Goal: Task Accomplishment & Management: Manage account settings

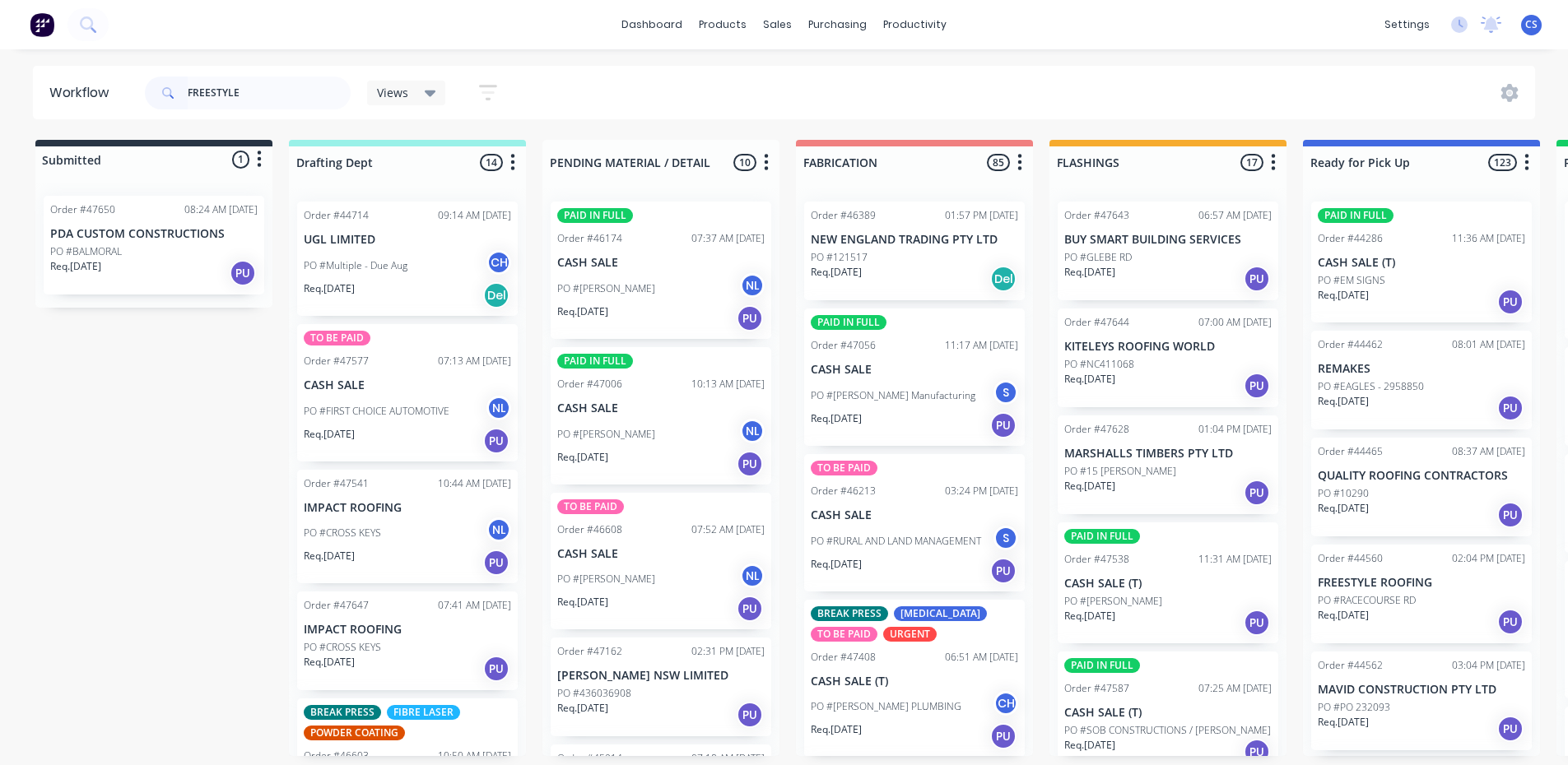
type input "FREESTYLE"
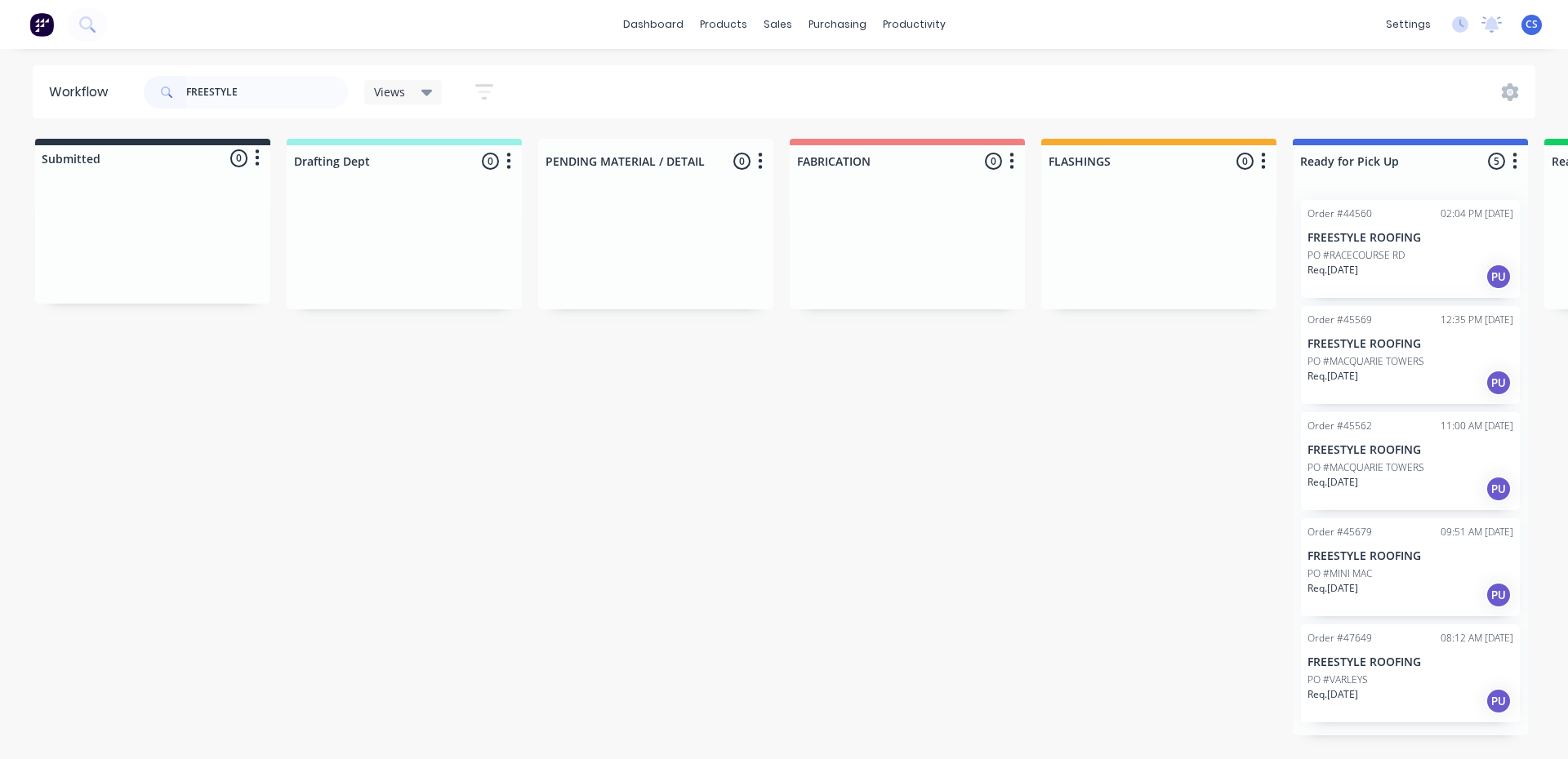
click at [1389, 691] on div "Req. [DATE] PU" at bounding box center [1409, 701] width 205 height 28
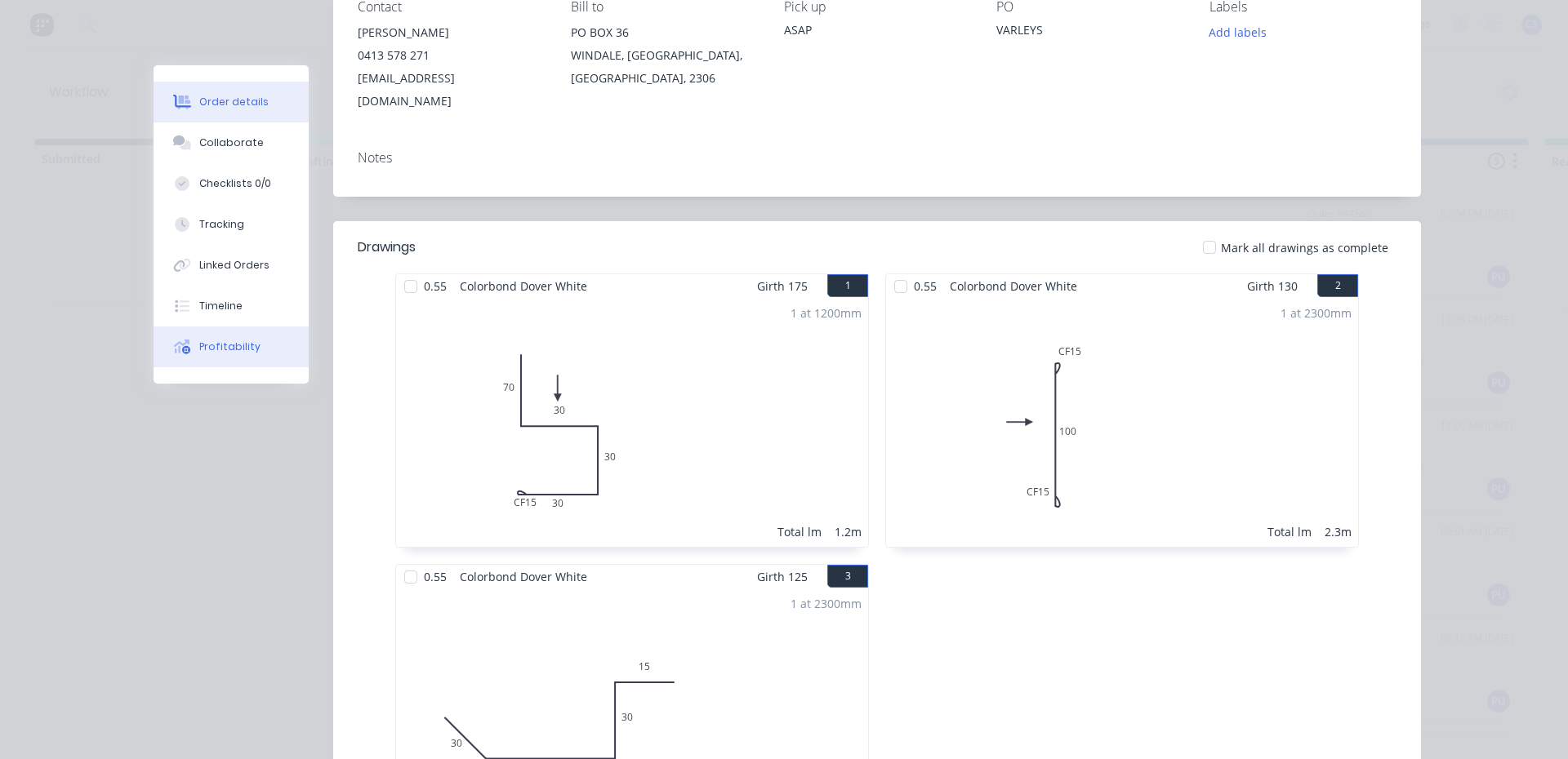
scroll to position [245, 0]
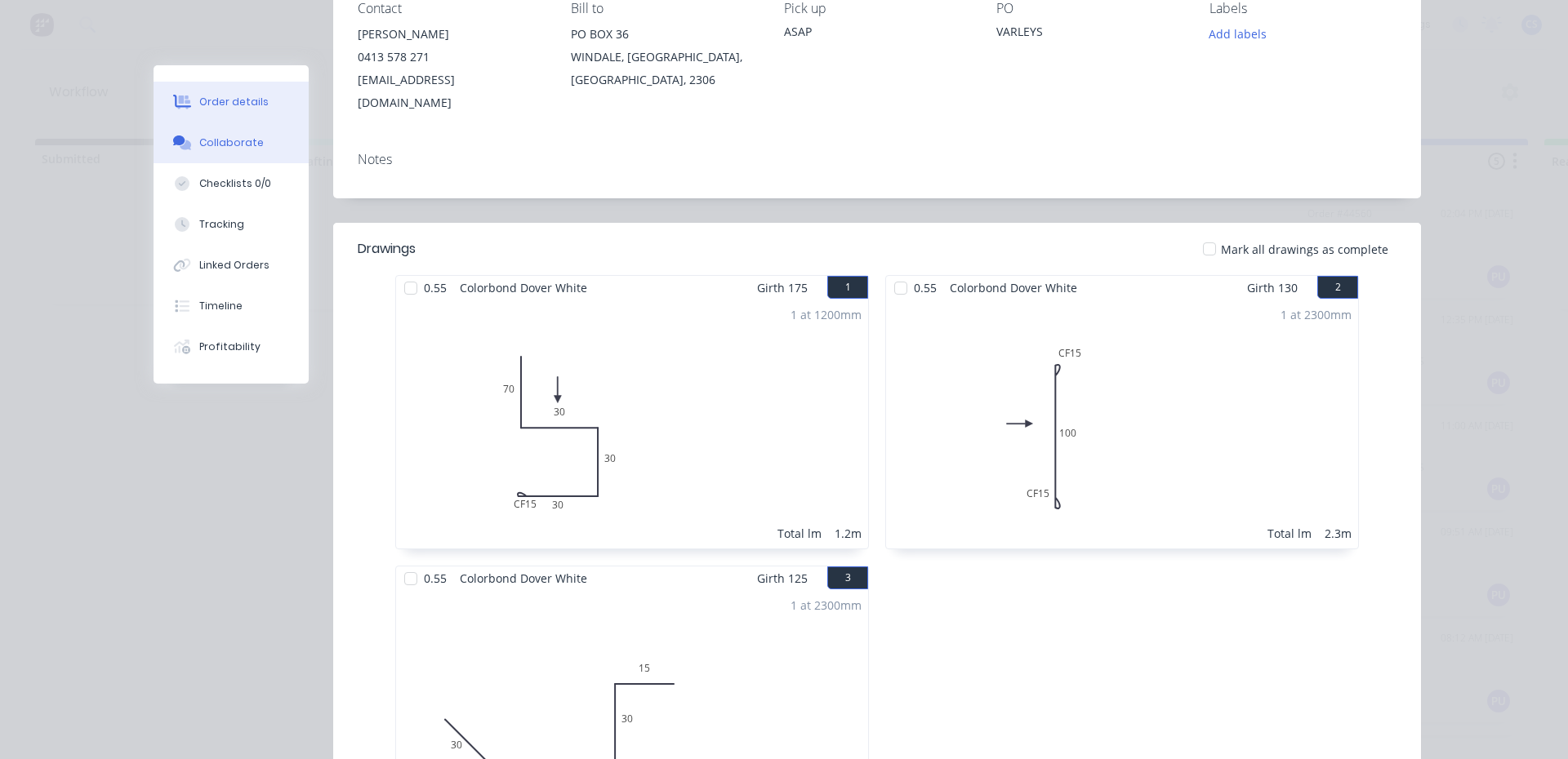
click at [220, 144] on div "Collaborate" at bounding box center [231, 143] width 65 height 15
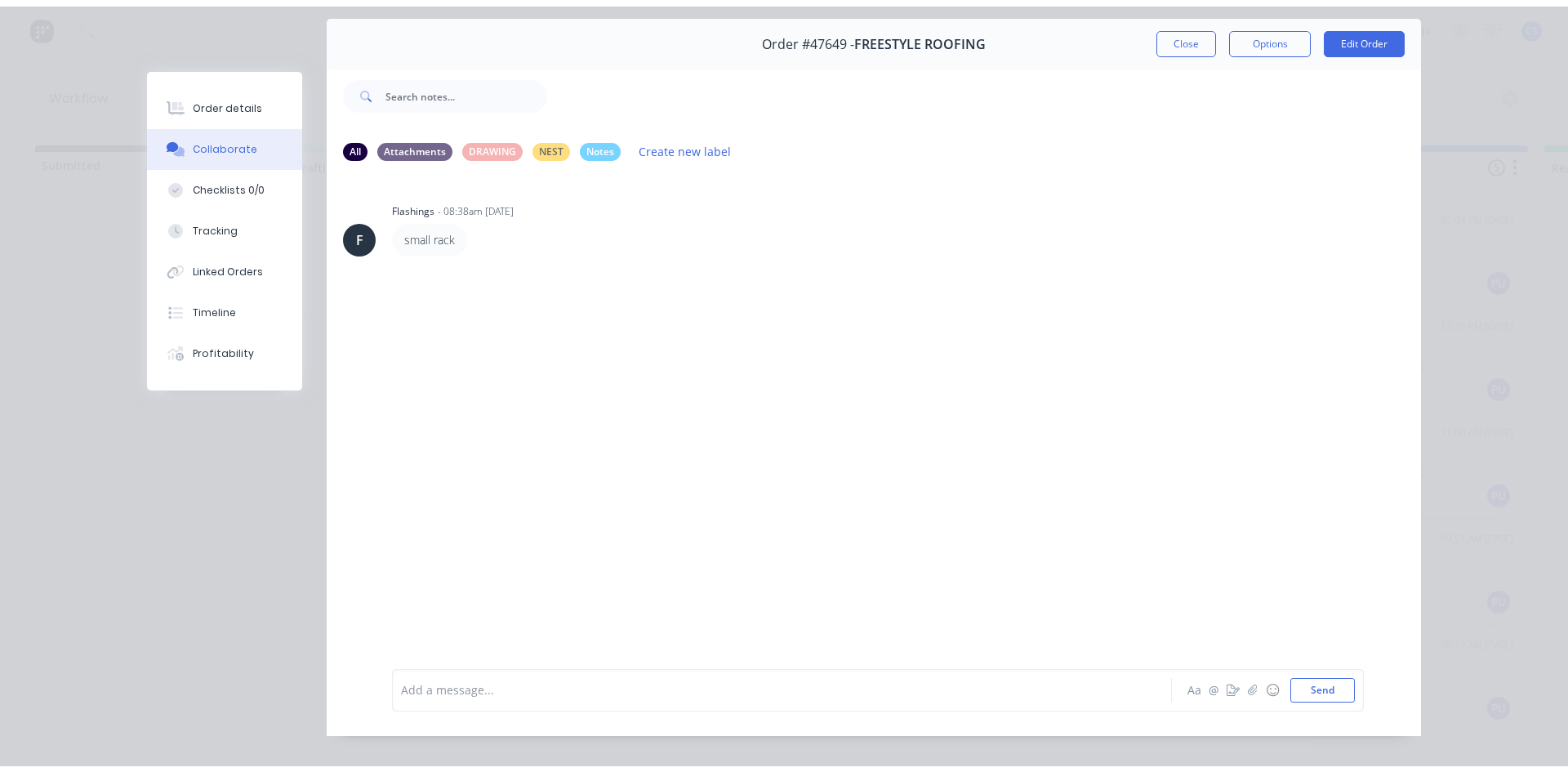
scroll to position [81, 0]
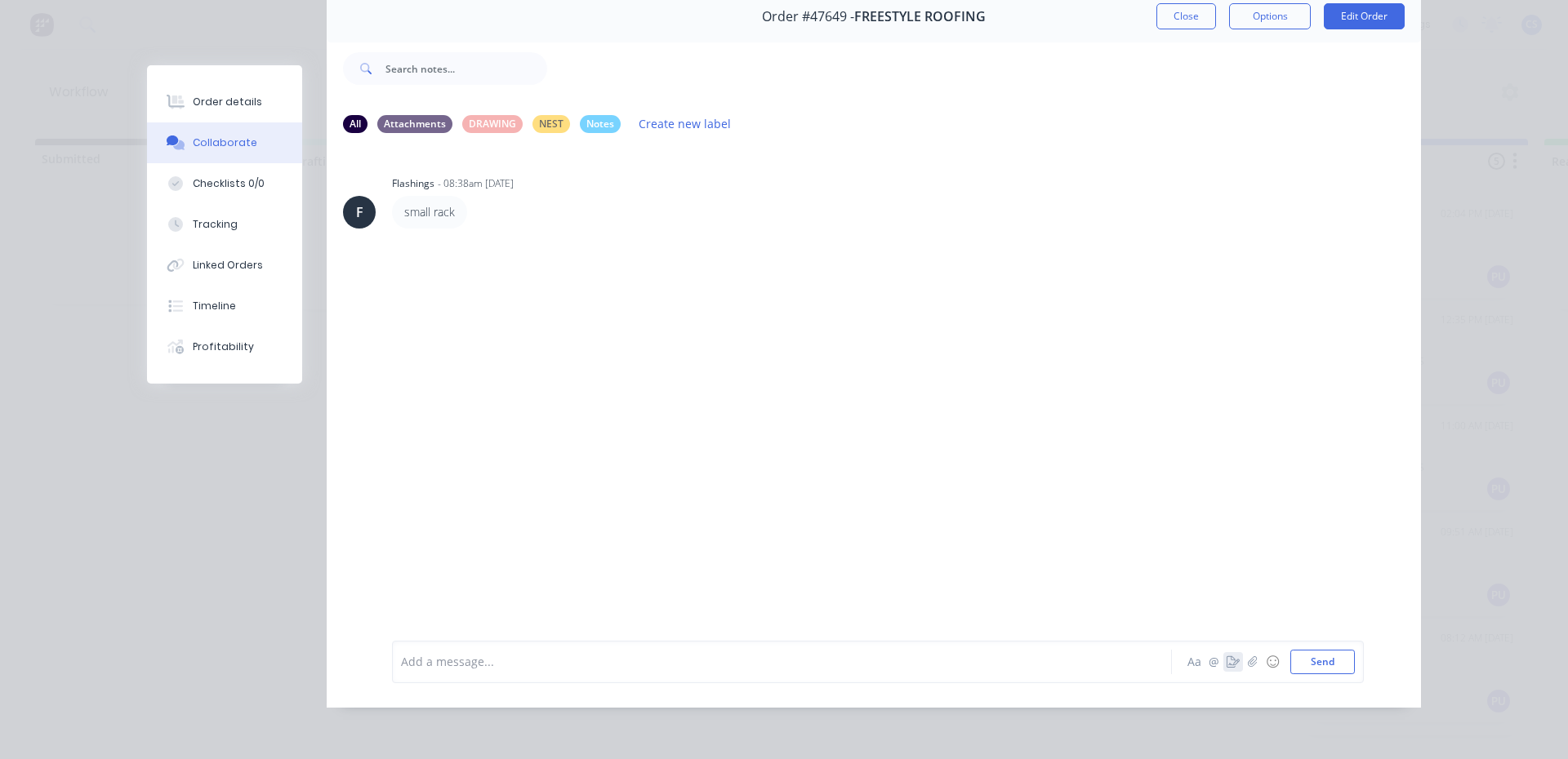
click at [1227, 667] on icon "button" at bounding box center [1233, 663] width 13 height 12
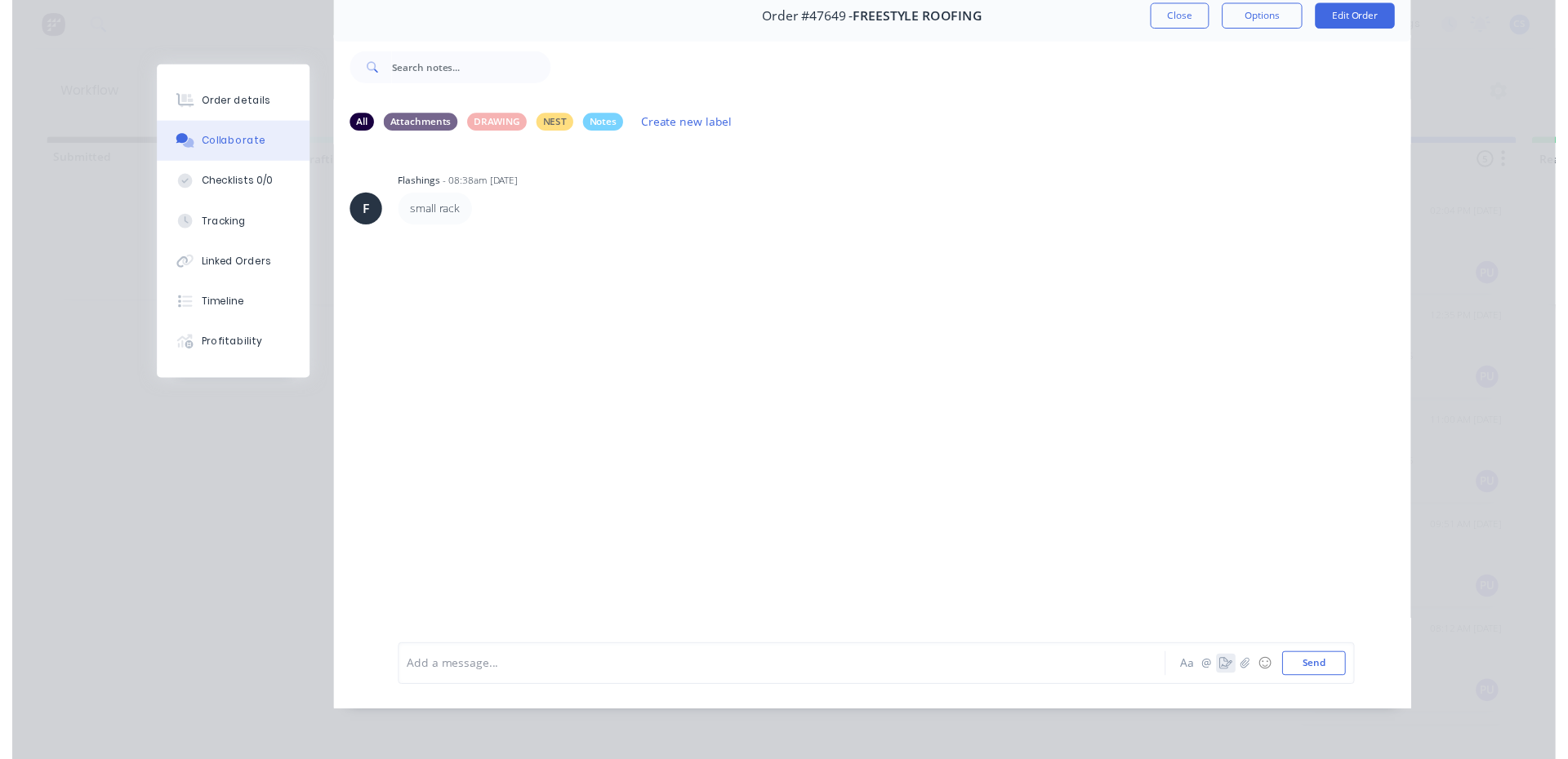
scroll to position [74, 0]
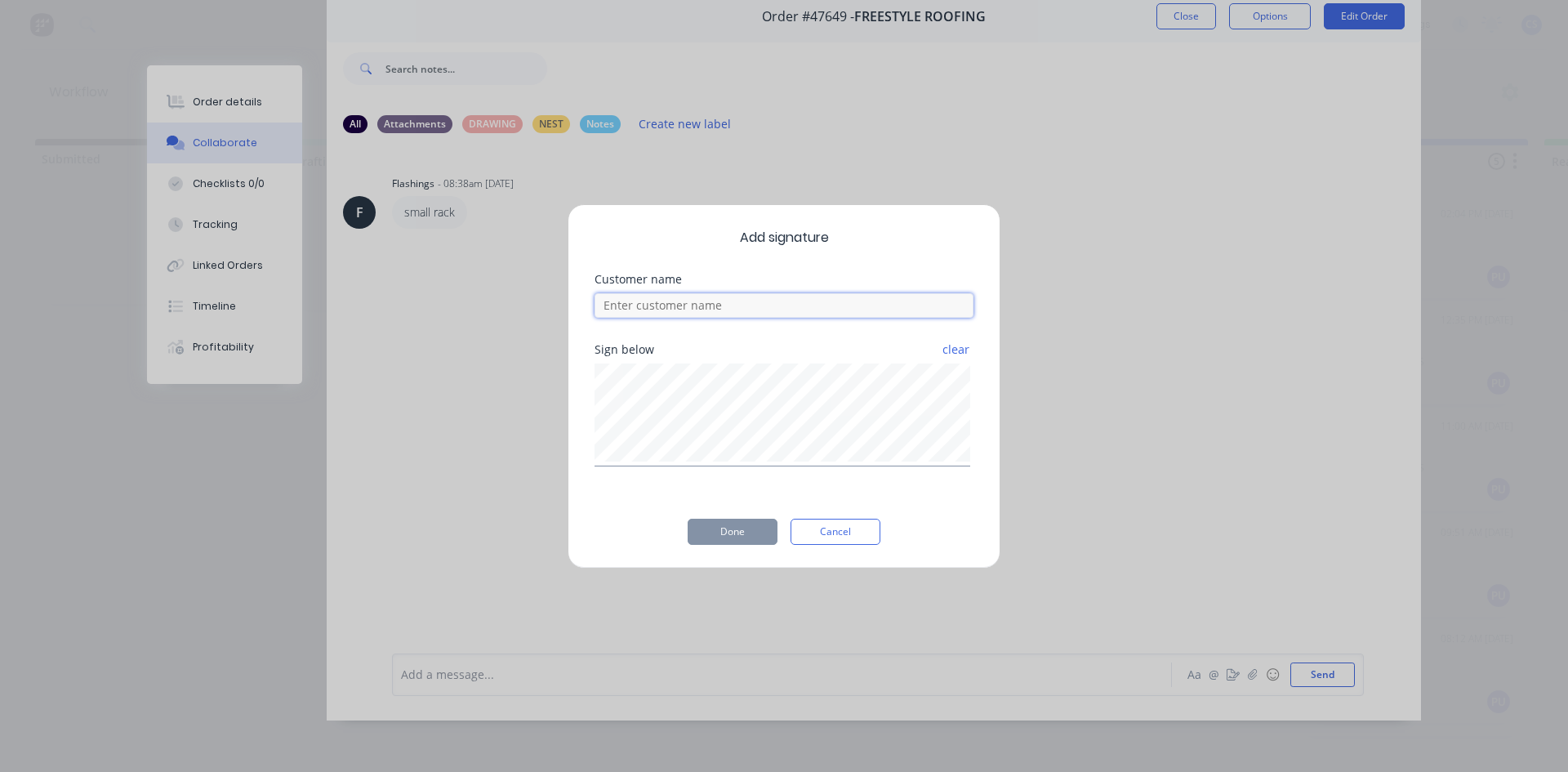
click at [698, 307] on input at bounding box center [784, 305] width 379 height 25
type input "SHAYNE"
click at [715, 523] on button "Done" at bounding box center [732, 532] width 90 height 26
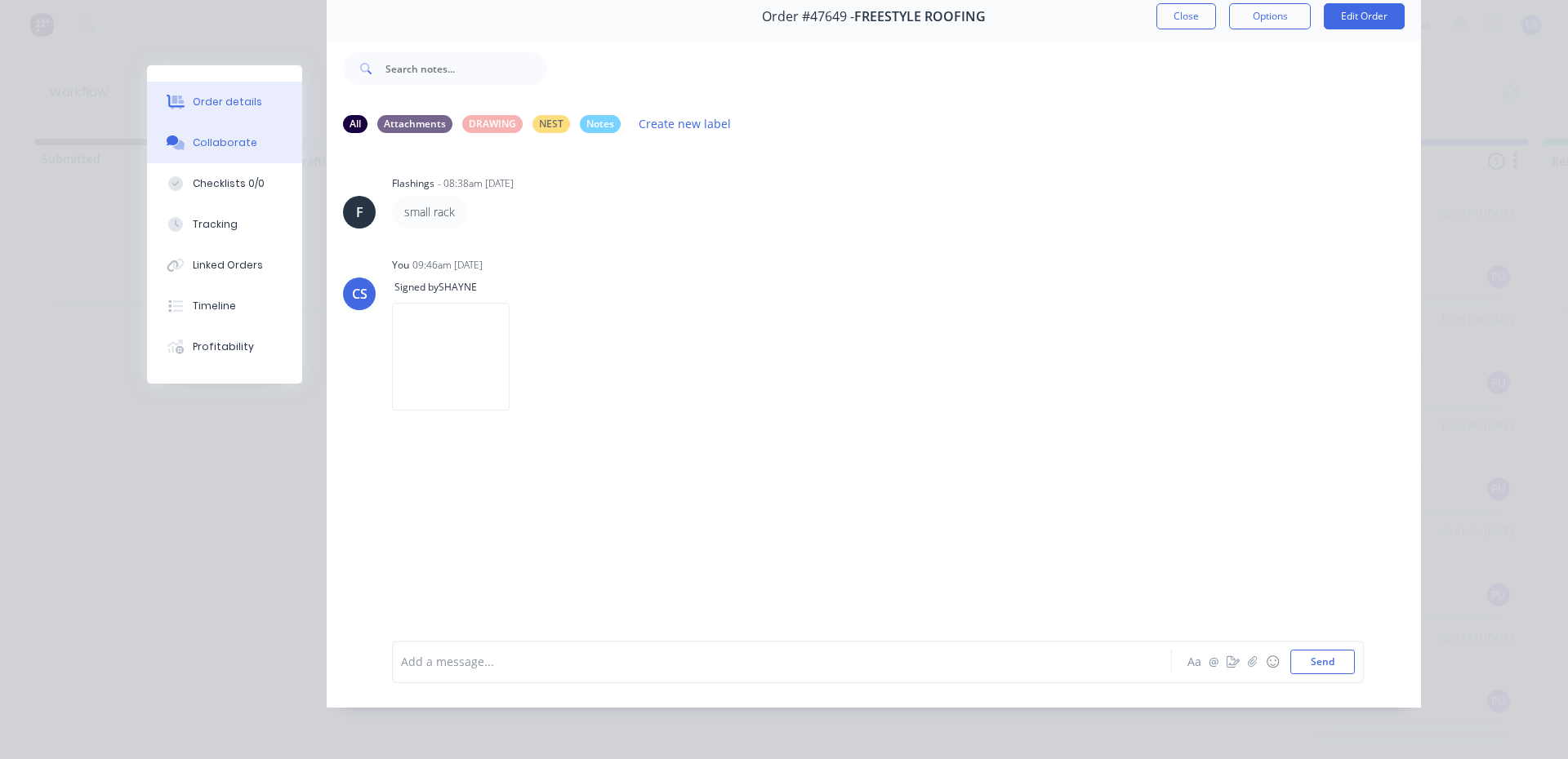
click at [228, 117] on button "Order details" at bounding box center [224, 101] width 155 height 41
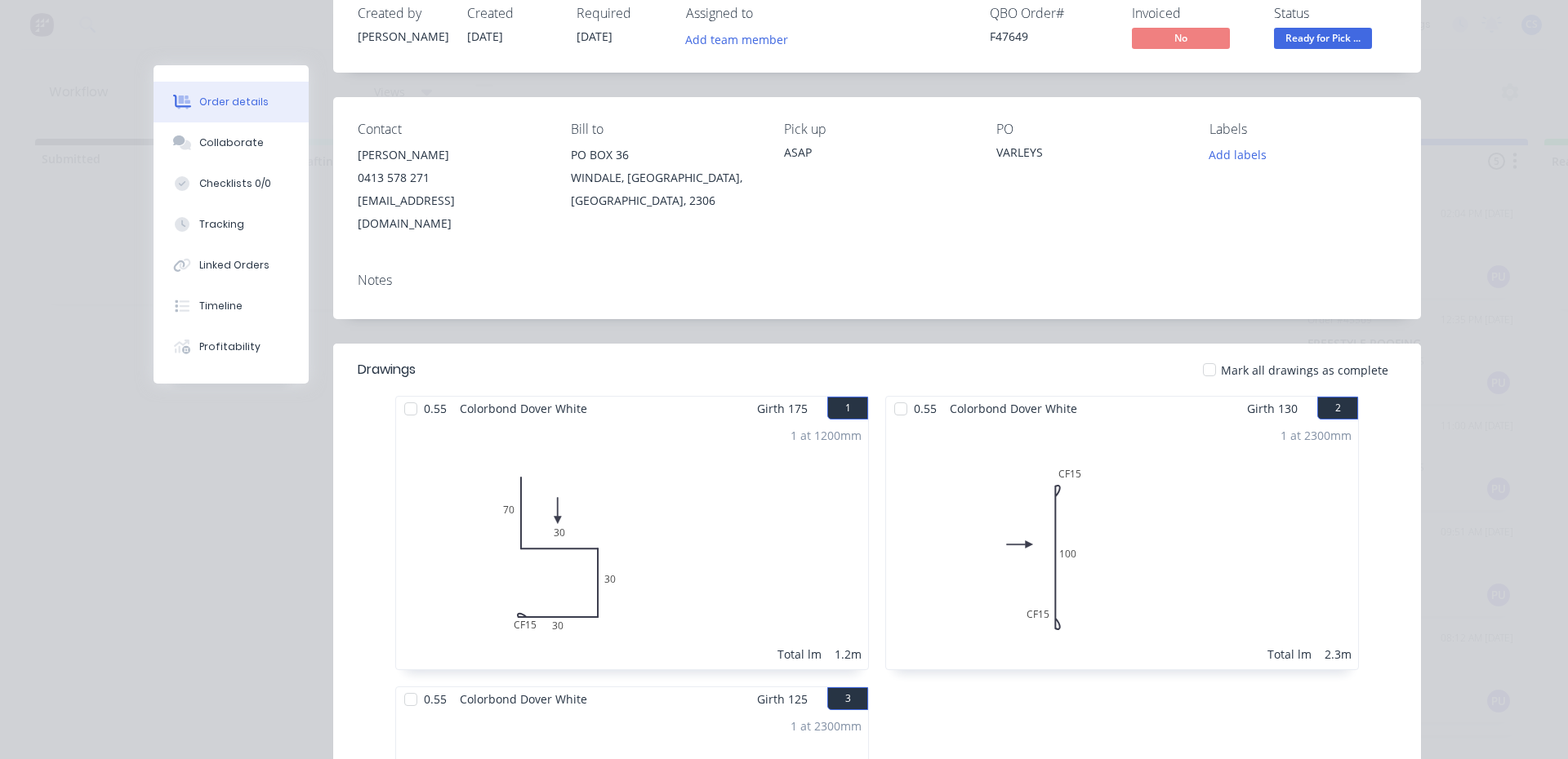
scroll to position [0, 0]
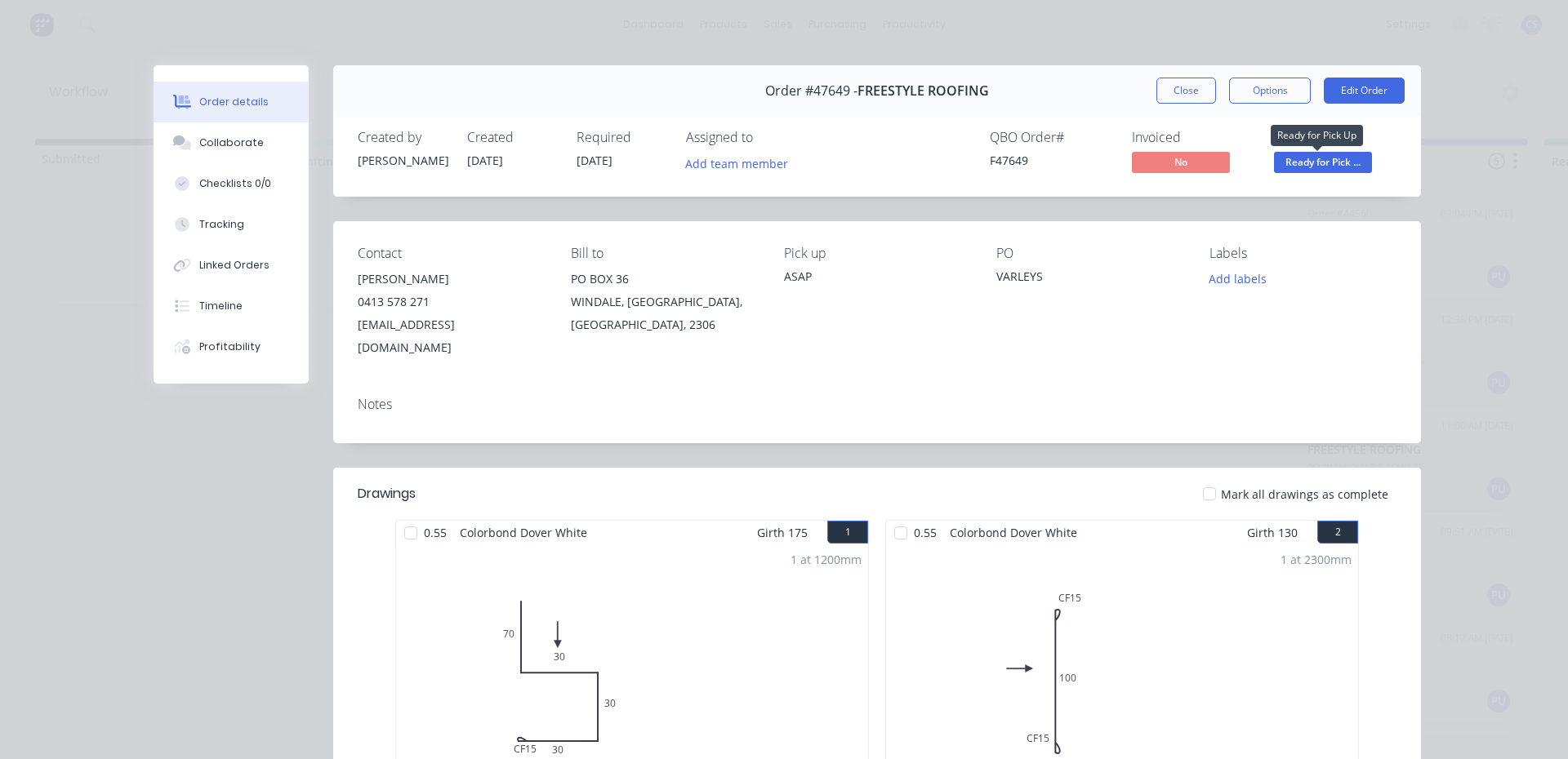
click at [1280, 168] on span "Ready for Pick ..." at bounding box center [1323, 162] width 98 height 21
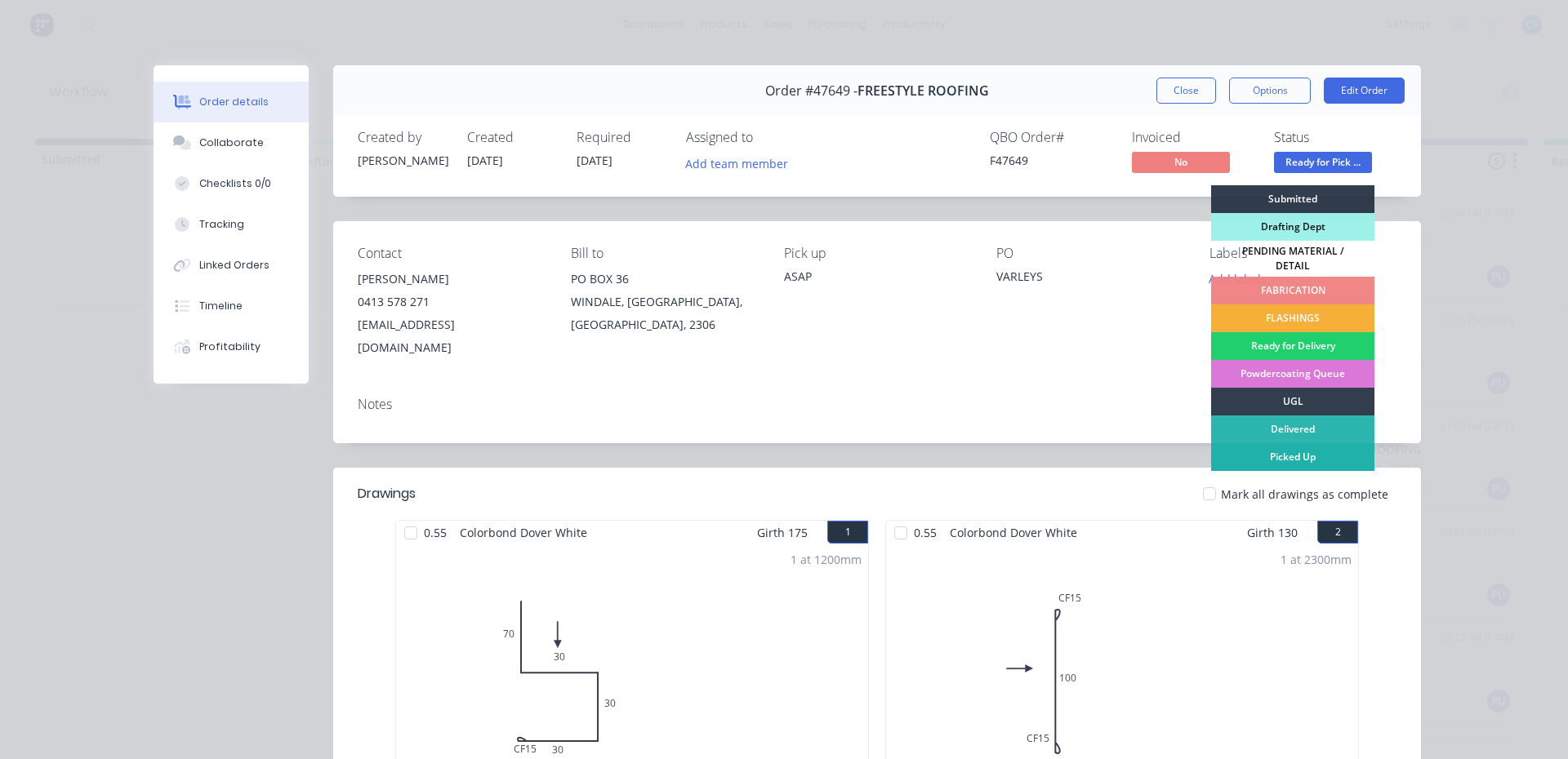
click at [1272, 443] on div "Picked Up" at bounding box center [1292, 457] width 164 height 28
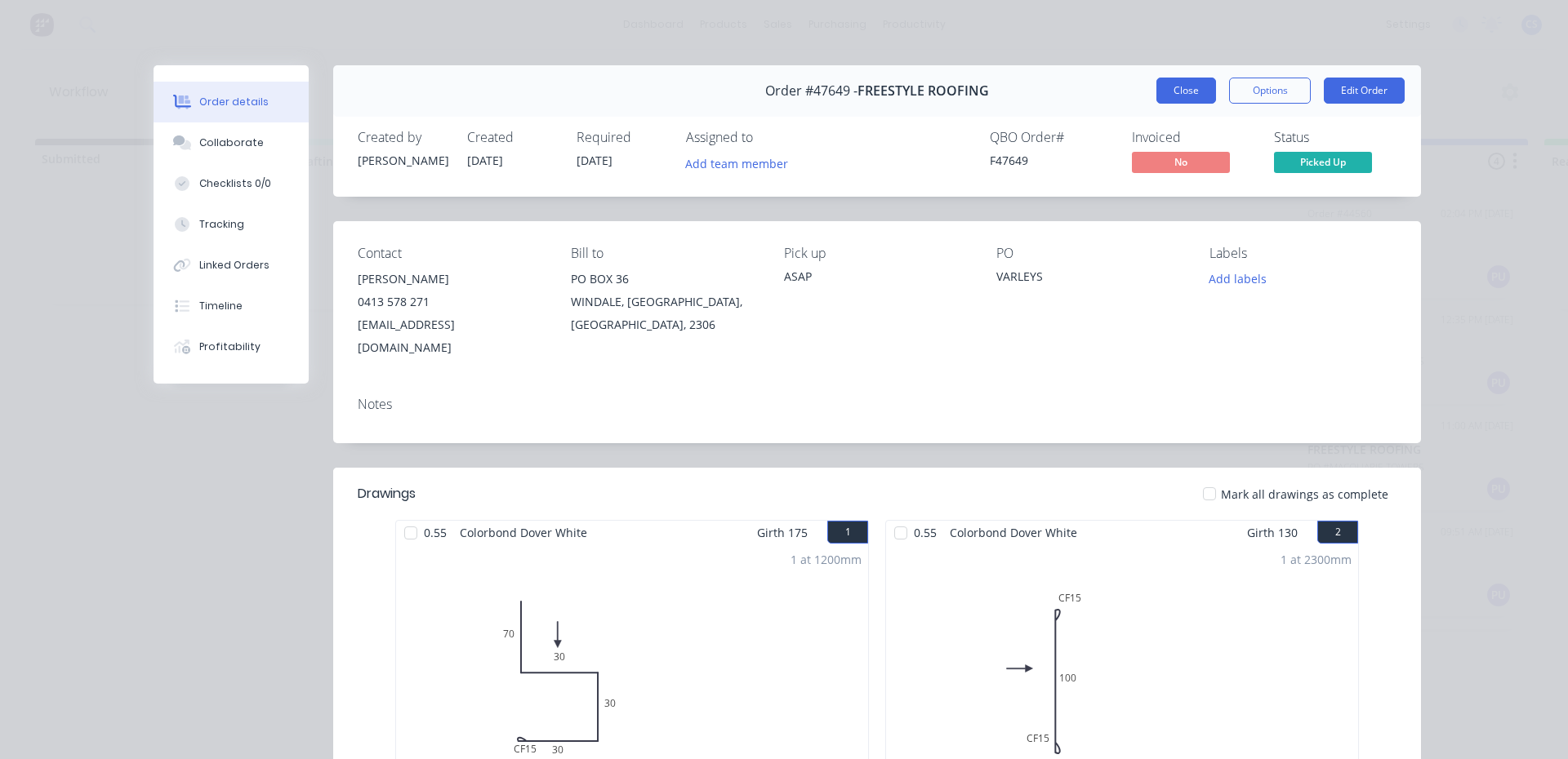
click at [1179, 94] on button "Close" at bounding box center [1186, 90] width 60 height 26
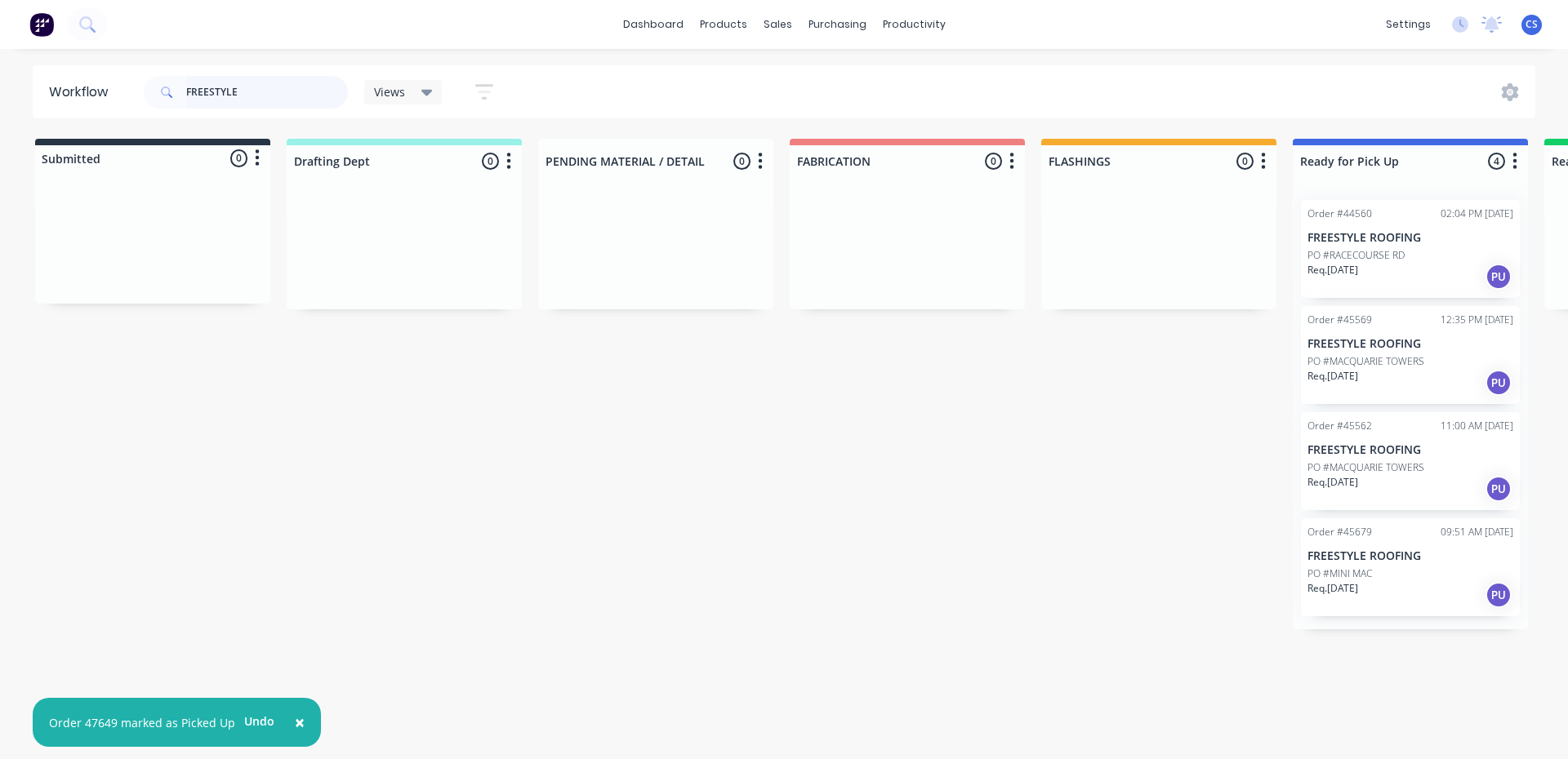
click at [144, 88] on div "FREESTYLE" at bounding box center [246, 92] width 204 height 33
click at [288, 85] on input "YLE" at bounding box center [267, 92] width 162 height 33
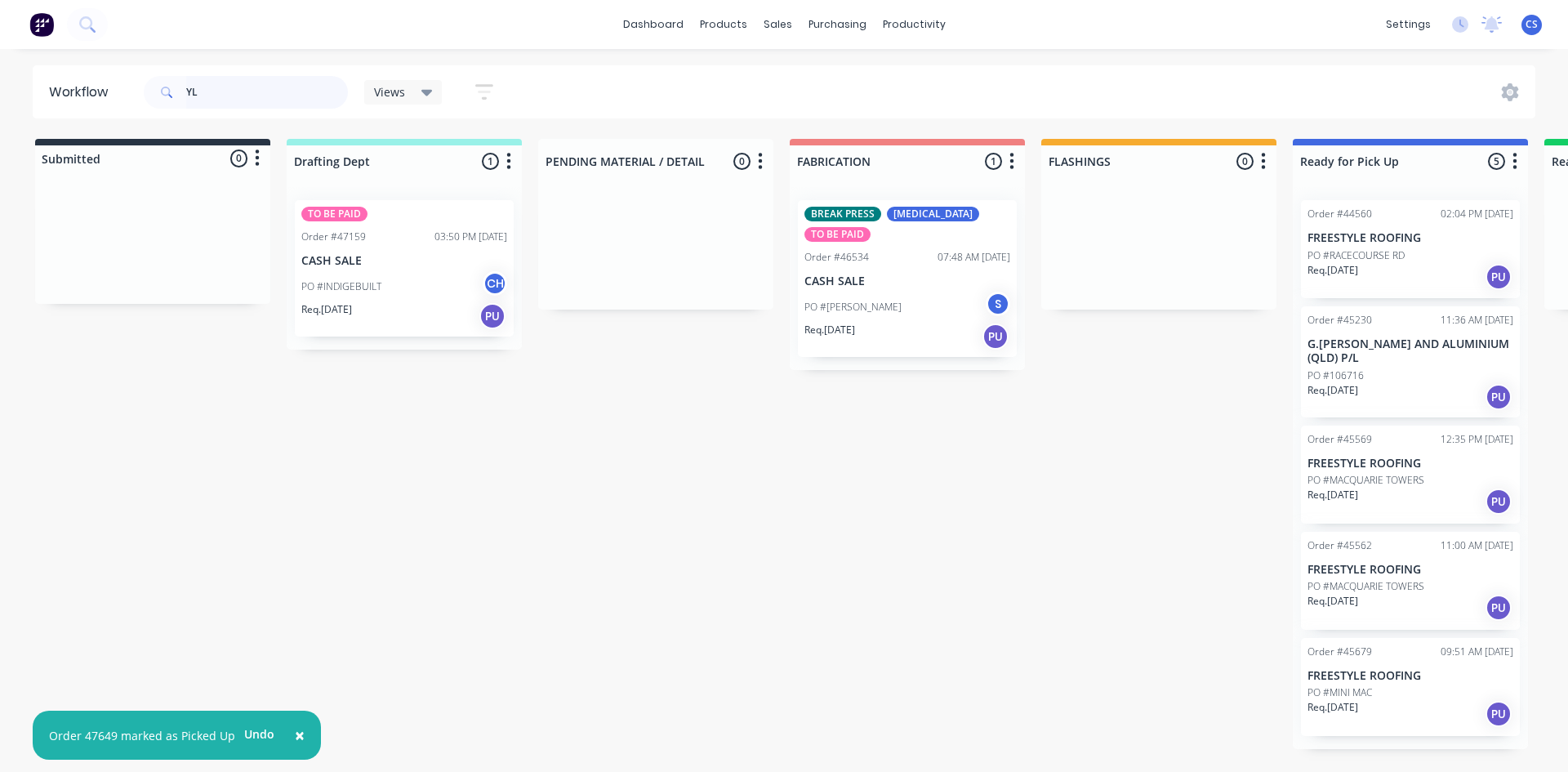
type input "Y"
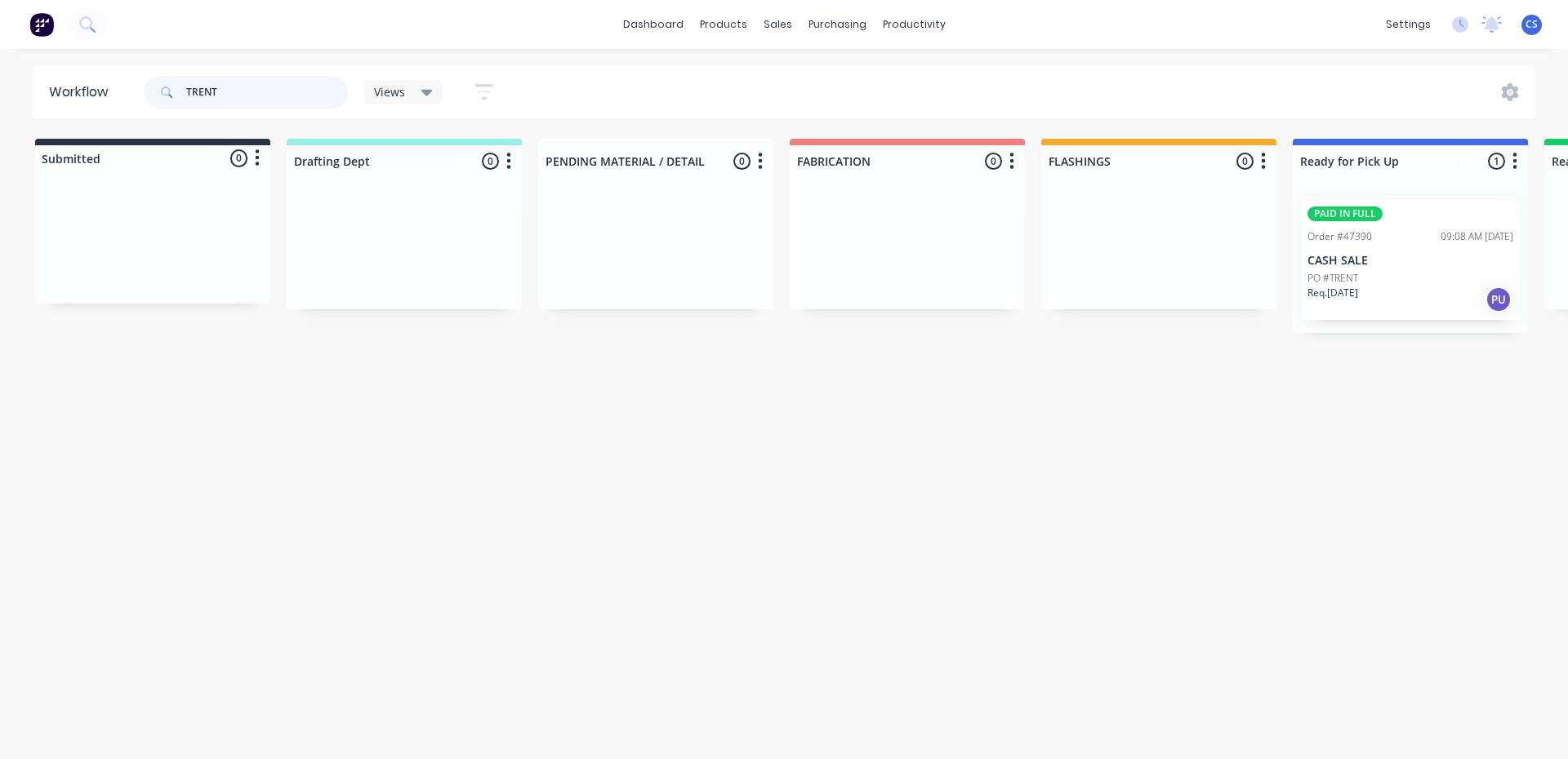
type input "TRENT"
click at [1387, 255] on p "CASH SALE" at bounding box center [1409, 261] width 205 height 14
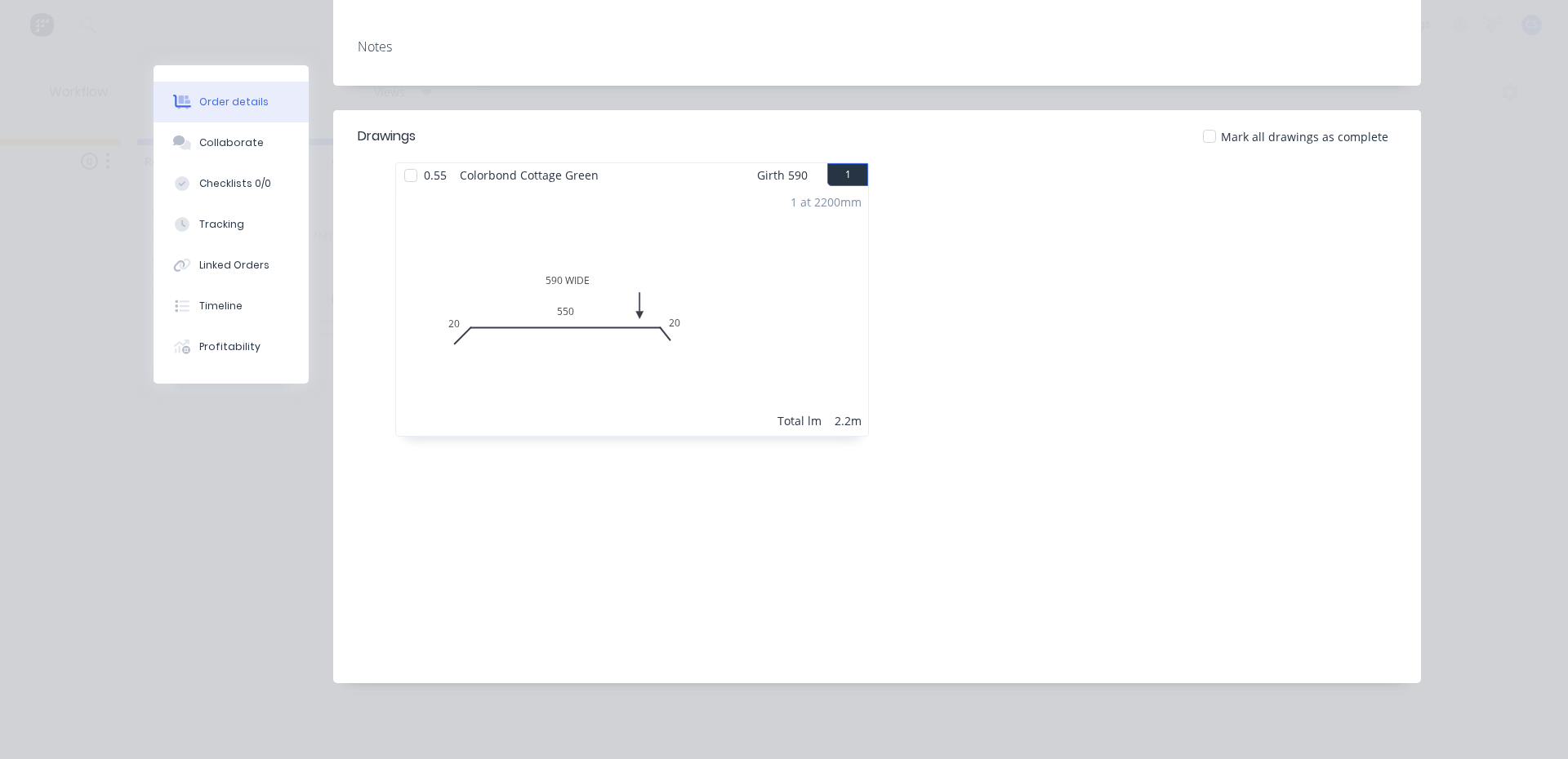
scroll to position [155, 0]
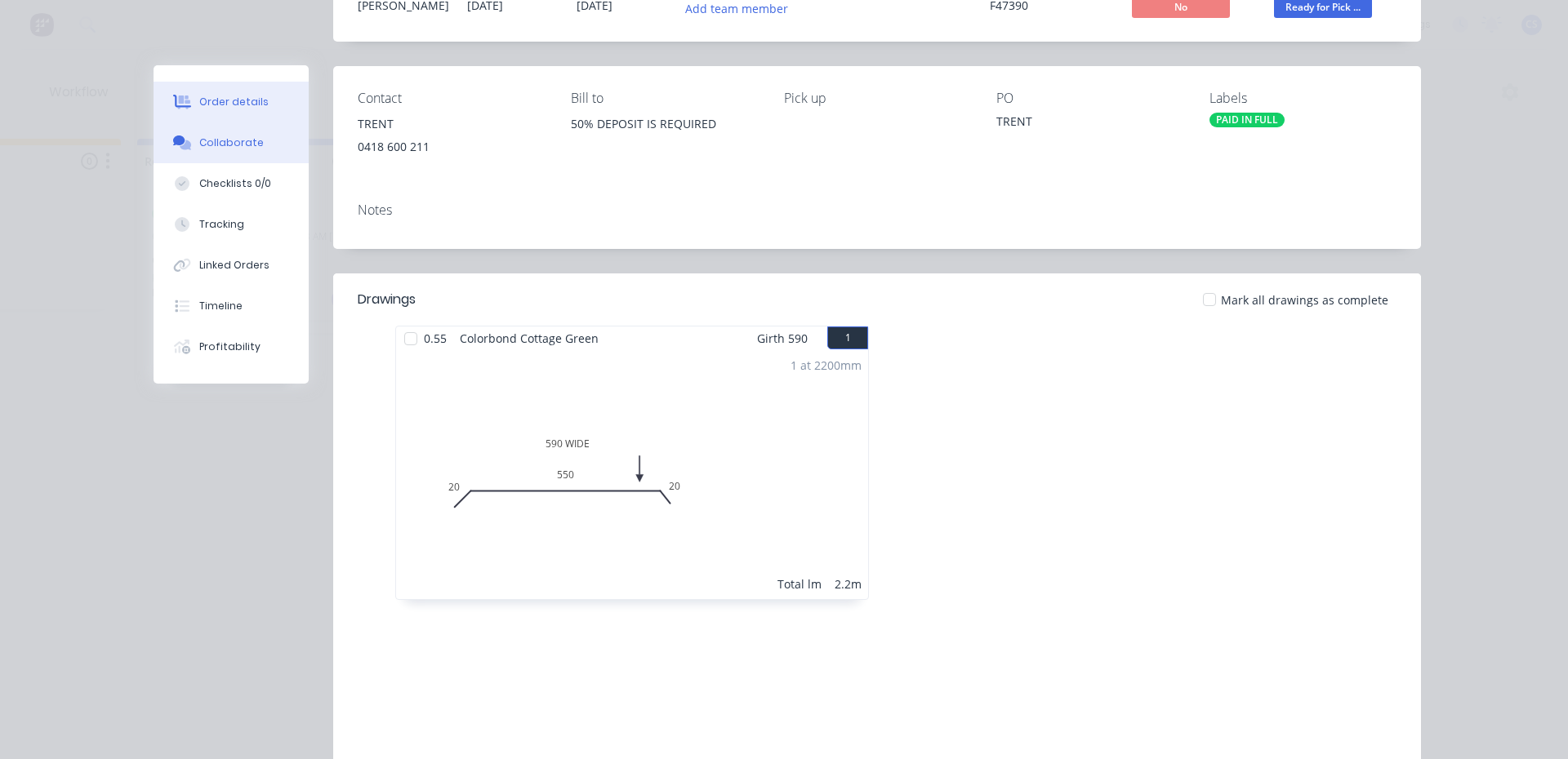
click at [165, 133] on button "Collaborate" at bounding box center [231, 142] width 155 height 41
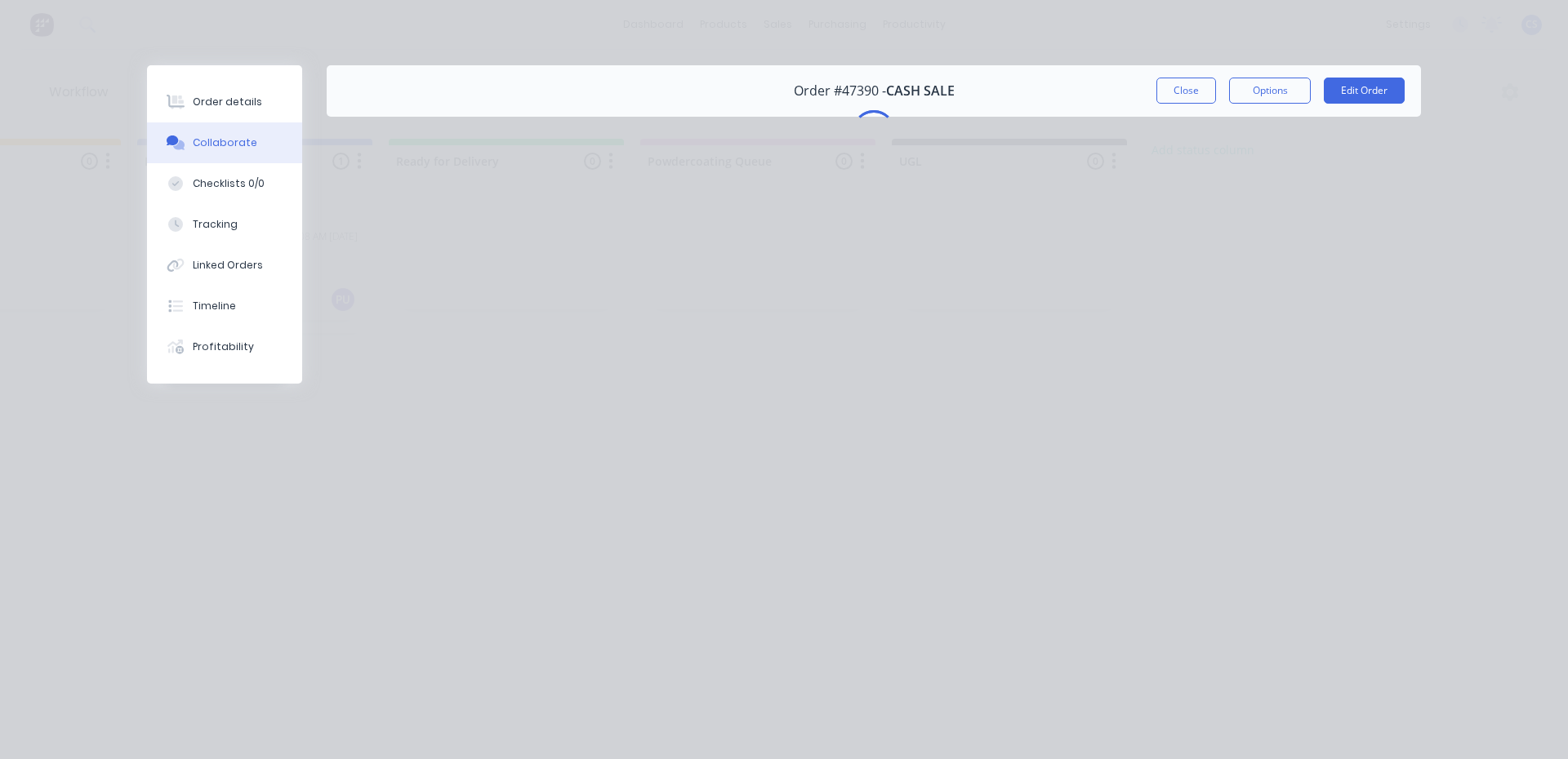
scroll to position [0, 0]
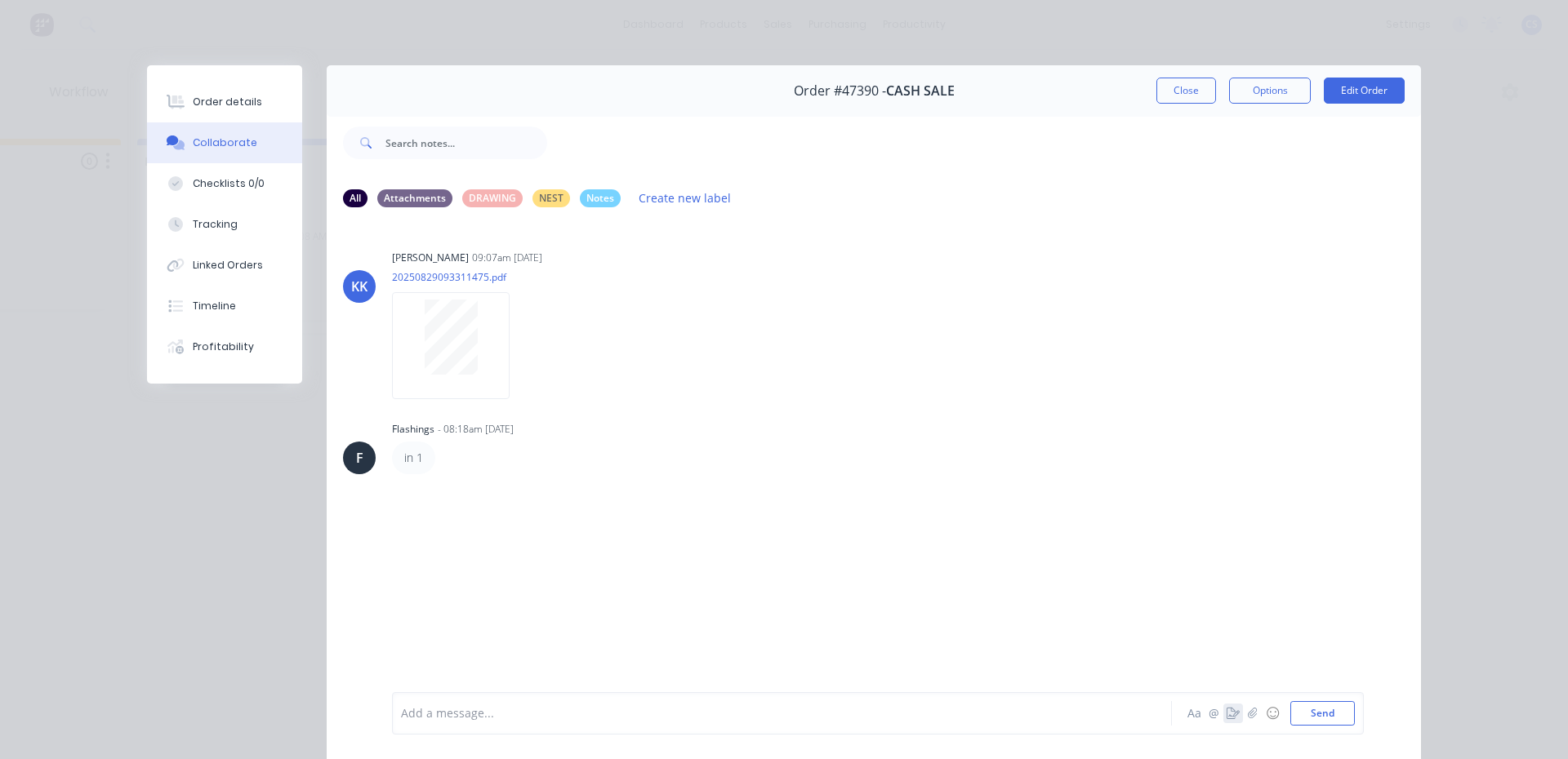
click at [1224, 712] on button "button" at bounding box center [1234, 713] width 20 height 20
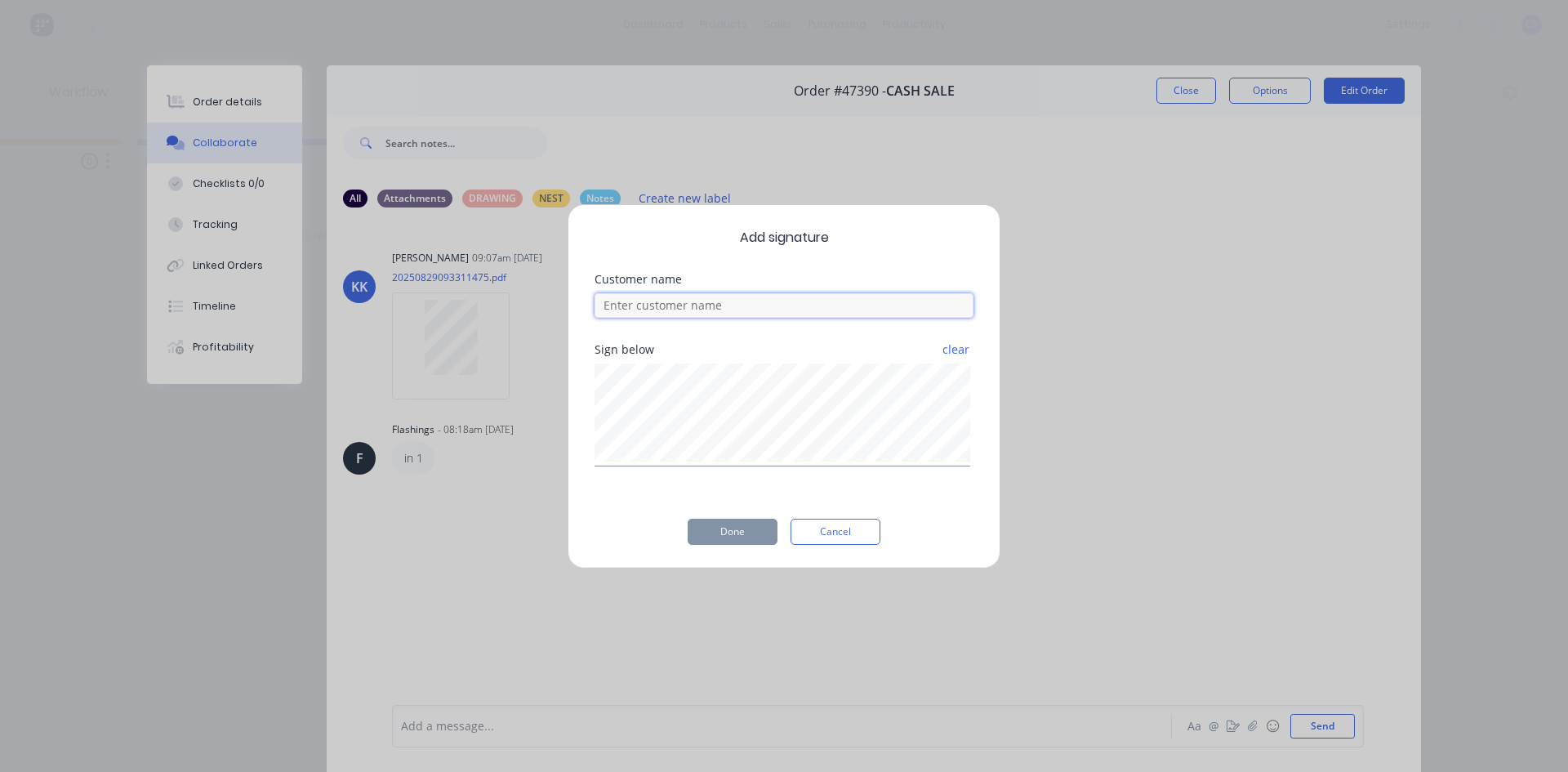
click at [794, 308] on input at bounding box center [784, 305] width 379 height 25
type input "TRENT"
click at [742, 526] on button "Done" at bounding box center [732, 532] width 90 height 26
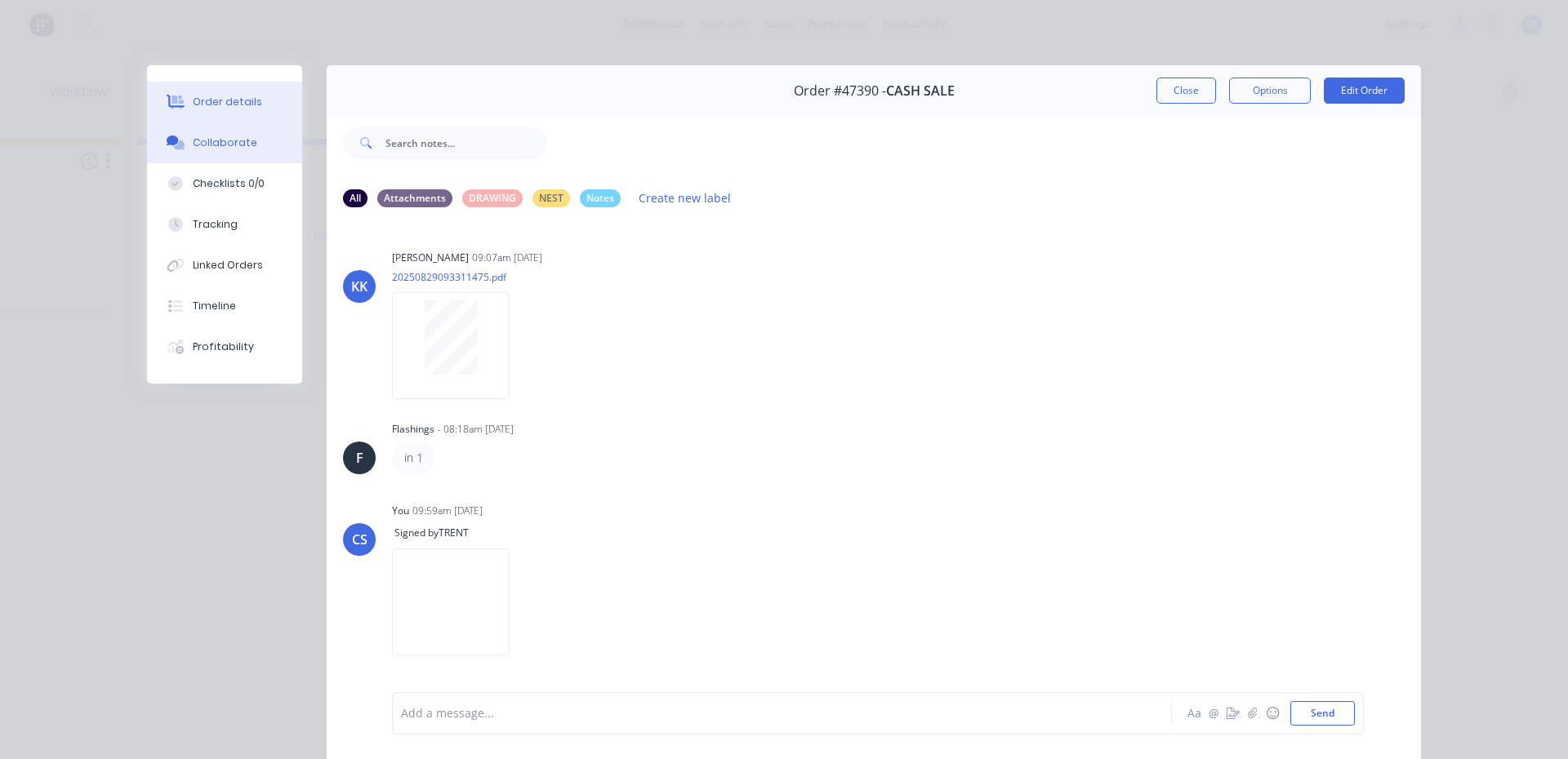
click at [276, 94] on button "Order details" at bounding box center [224, 101] width 155 height 41
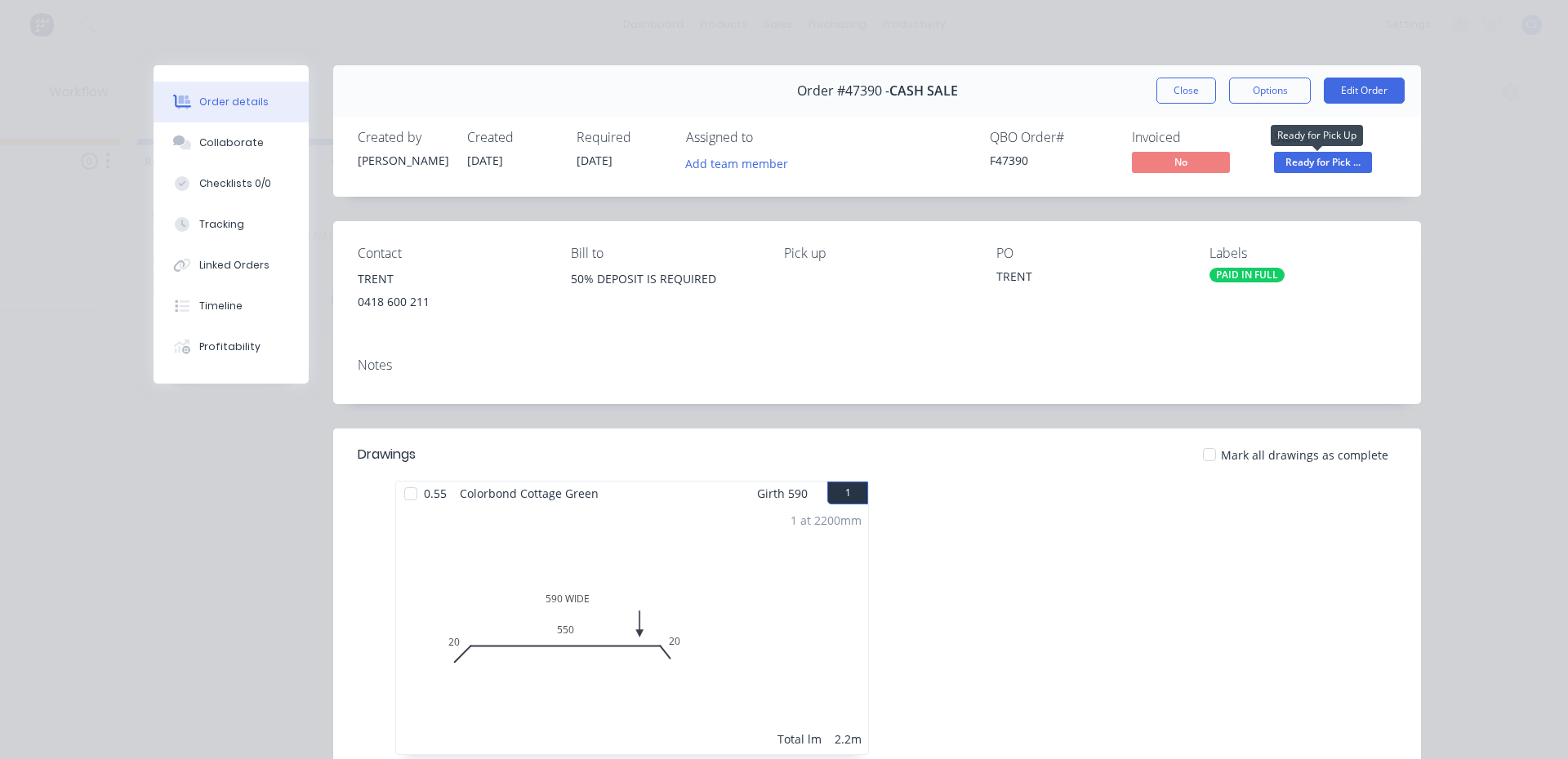
click at [1322, 159] on span "Ready for Pick ..." at bounding box center [1323, 162] width 98 height 21
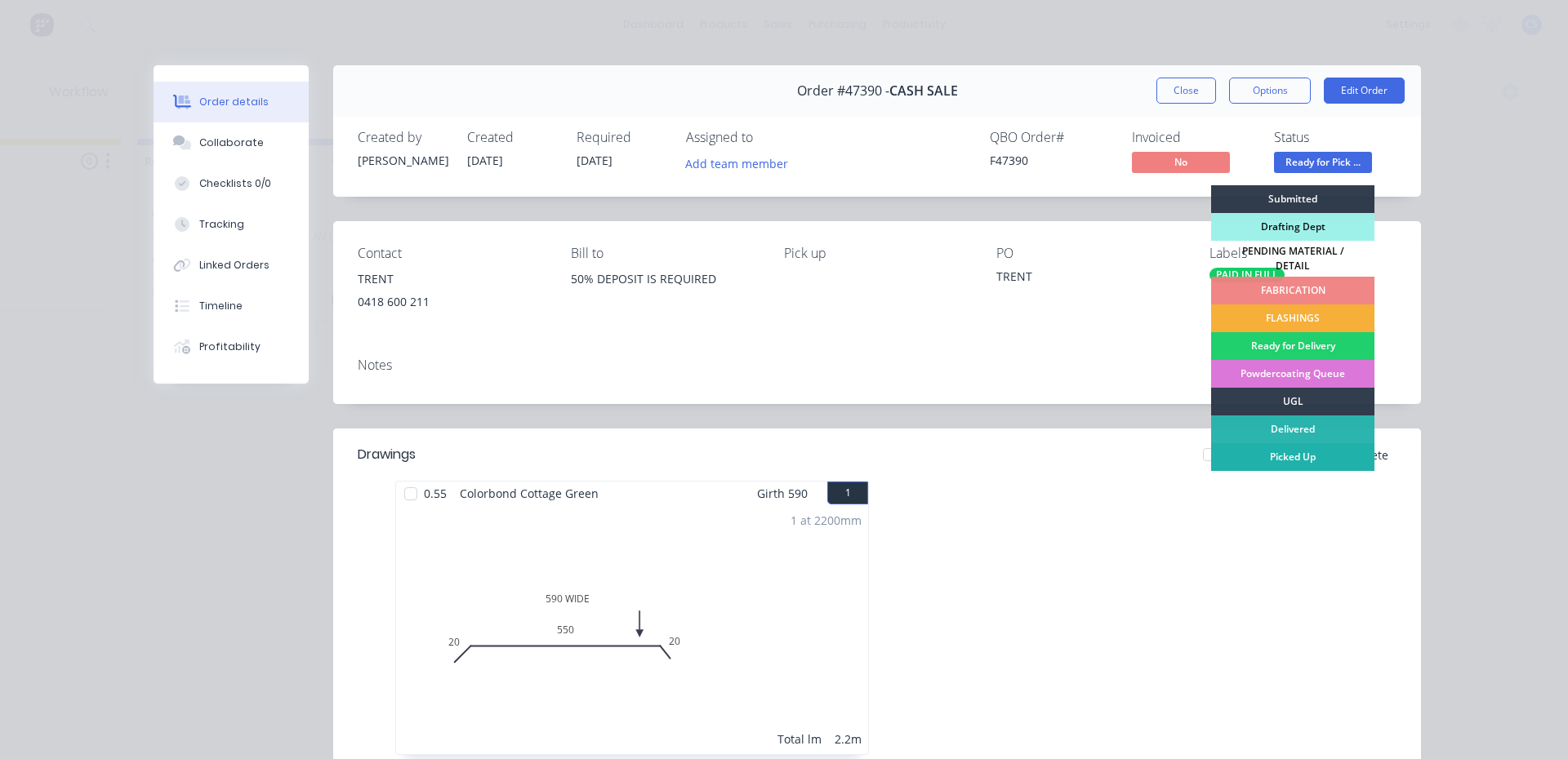
click at [1284, 447] on div "Picked Up" at bounding box center [1292, 457] width 164 height 28
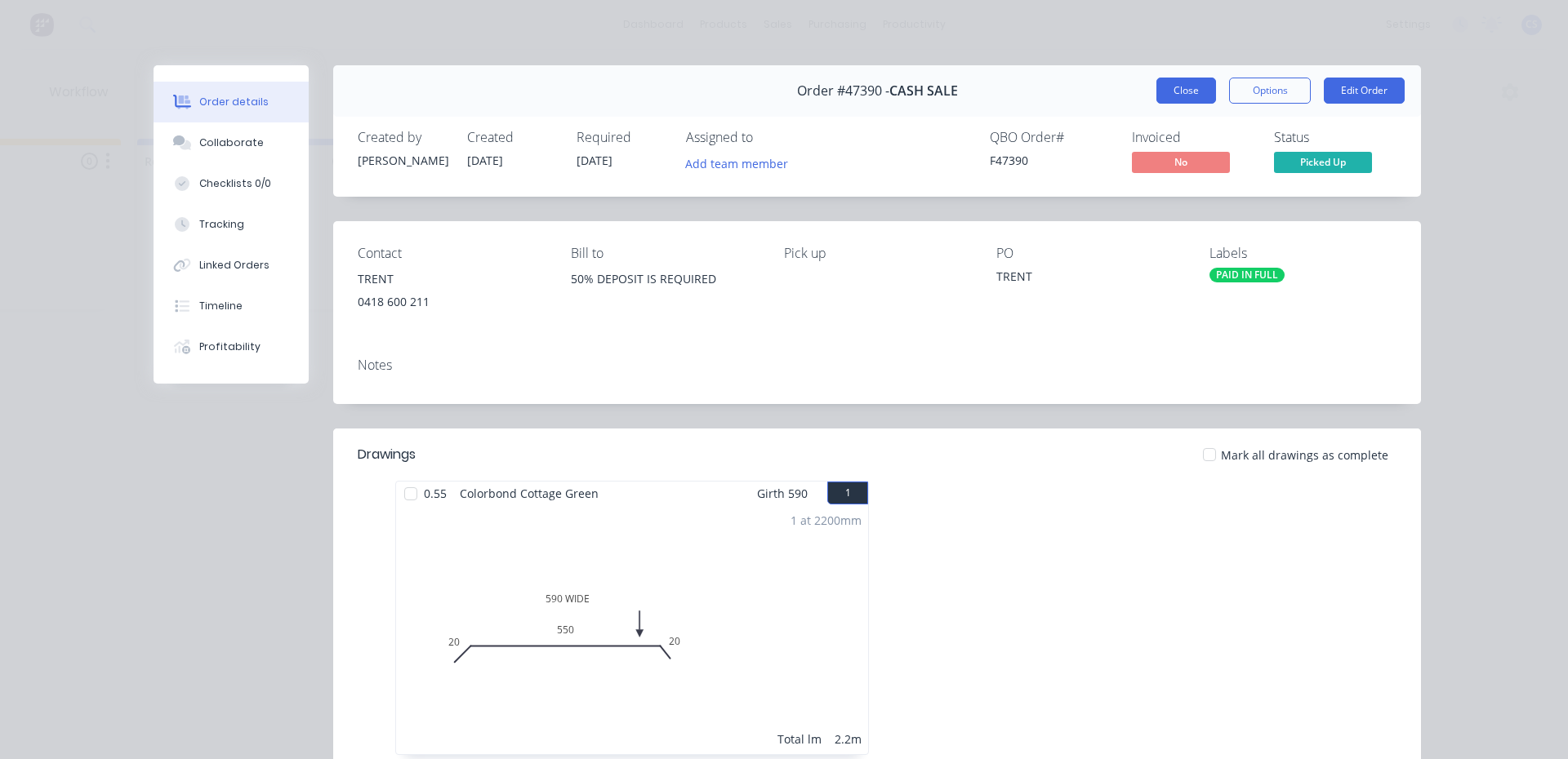
click at [1179, 85] on button "Close" at bounding box center [1186, 90] width 60 height 26
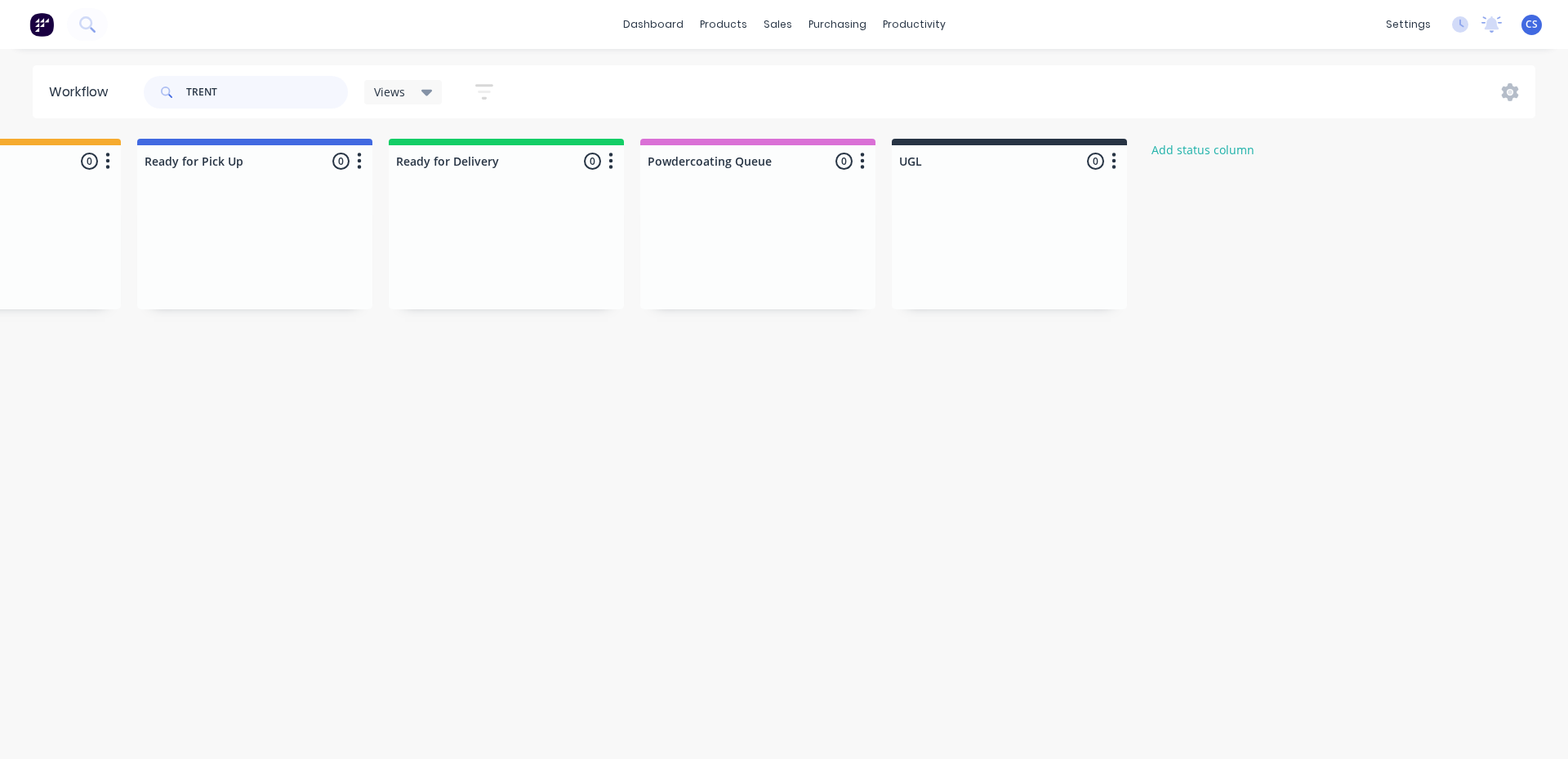
click at [176, 92] on div "TRENT" at bounding box center [246, 92] width 204 height 33
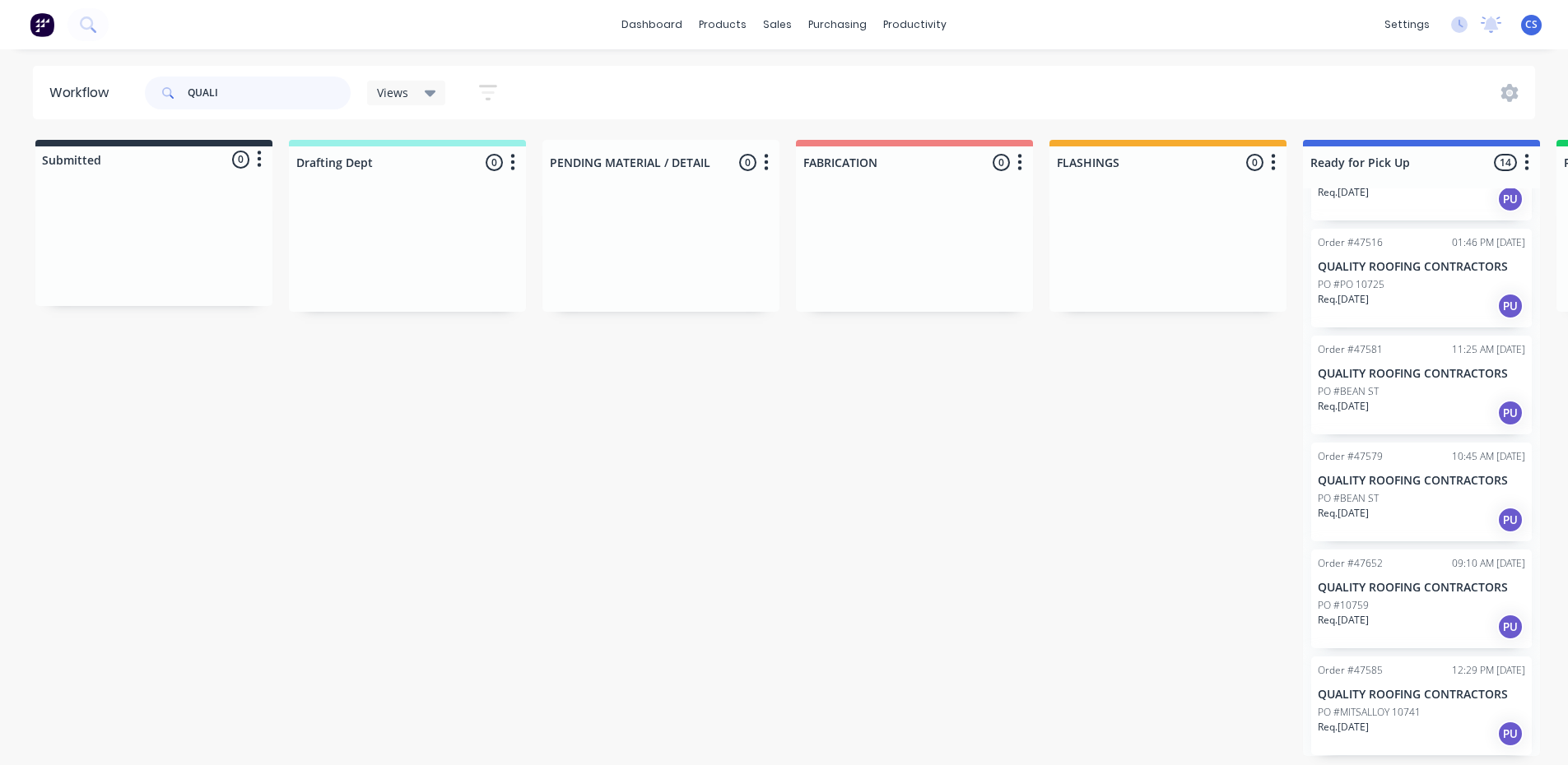
scroll to position [3, 0]
type input "QUALI"
click at [1394, 616] on div "Req. [DATE] PU" at bounding box center [1420, 627] width 207 height 28
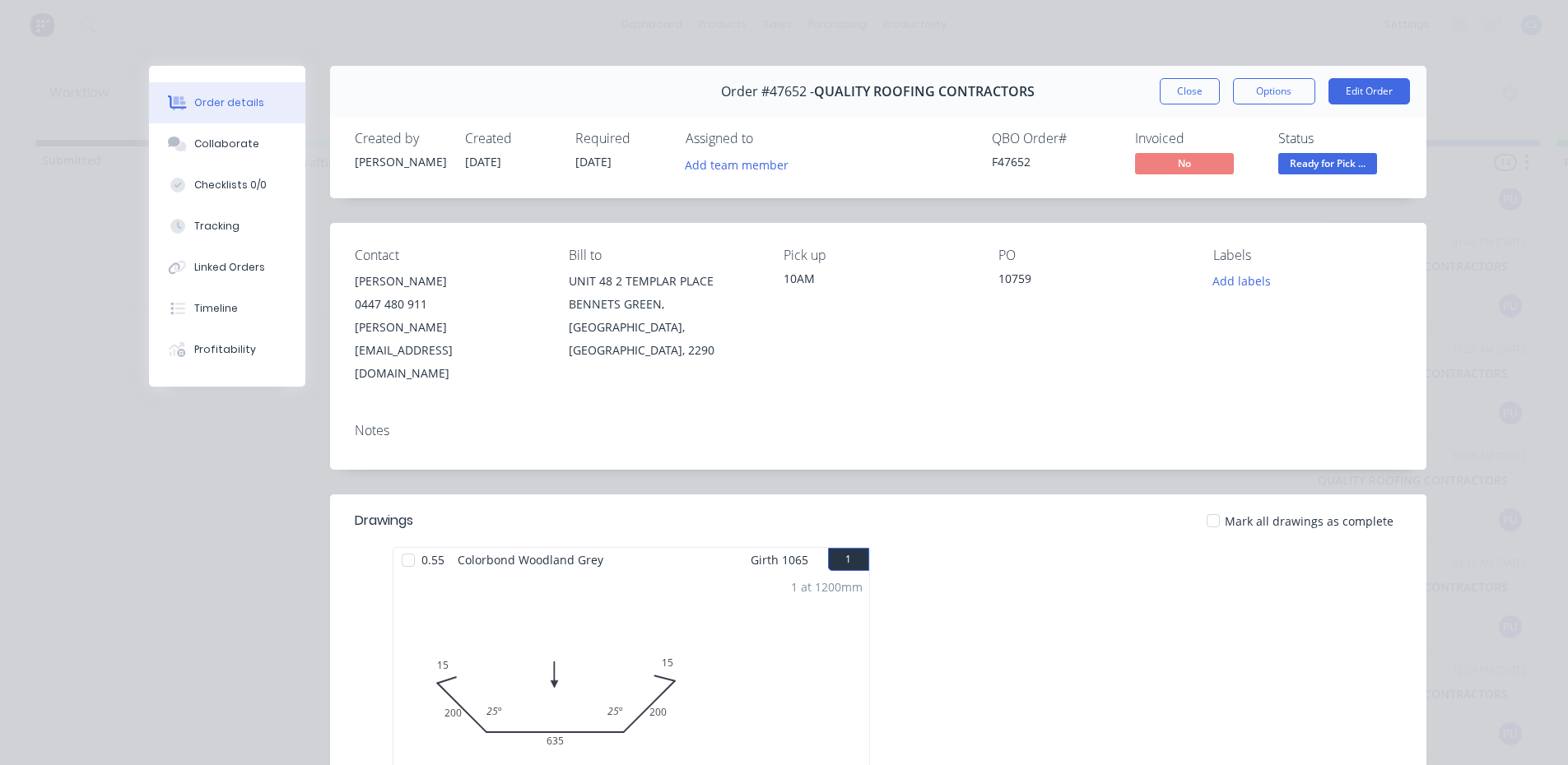
scroll to position [82, 0]
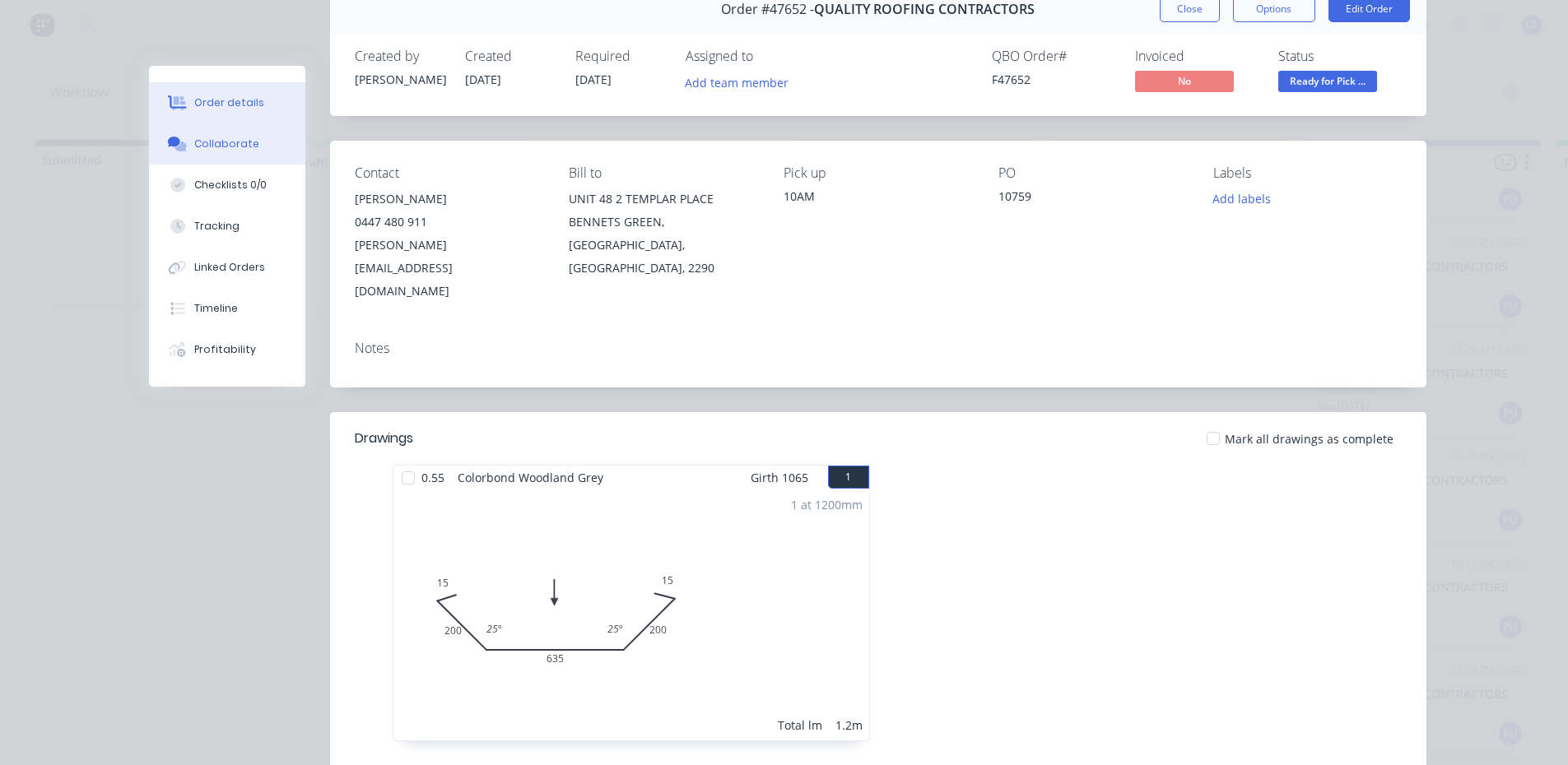
click at [267, 159] on button "Collaborate" at bounding box center [227, 143] width 156 height 41
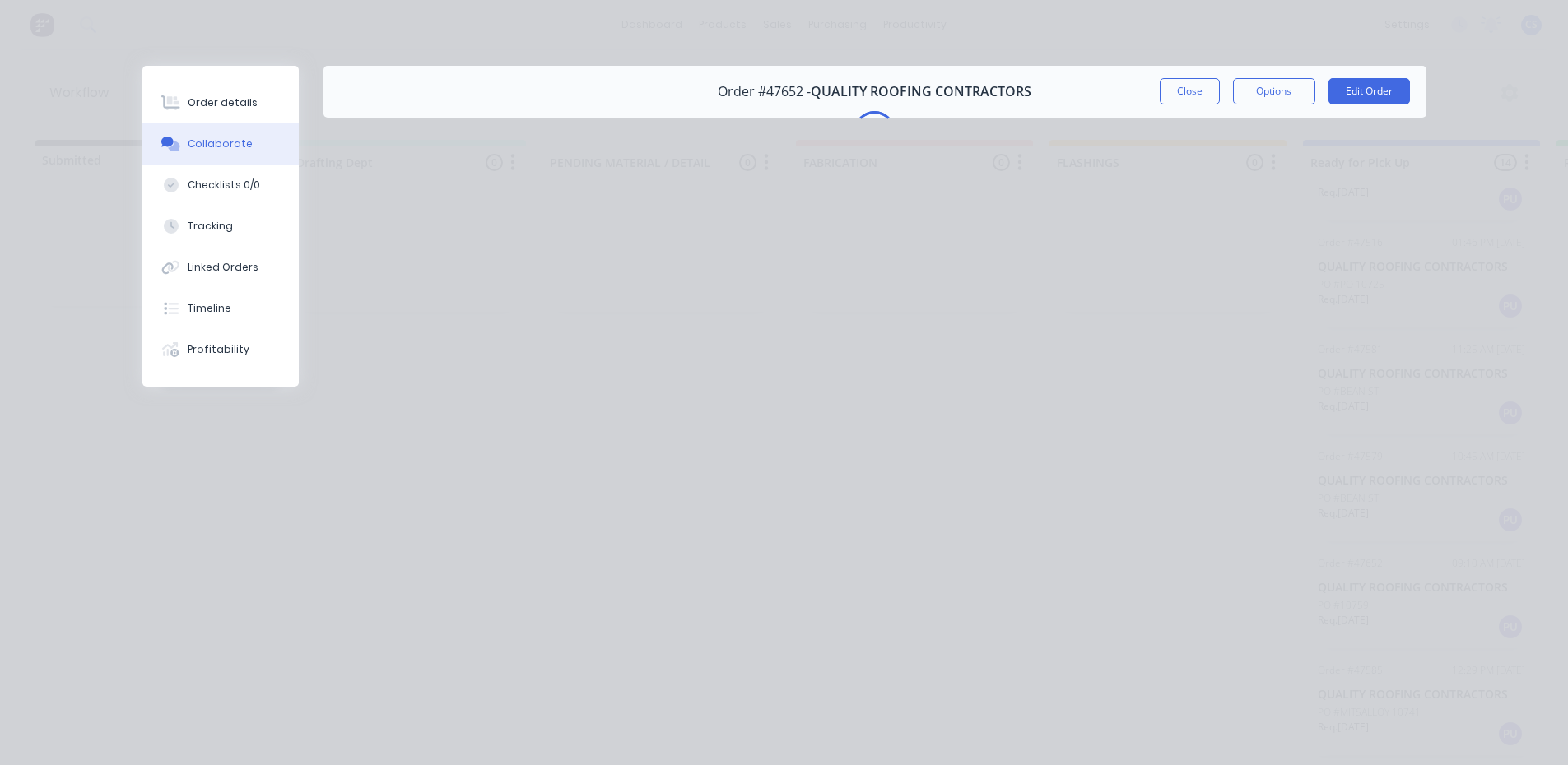
scroll to position [0, 0]
click at [1206, 91] on button "Close" at bounding box center [1189, 91] width 60 height 26
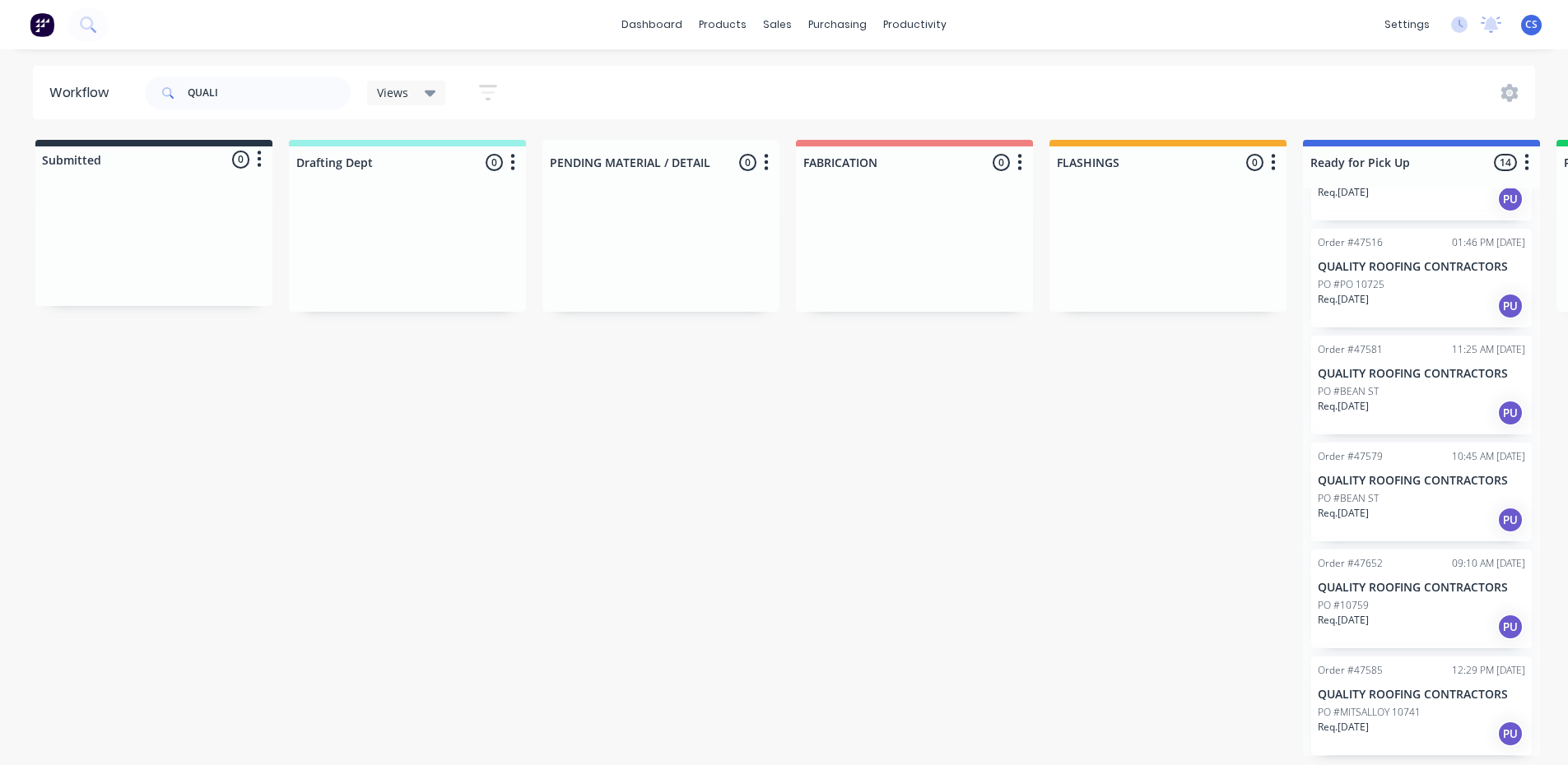
click at [1368, 583] on p "QUALITY ROOFING CONTRACTORS" at bounding box center [1420, 588] width 207 height 14
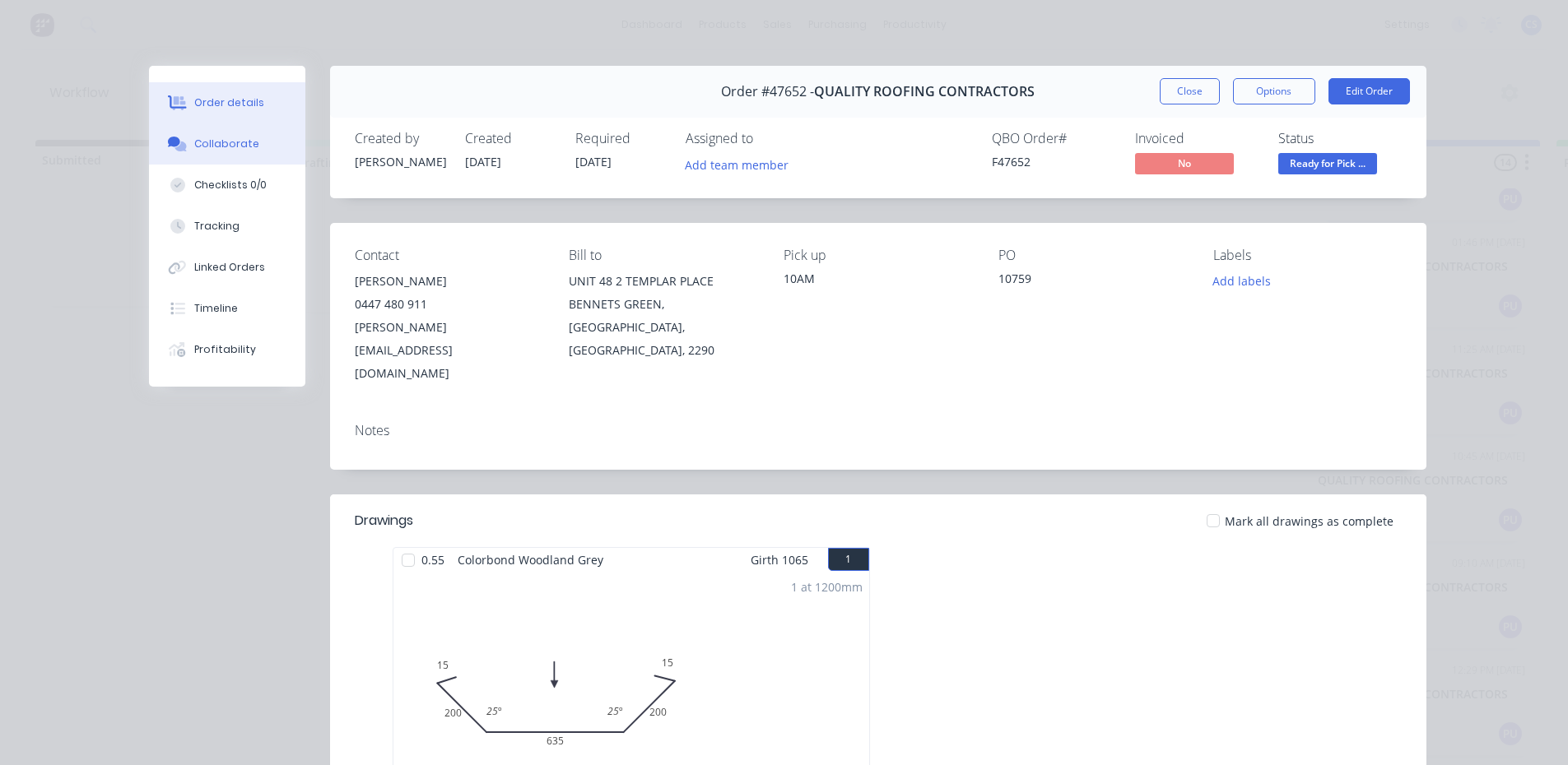
click at [222, 145] on div "Collaborate" at bounding box center [226, 144] width 65 height 15
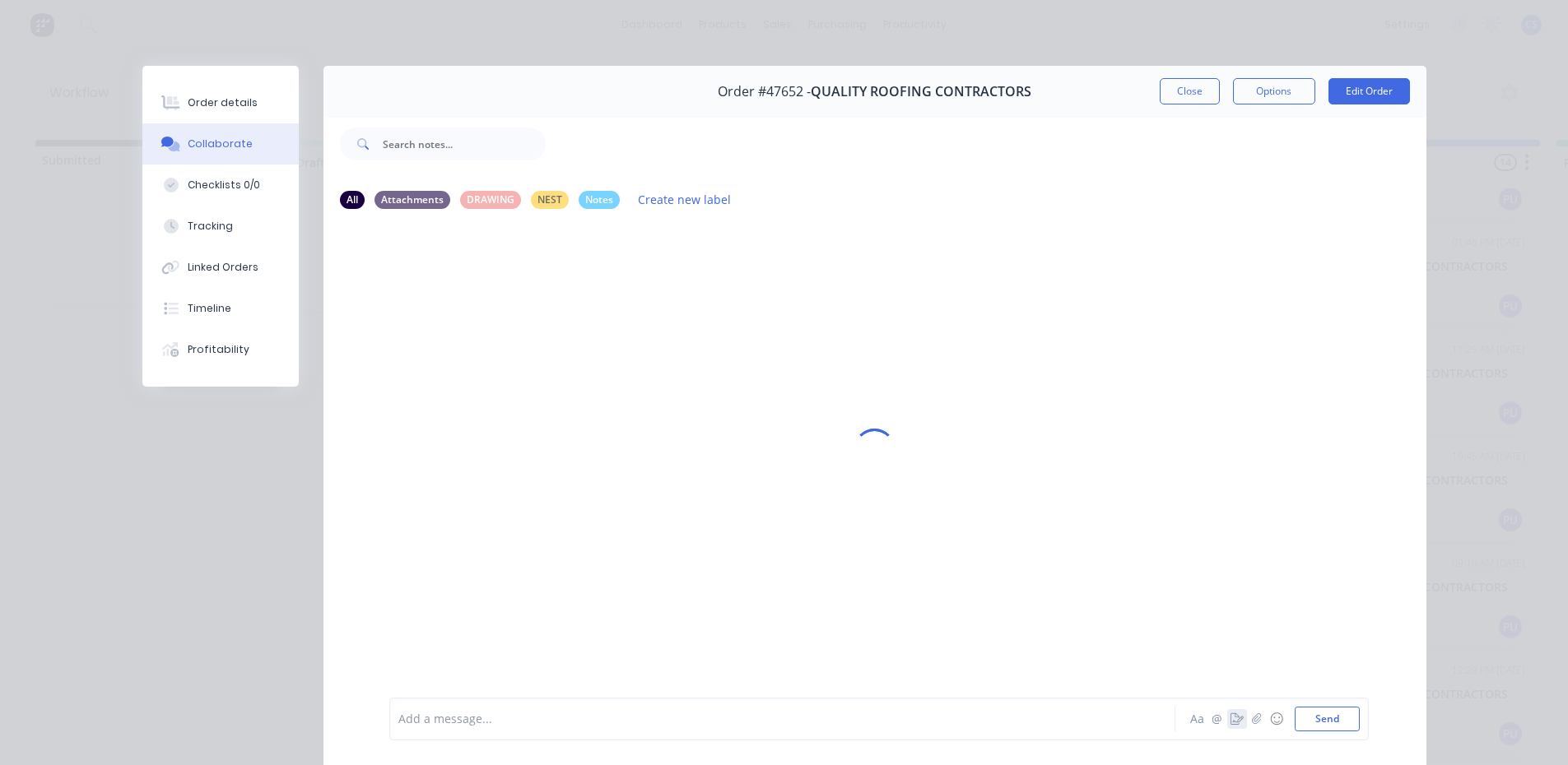
click at [1234, 713] on icon "button" at bounding box center [1236, 719] width 13 height 12
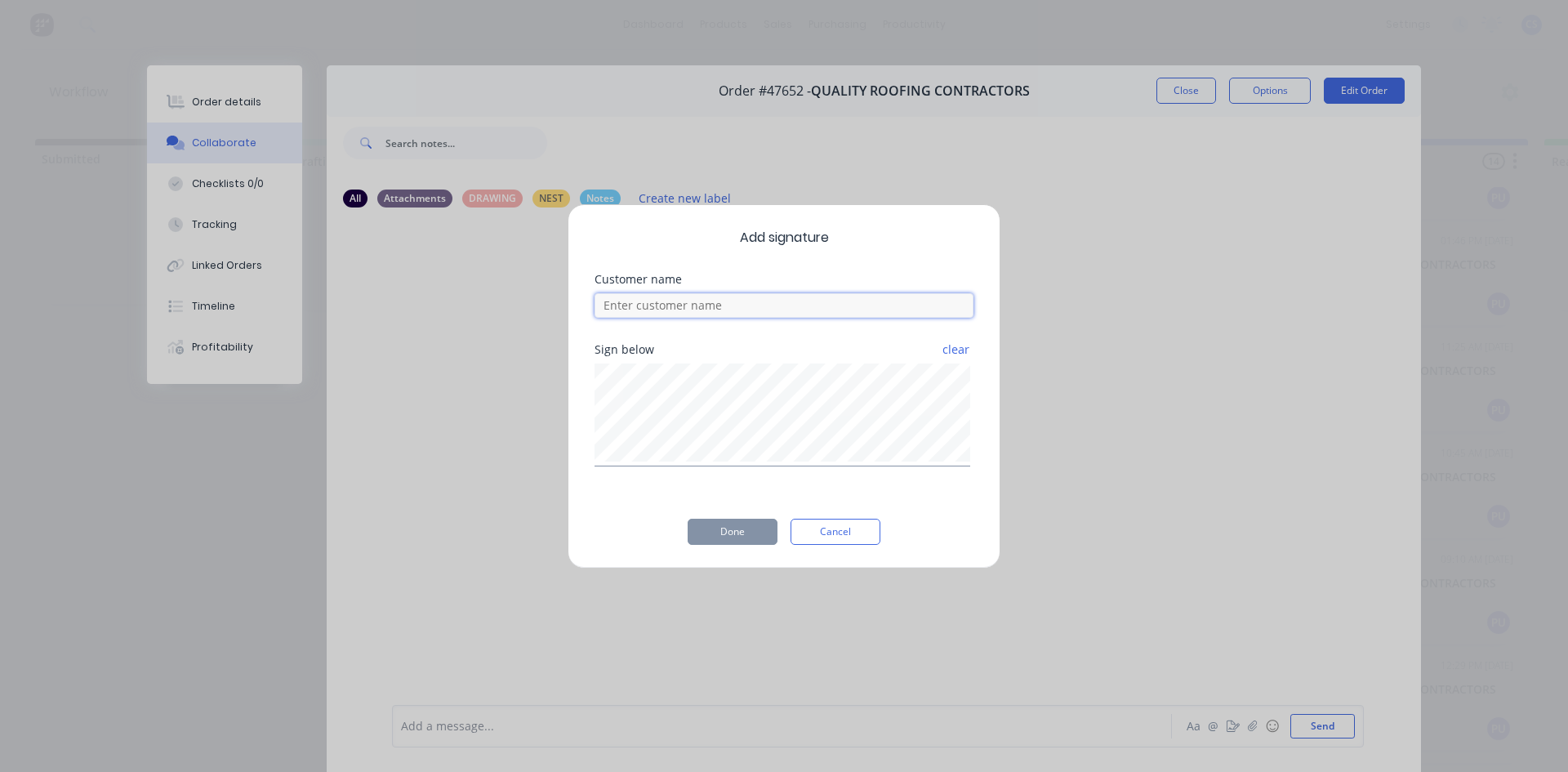
click at [765, 301] on input at bounding box center [784, 305] width 379 height 25
type input "[PERSON_NAME]"
click at [735, 532] on button "Done" at bounding box center [732, 532] width 90 height 26
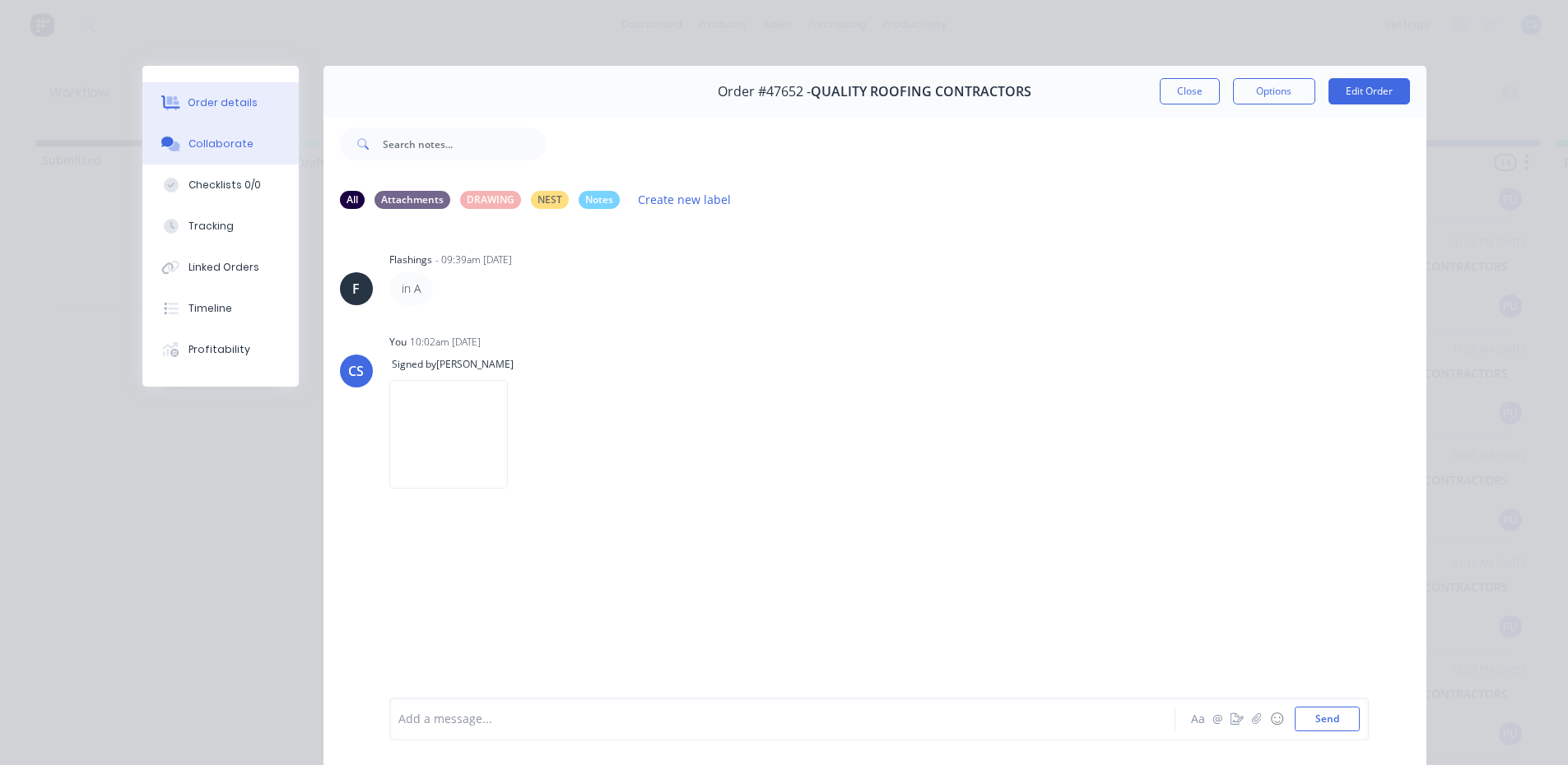
click at [239, 95] on div "Order details" at bounding box center [223, 102] width 70 height 15
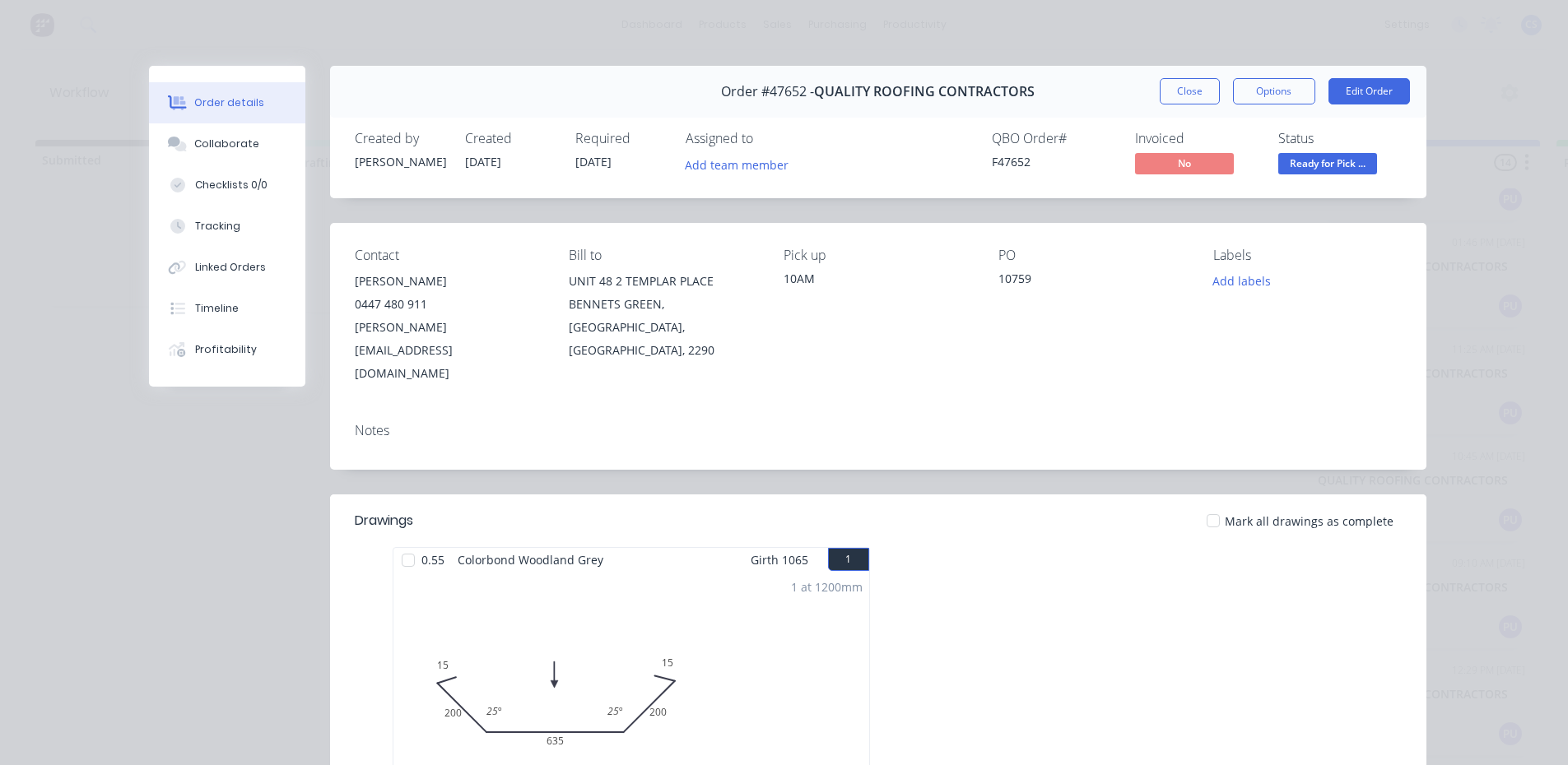
click at [1317, 165] on span "Ready for Pick ..." at bounding box center [1327, 163] width 99 height 21
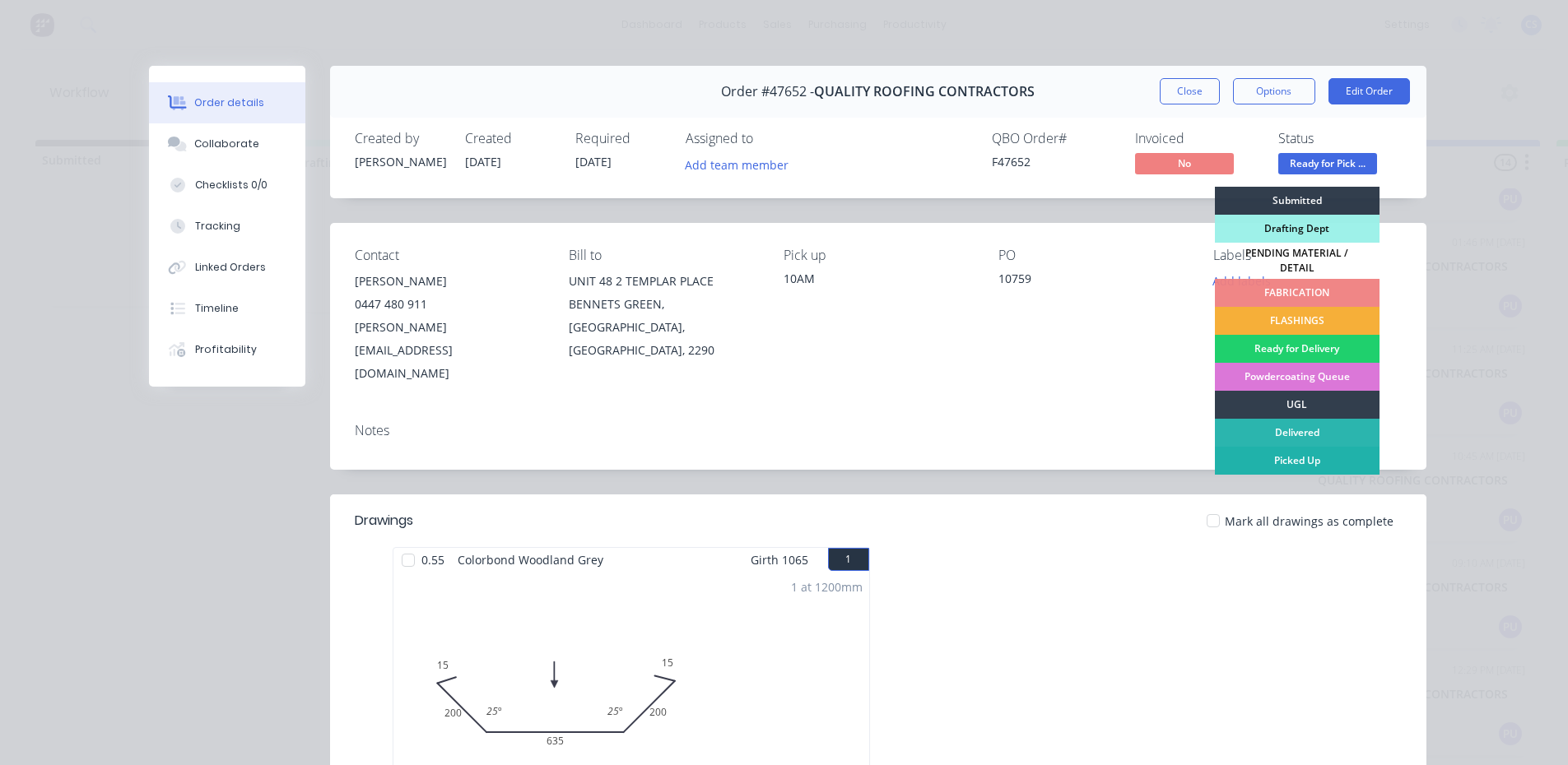
click at [1272, 449] on div "Picked Up" at bounding box center [1297, 461] width 165 height 28
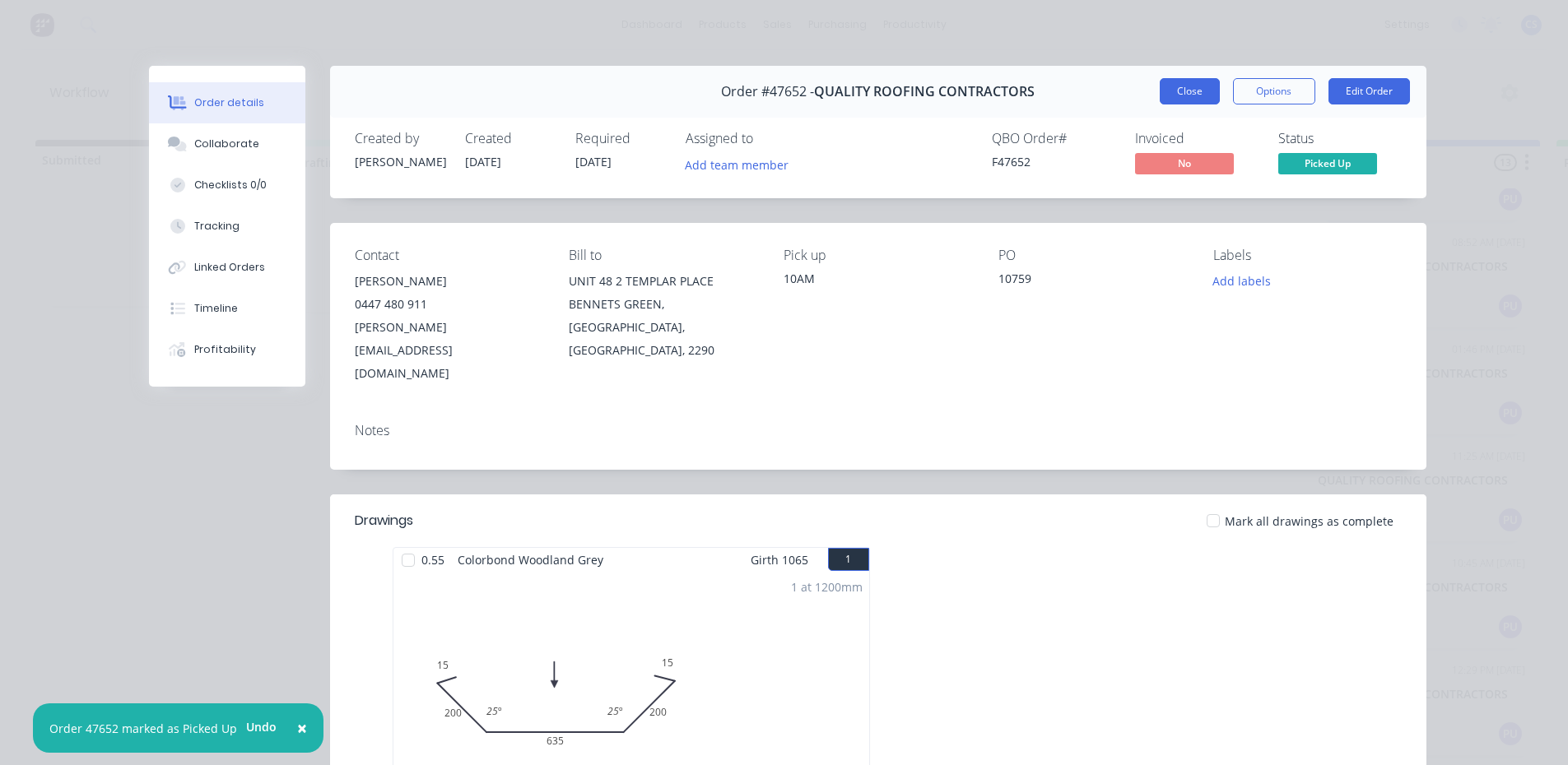
click at [1180, 90] on button "Close" at bounding box center [1189, 91] width 60 height 26
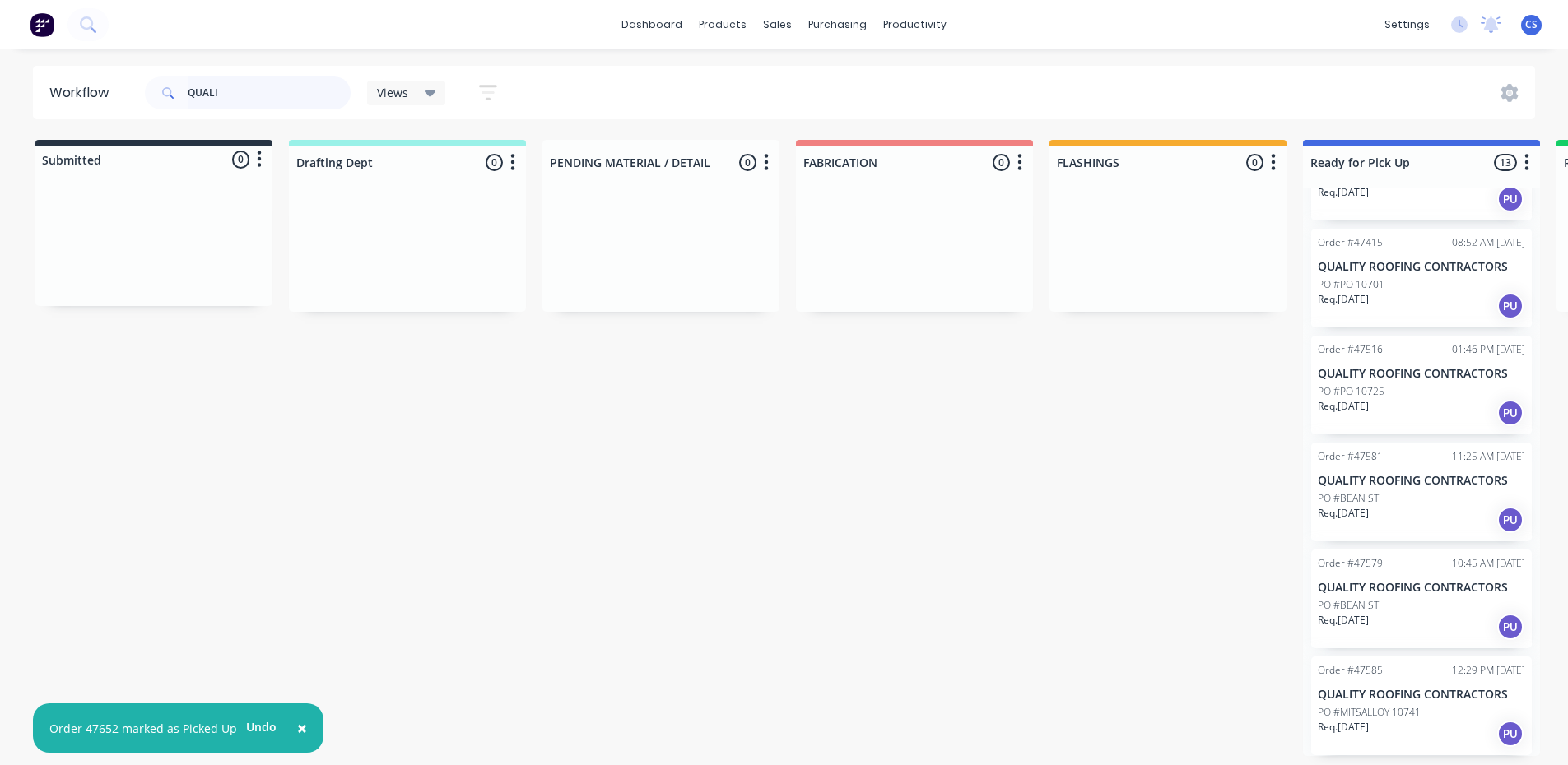
scroll to position [3, 0]
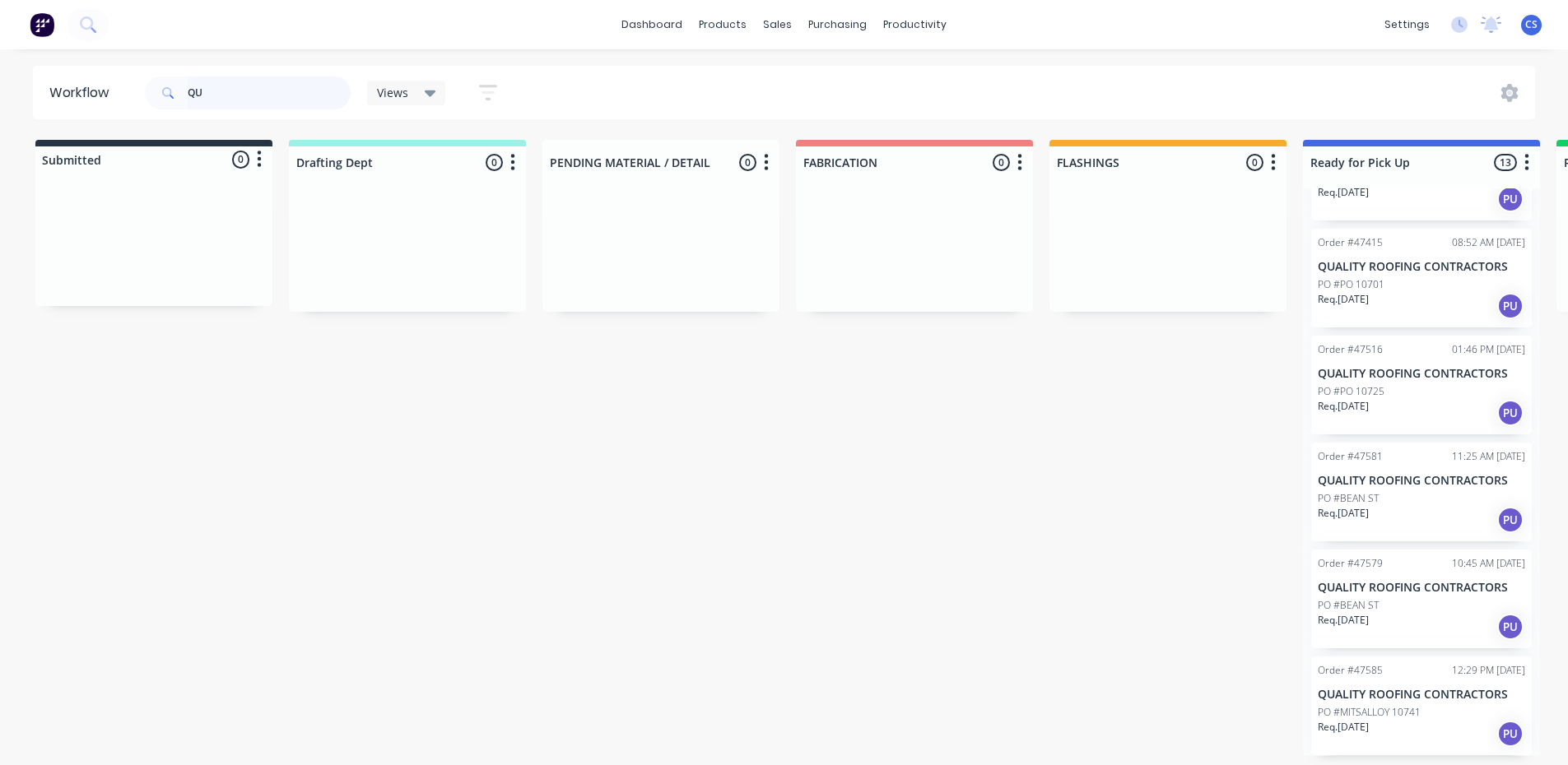
type input "Q"
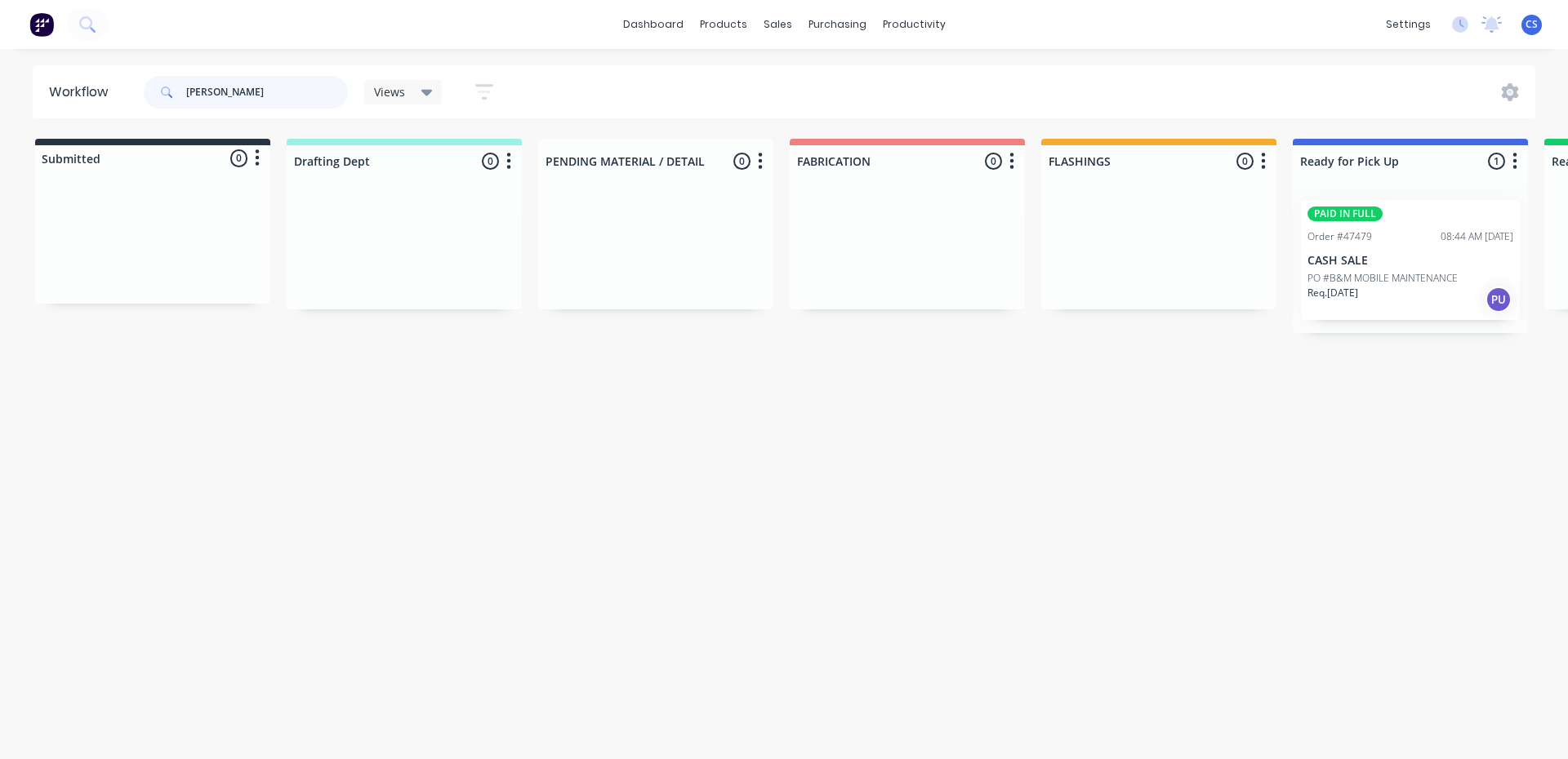
type input "[PERSON_NAME]"
click at [1439, 292] on div "Req. [DATE] PU" at bounding box center [1409, 300] width 205 height 28
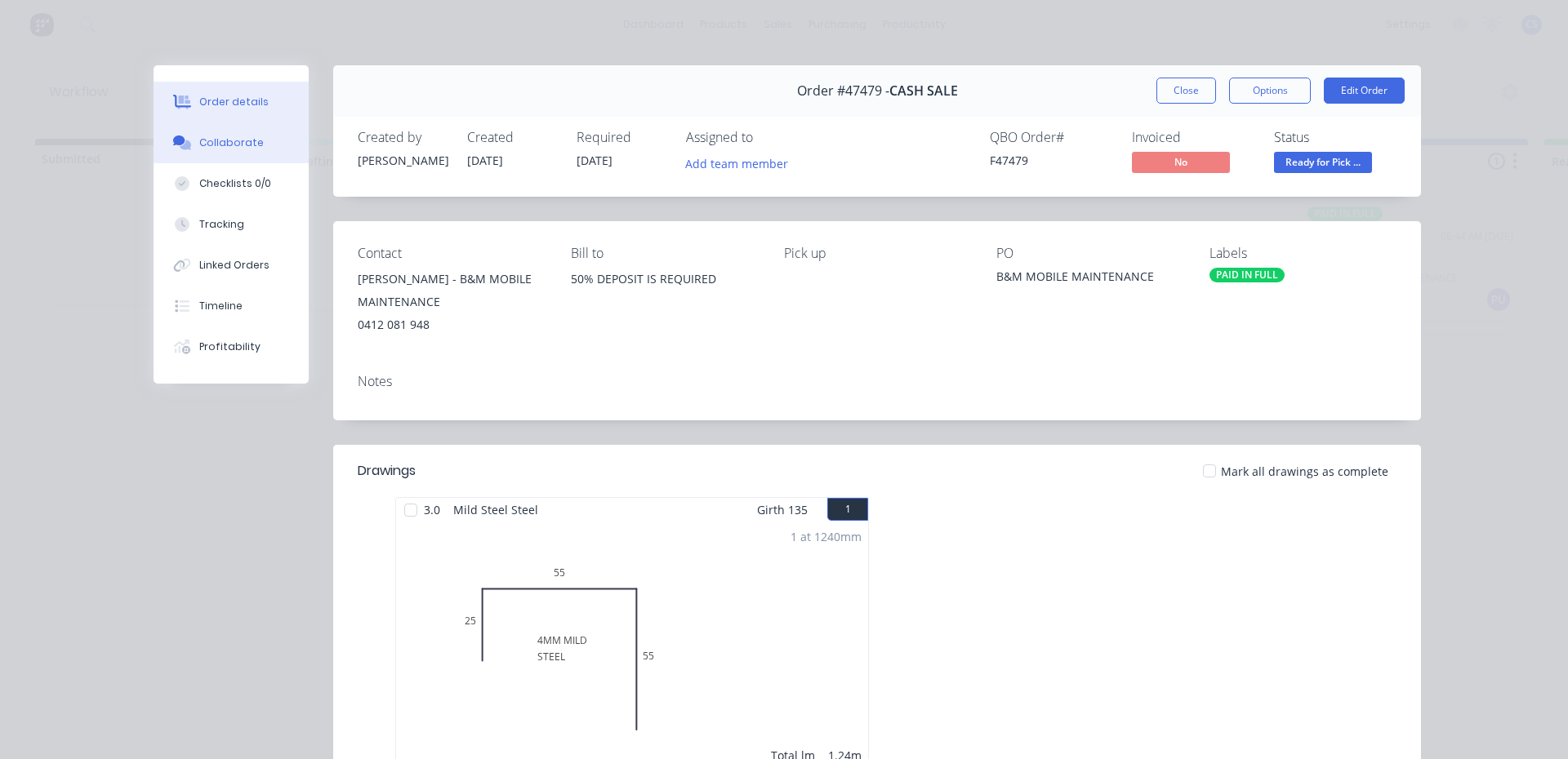
click at [251, 131] on button "Collaborate" at bounding box center [231, 142] width 155 height 41
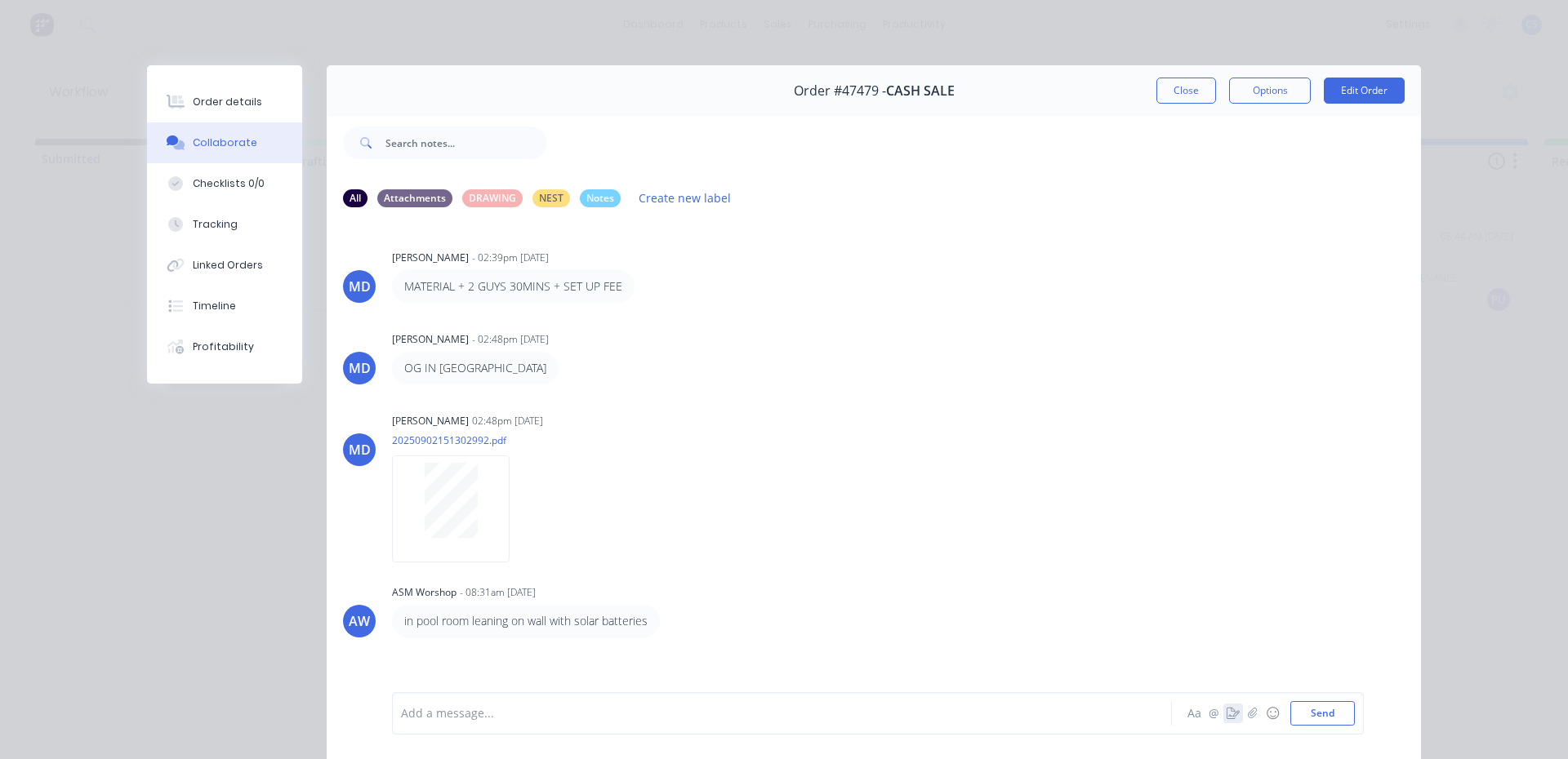
click at [1227, 715] on icon "button" at bounding box center [1233, 713] width 13 height 12
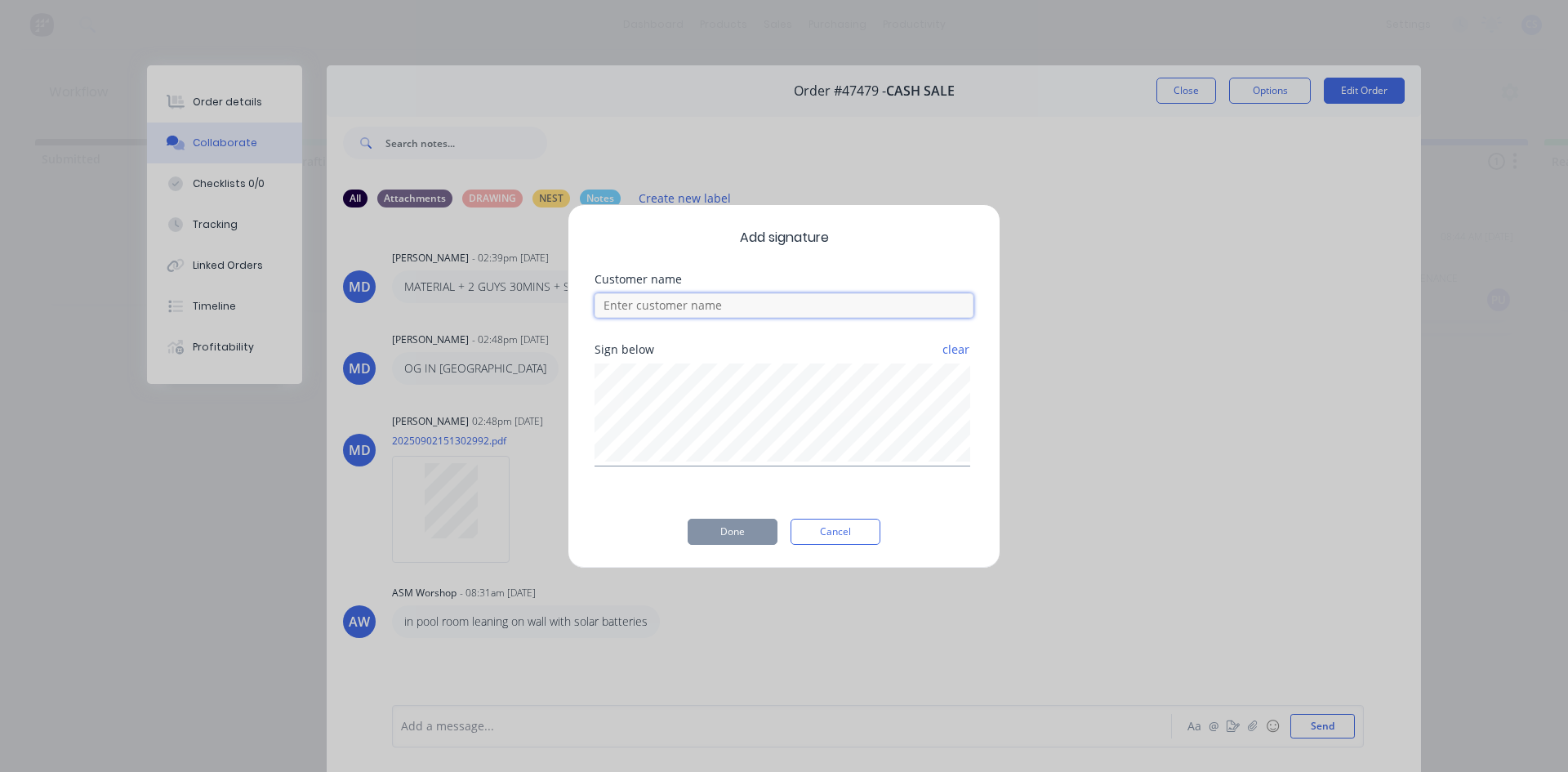
click at [730, 297] on input at bounding box center [784, 305] width 379 height 25
type input "[PERSON_NAME]"
click at [746, 537] on button "Done" at bounding box center [732, 532] width 90 height 26
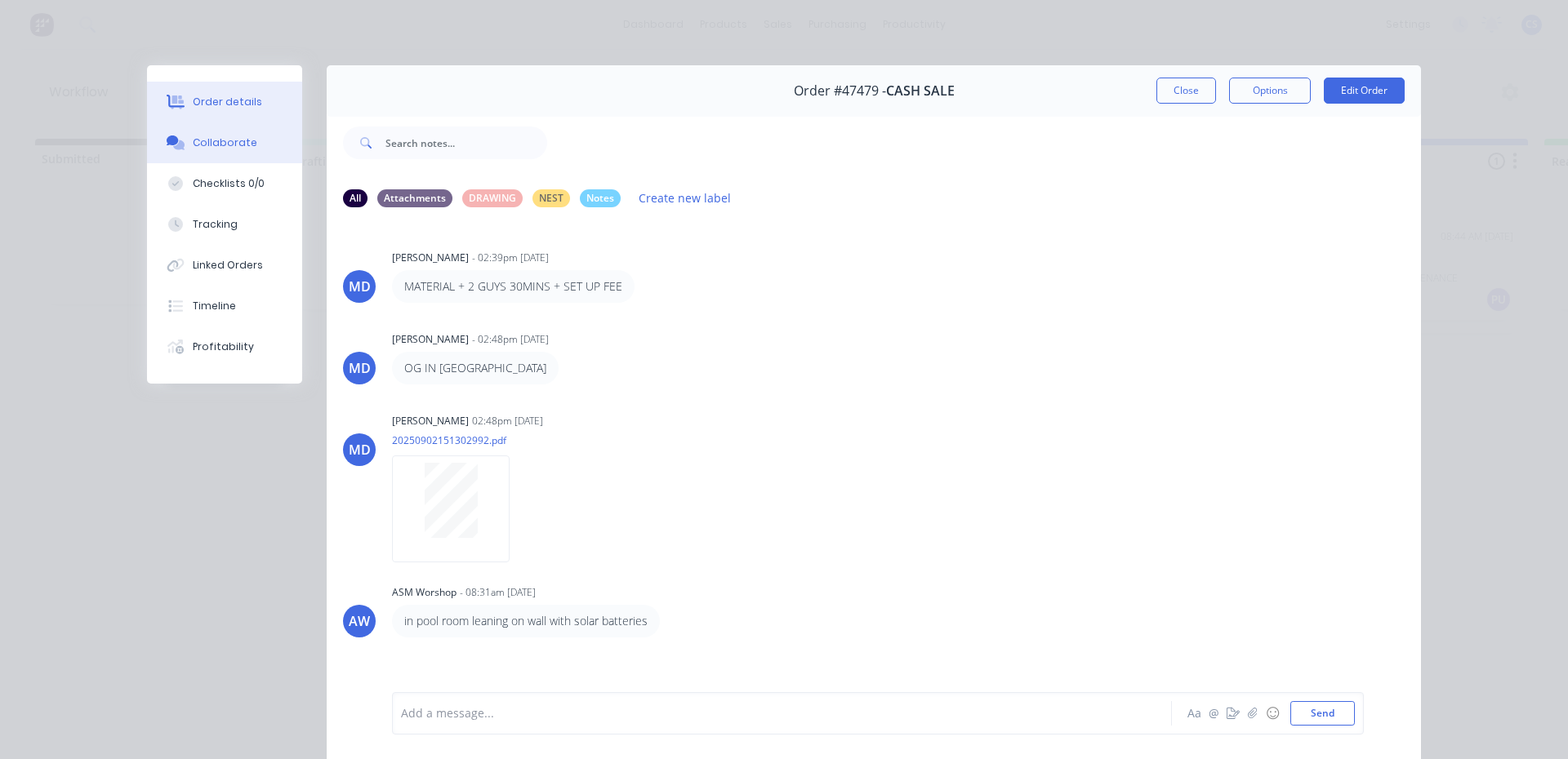
click at [213, 112] on button "Order details" at bounding box center [224, 101] width 155 height 41
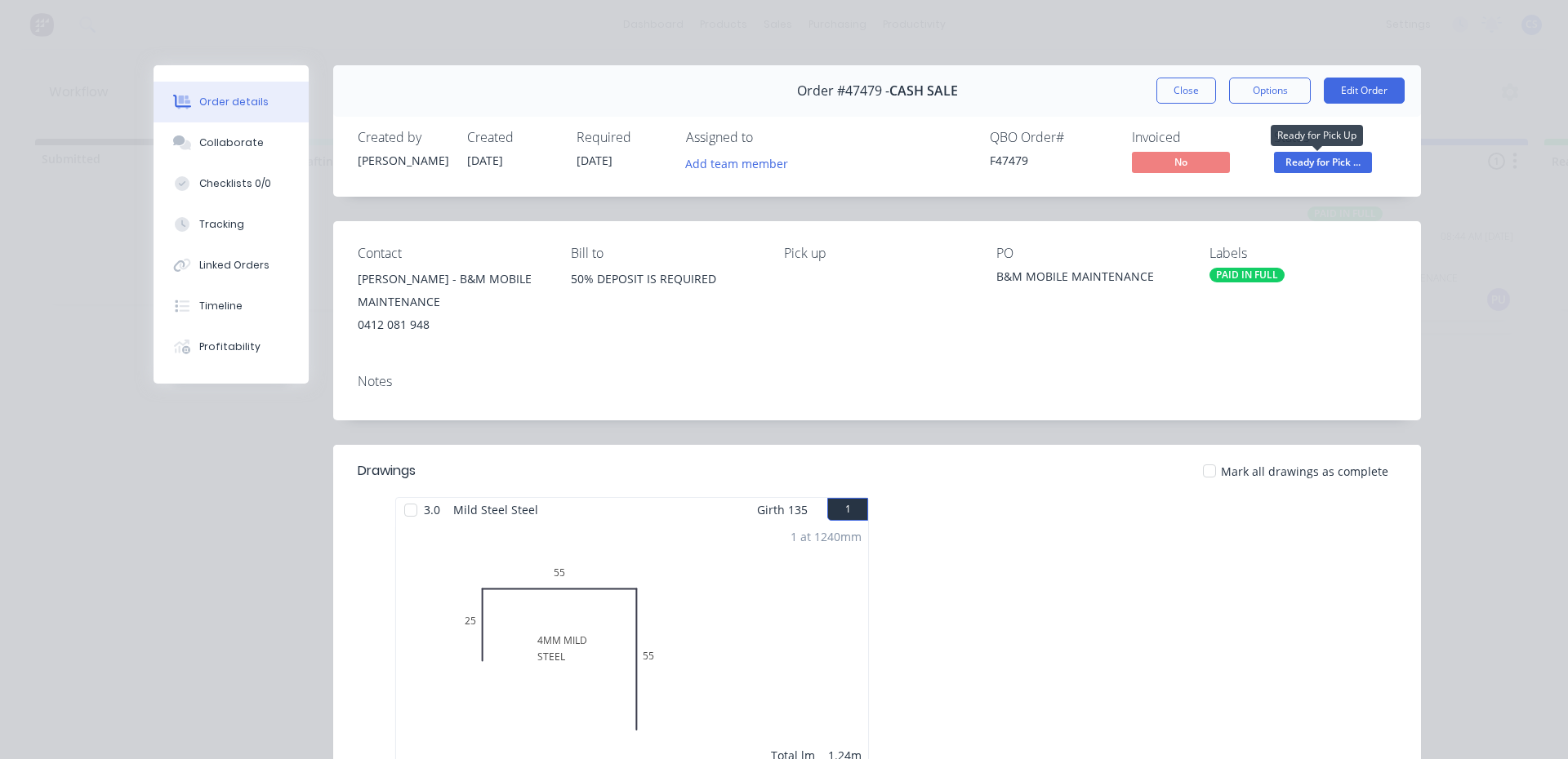
click at [1292, 166] on span "Ready for Pick ..." at bounding box center [1323, 162] width 98 height 21
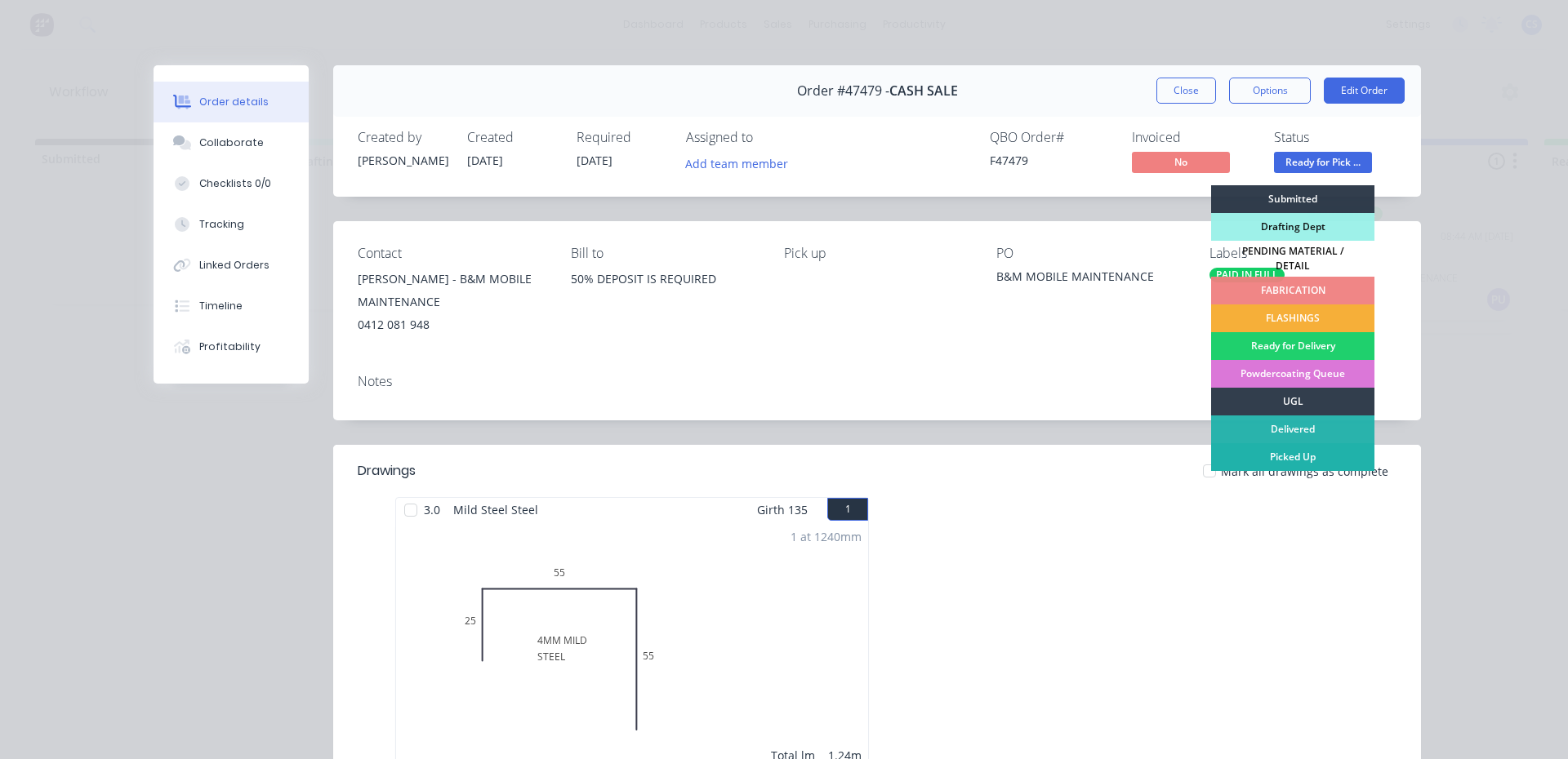
click at [1306, 449] on div "Picked Up" at bounding box center [1292, 457] width 164 height 28
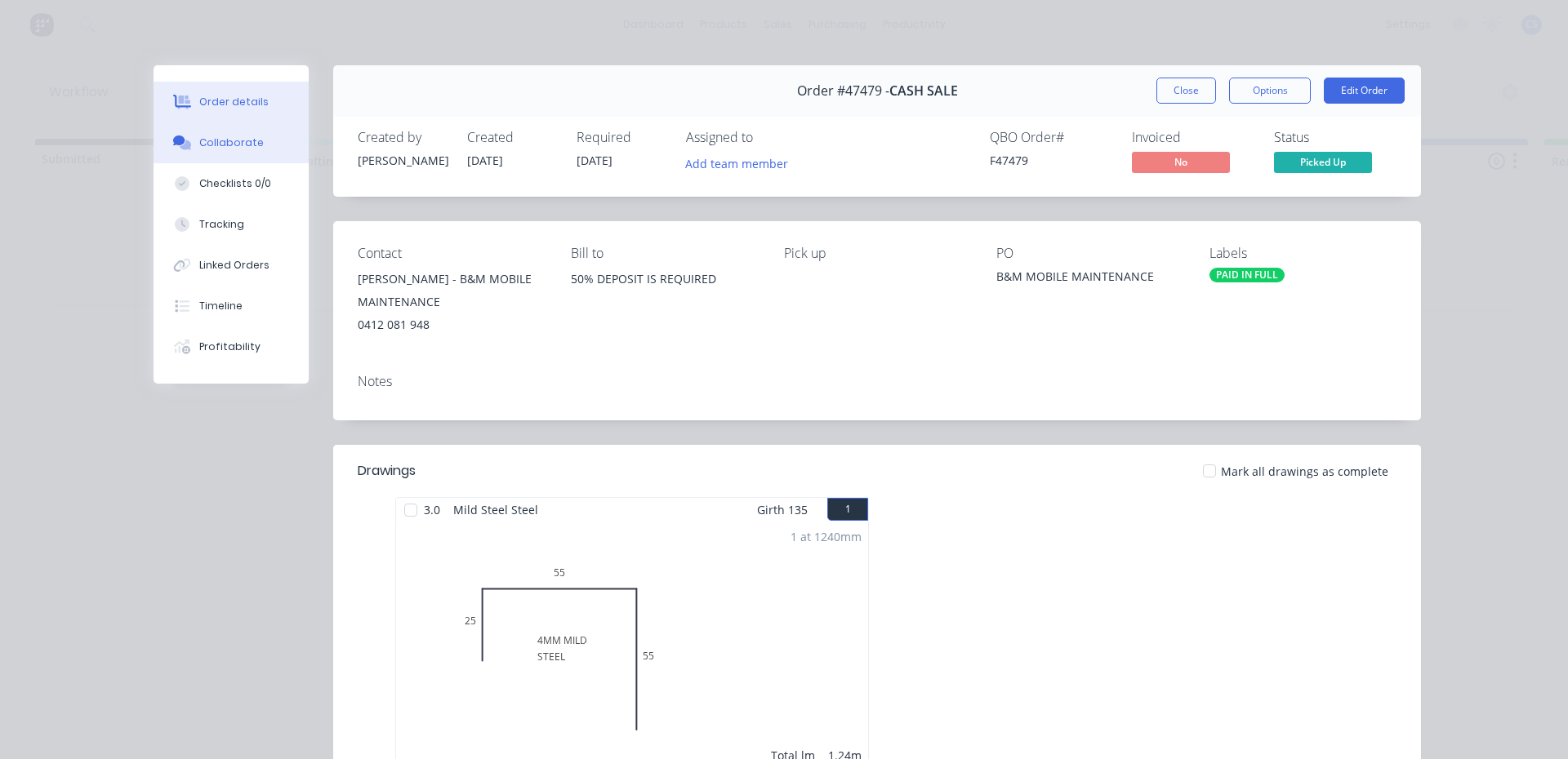
click at [279, 154] on button "Collaborate" at bounding box center [231, 142] width 155 height 41
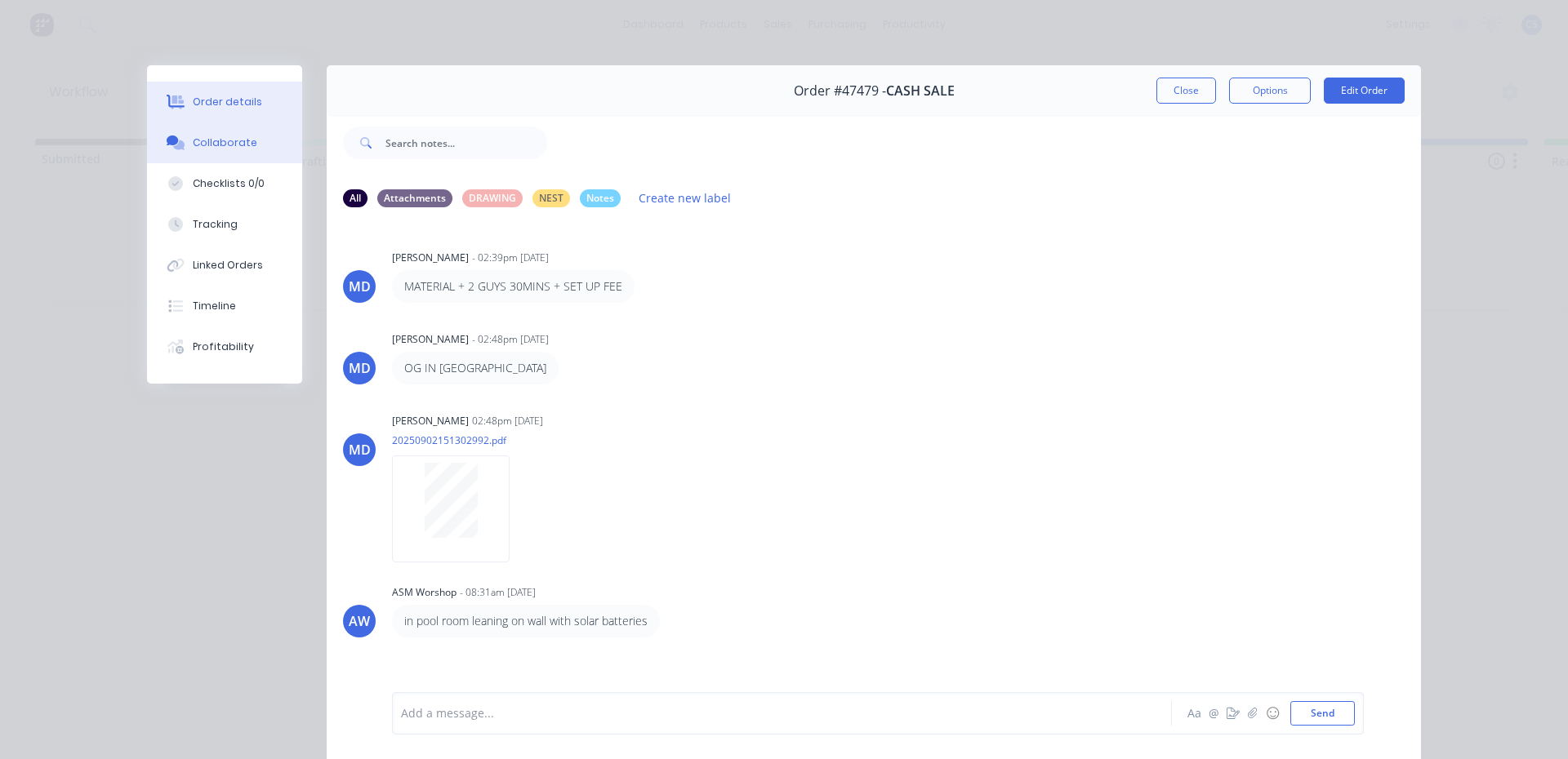
click at [222, 106] on div "Order details" at bounding box center [227, 101] width 69 height 15
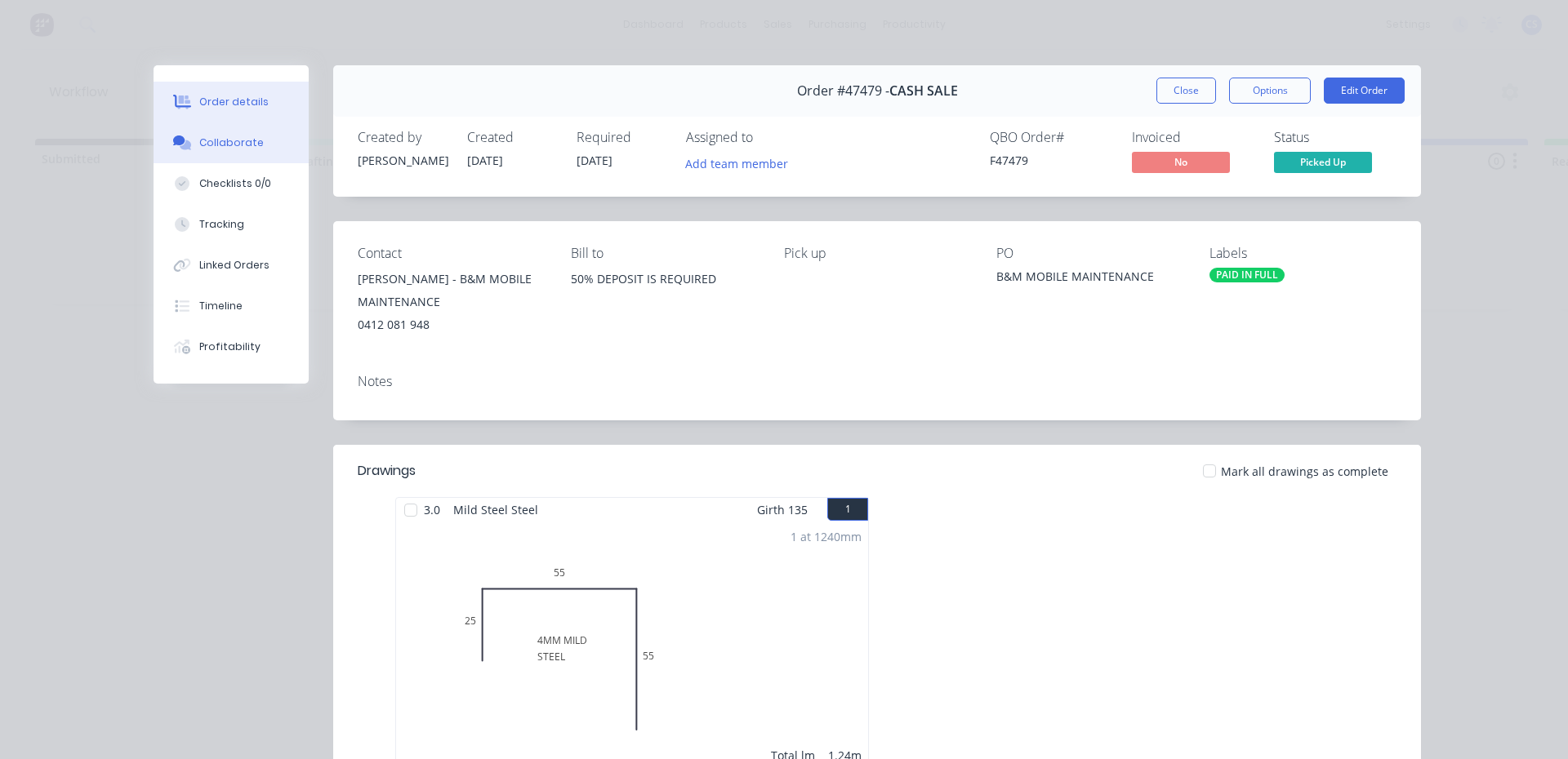
click at [230, 145] on div "Collaborate" at bounding box center [231, 143] width 65 height 15
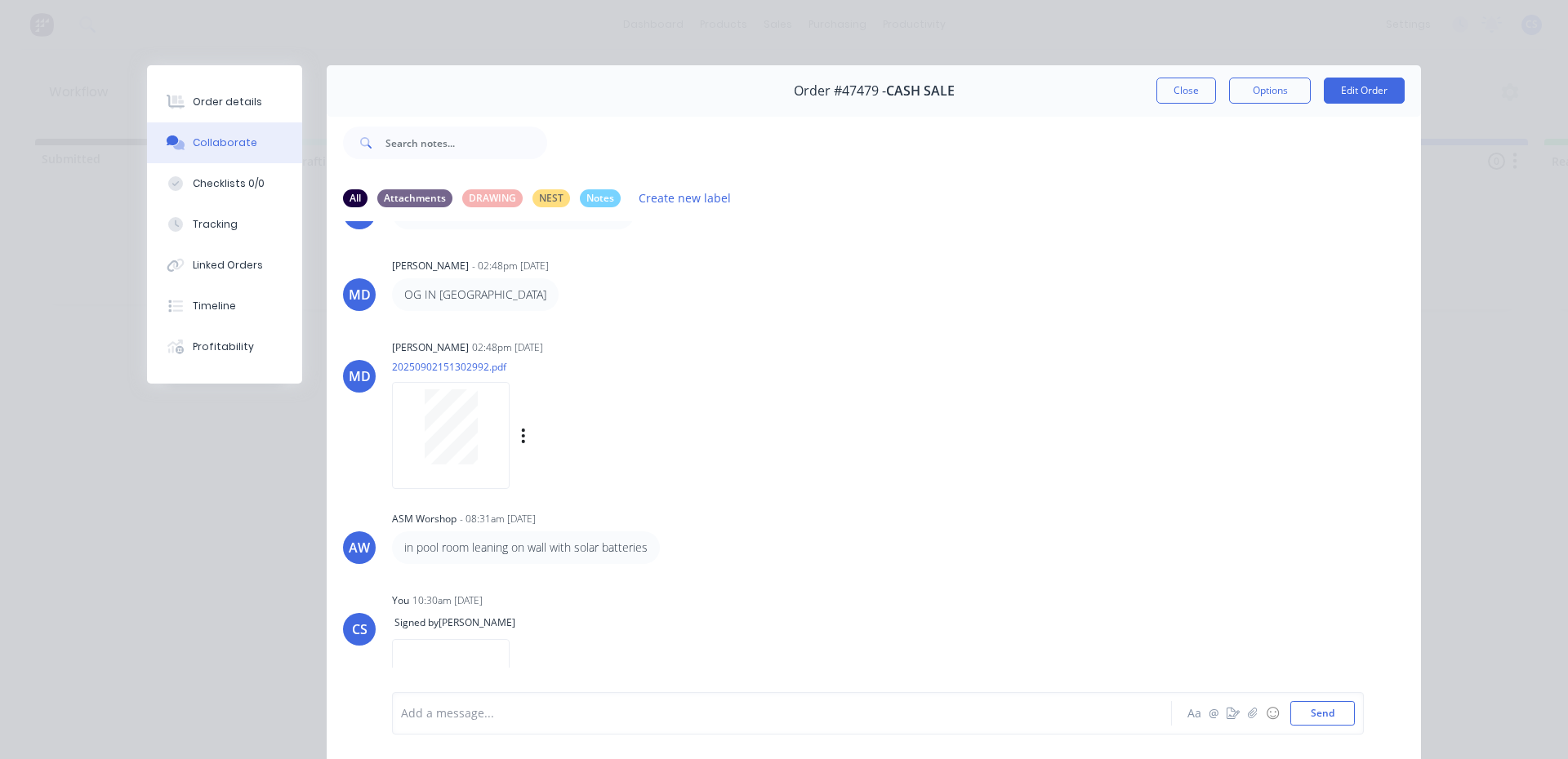
scroll to position [126, 0]
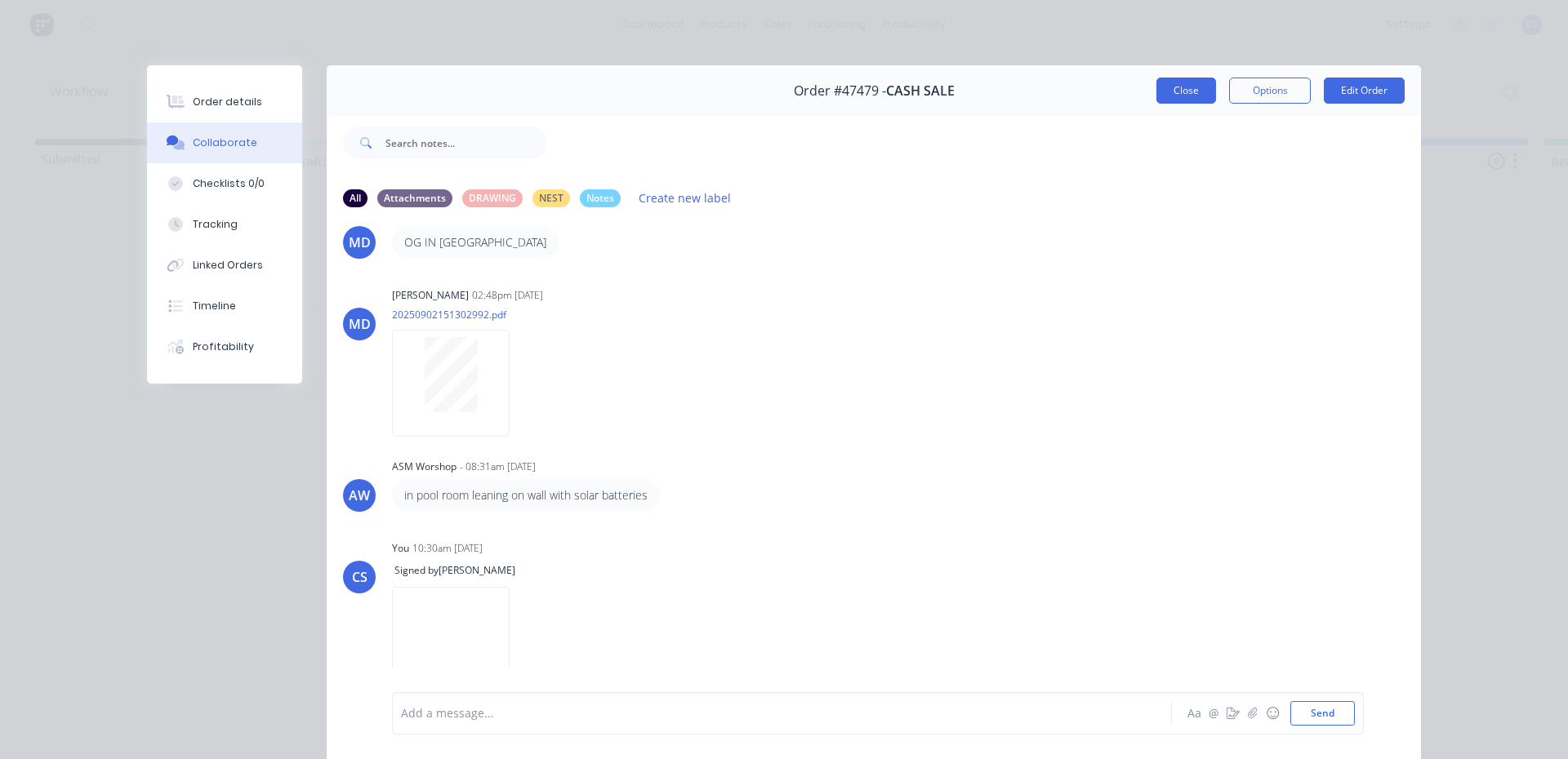
click at [1197, 92] on button "Close" at bounding box center [1186, 90] width 60 height 26
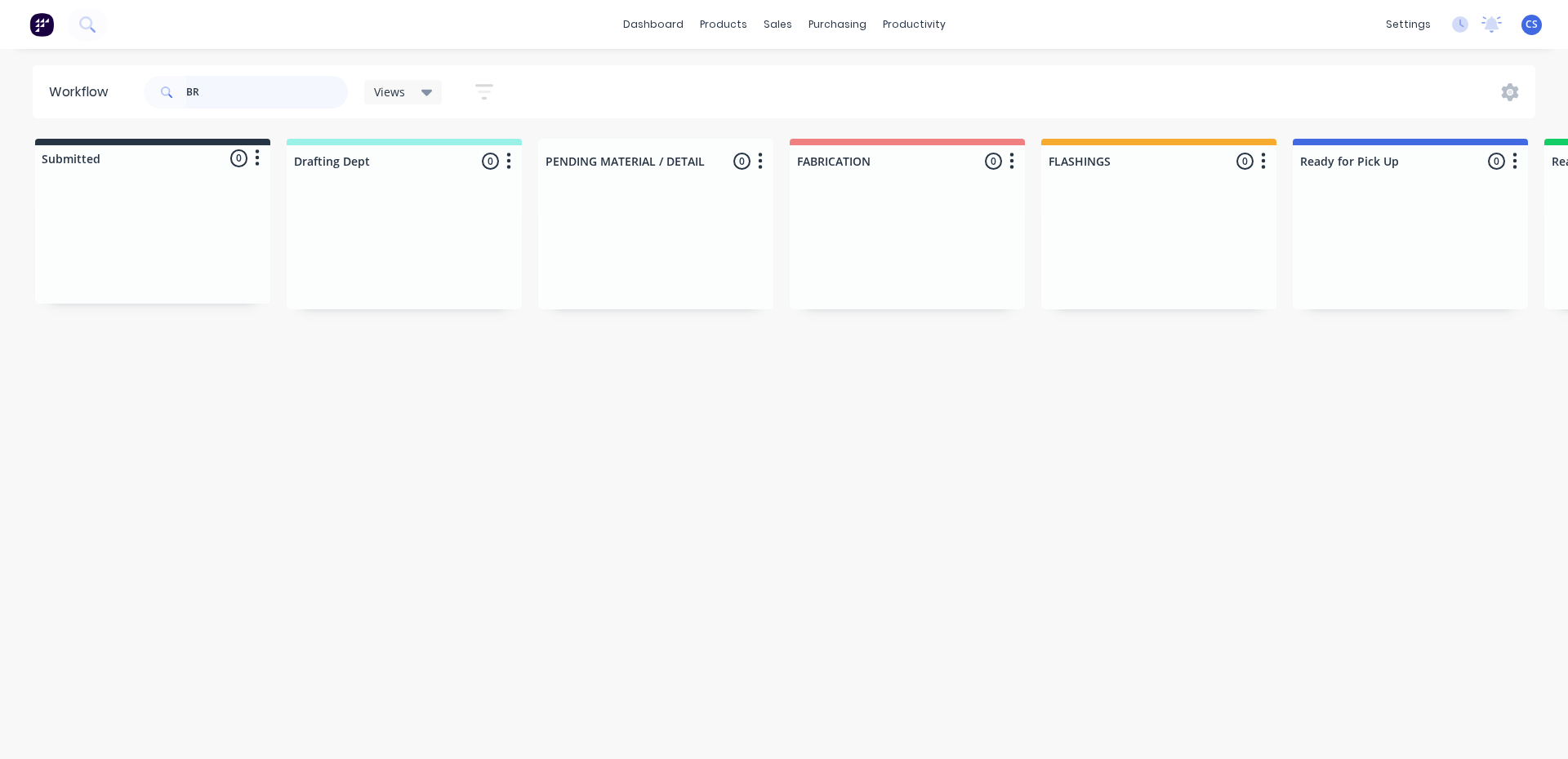
type input "B"
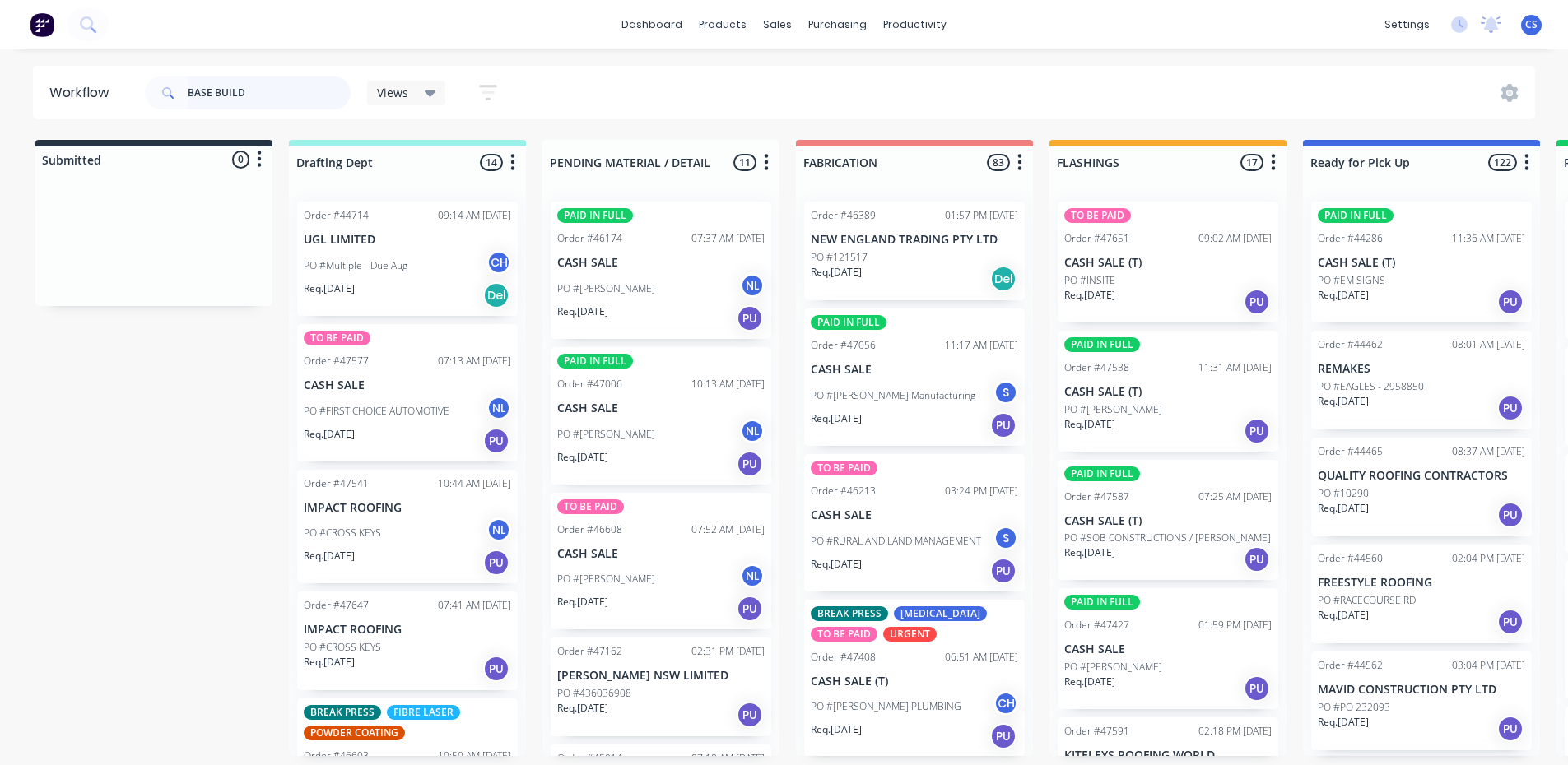
drag, startPoint x: 260, startPoint y: 86, endPoint x: 136, endPoint y: 79, distance: 124.5
click at [139, 82] on header "Workflow BASE BUILD Views Save new view None (Default) edit Nilesh edit Product…" at bounding box center [784, 92] width 1503 height 53
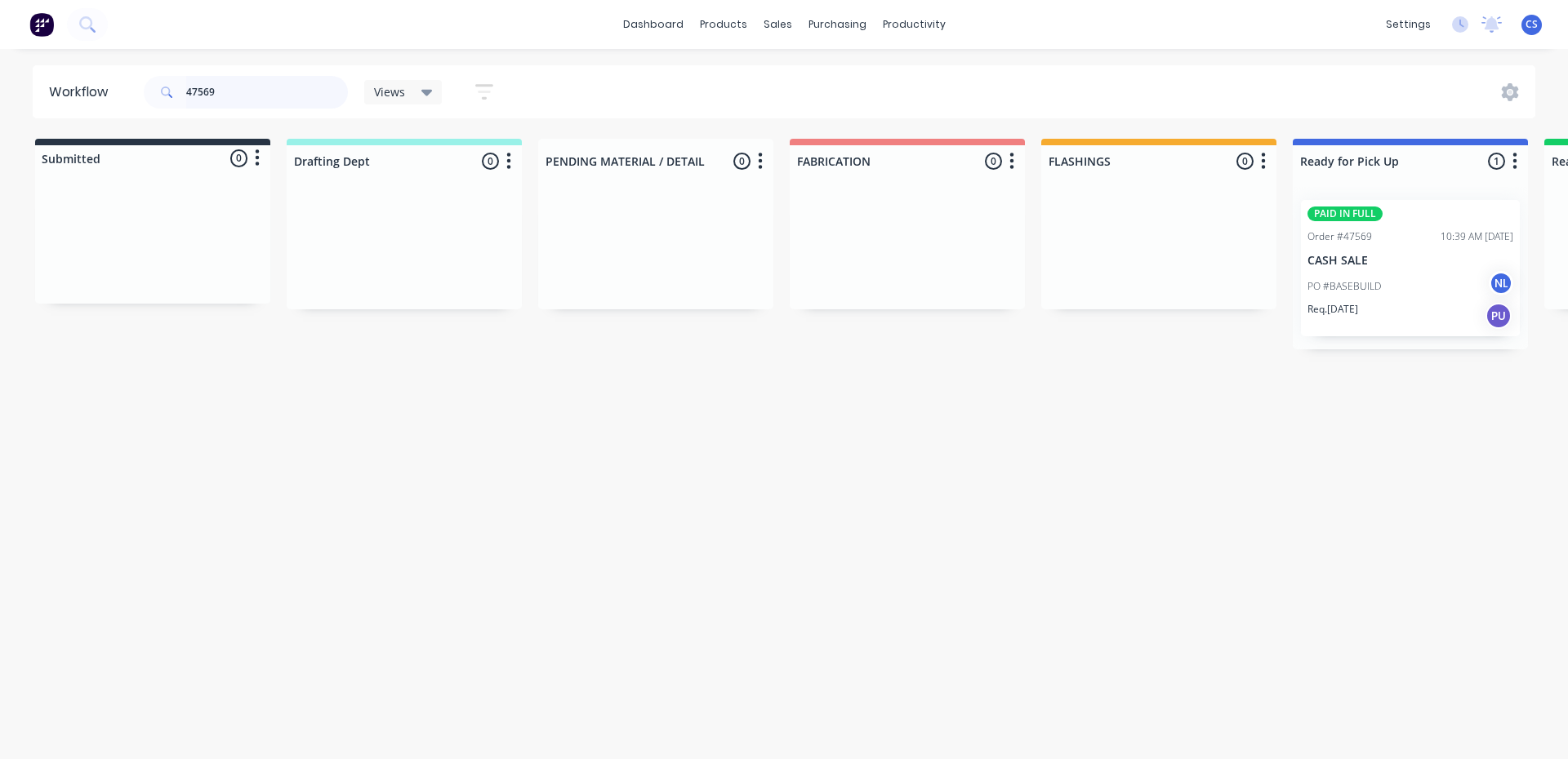
type input "47569"
click at [1345, 294] on div "PO #BASEBUILD NL" at bounding box center [1409, 286] width 205 height 31
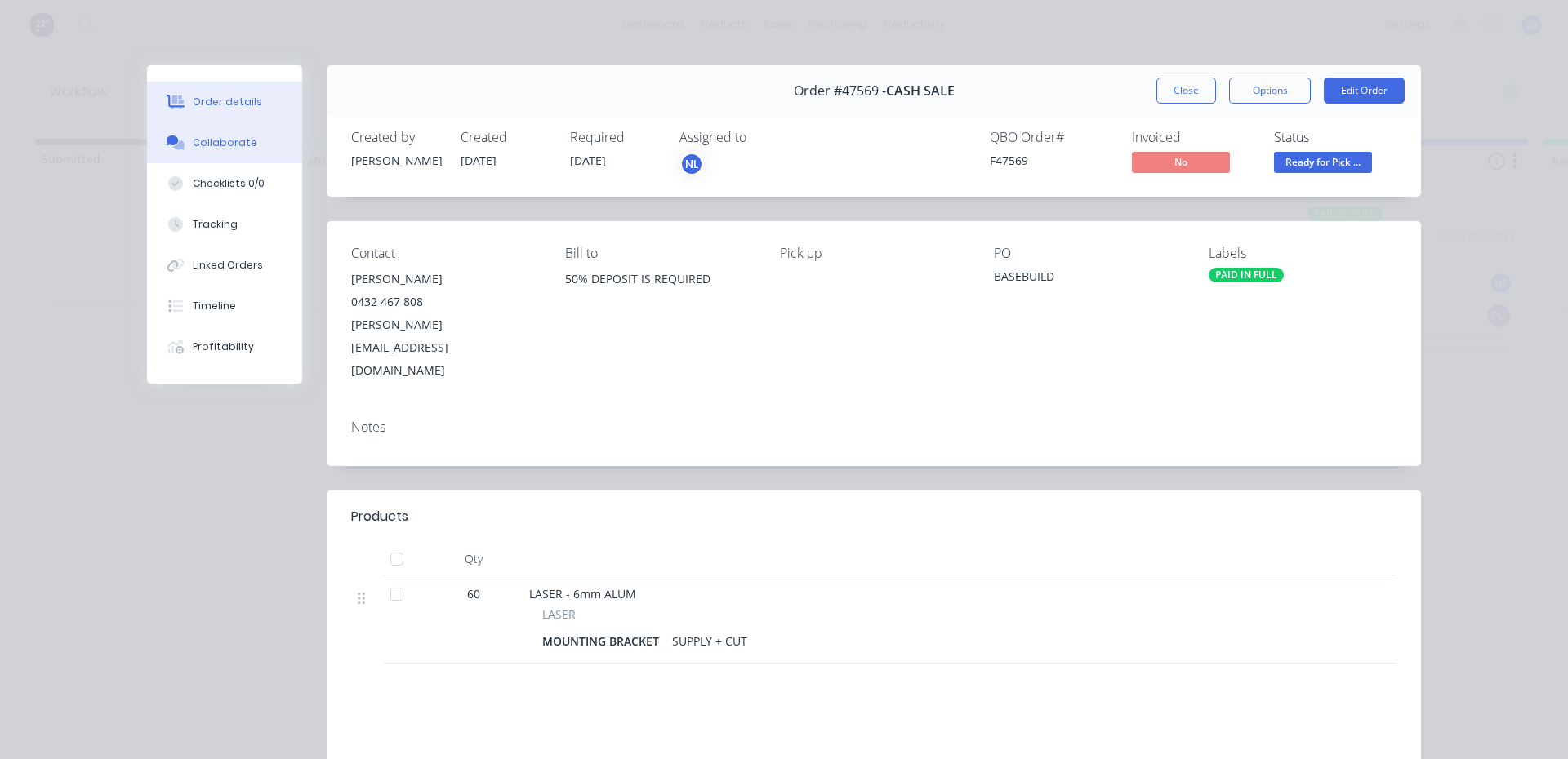
click at [247, 141] on button "Collaborate" at bounding box center [224, 142] width 155 height 41
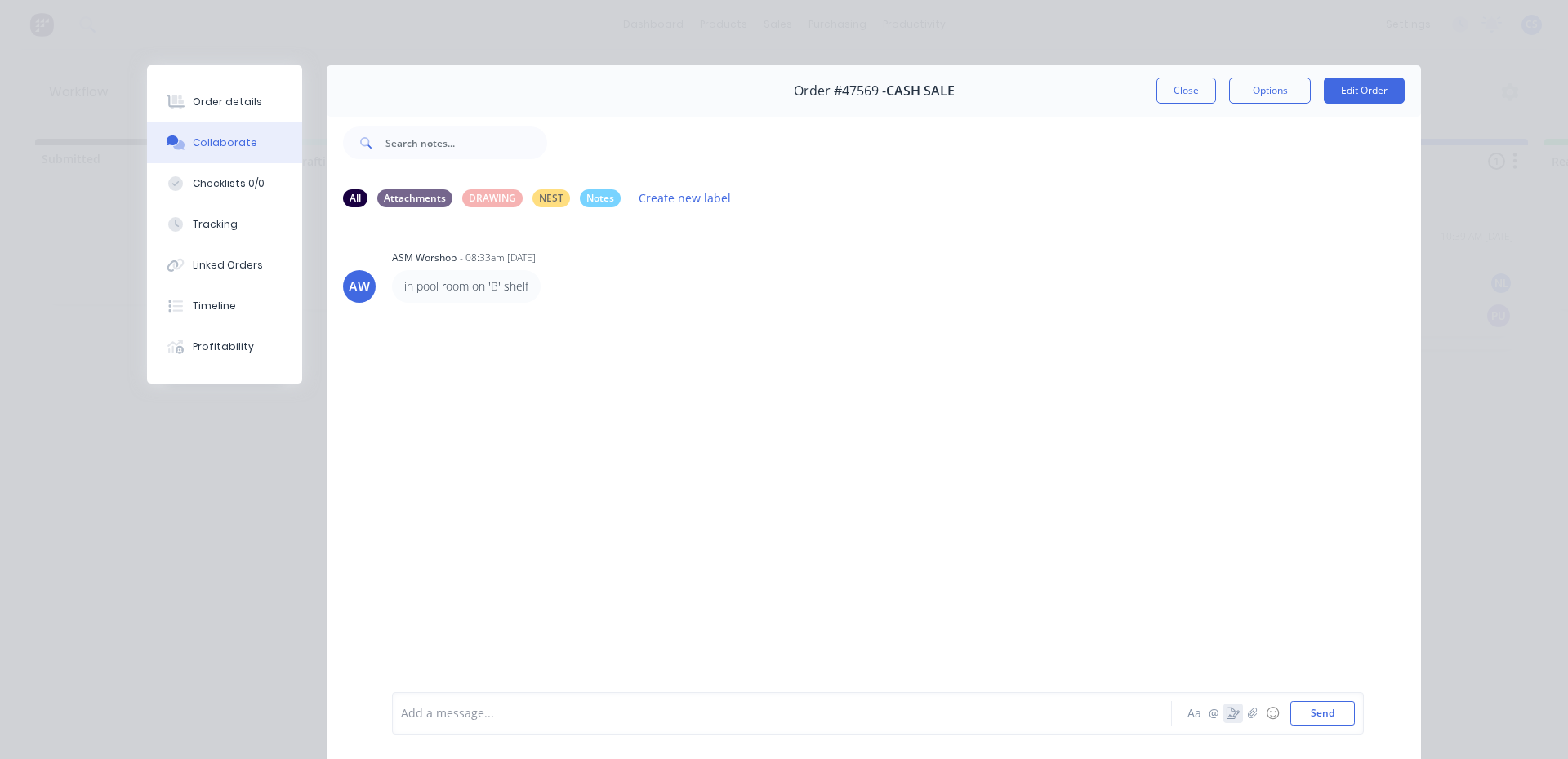
click at [1229, 709] on icon "button" at bounding box center [1233, 713] width 13 height 12
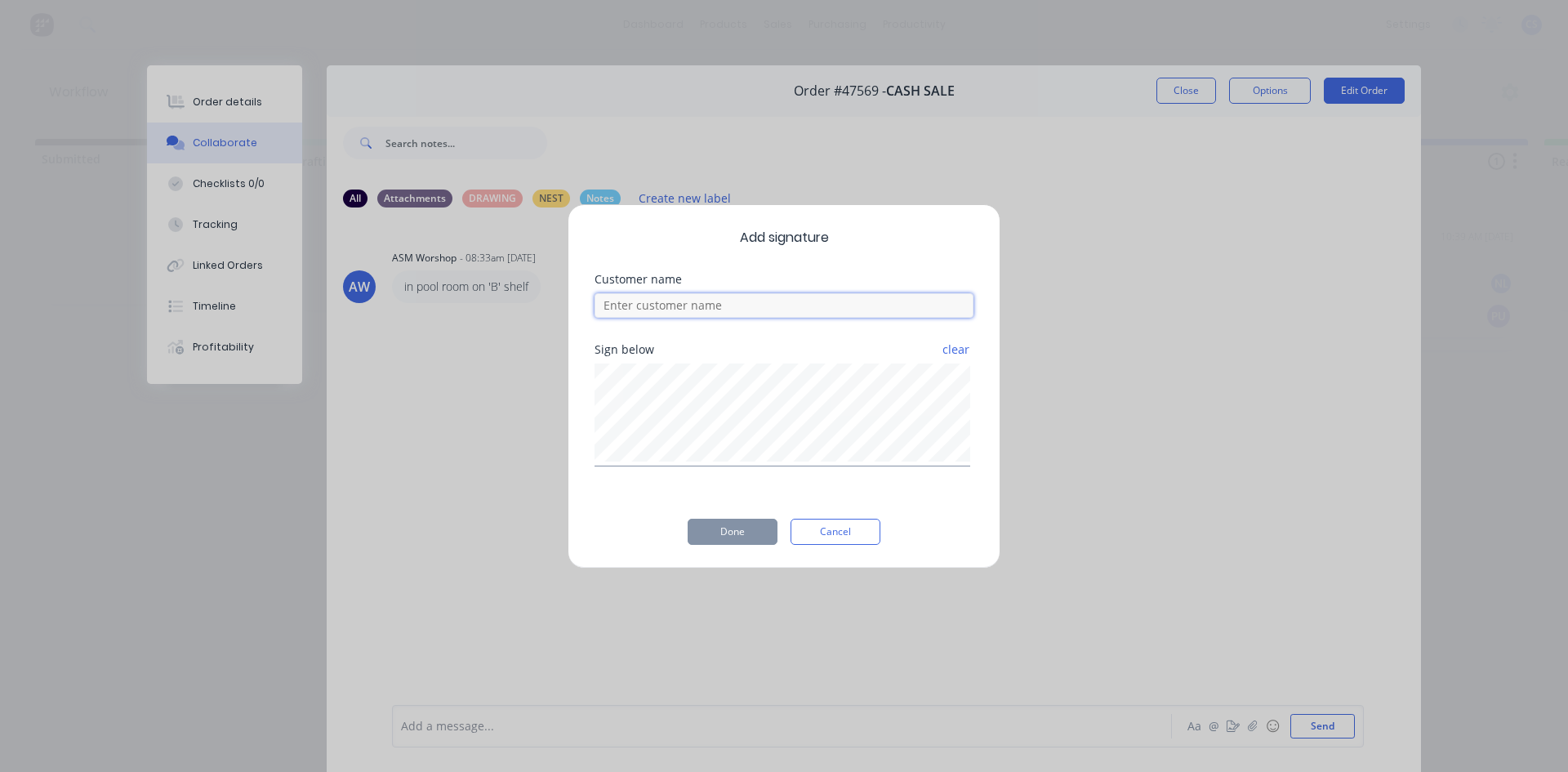
click at [694, 298] on input at bounding box center [784, 305] width 379 height 25
type input "[PERSON_NAME]"
click at [722, 533] on button "Done" at bounding box center [732, 532] width 90 height 26
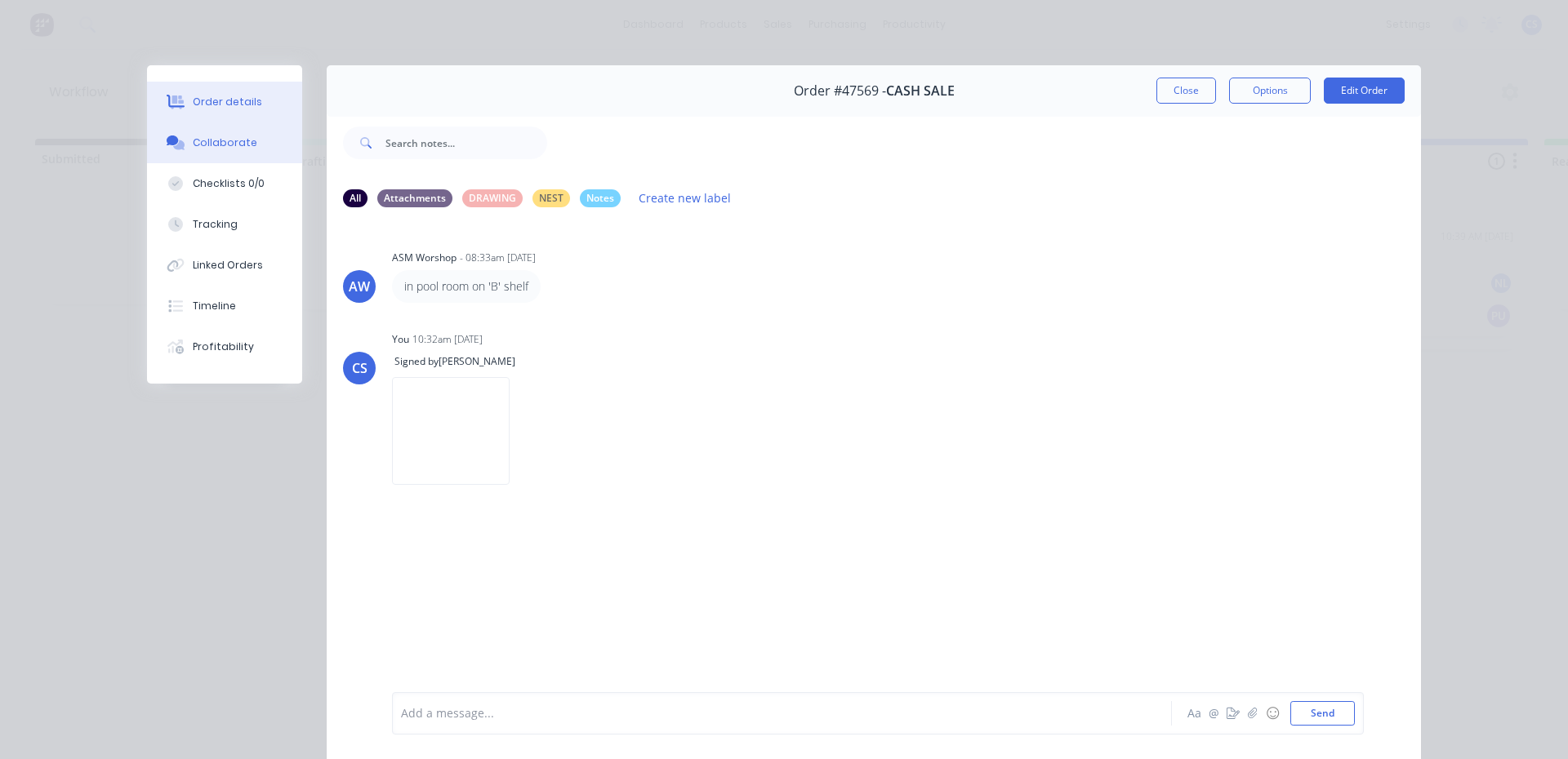
click at [229, 100] on div "Order details" at bounding box center [227, 101] width 69 height 15
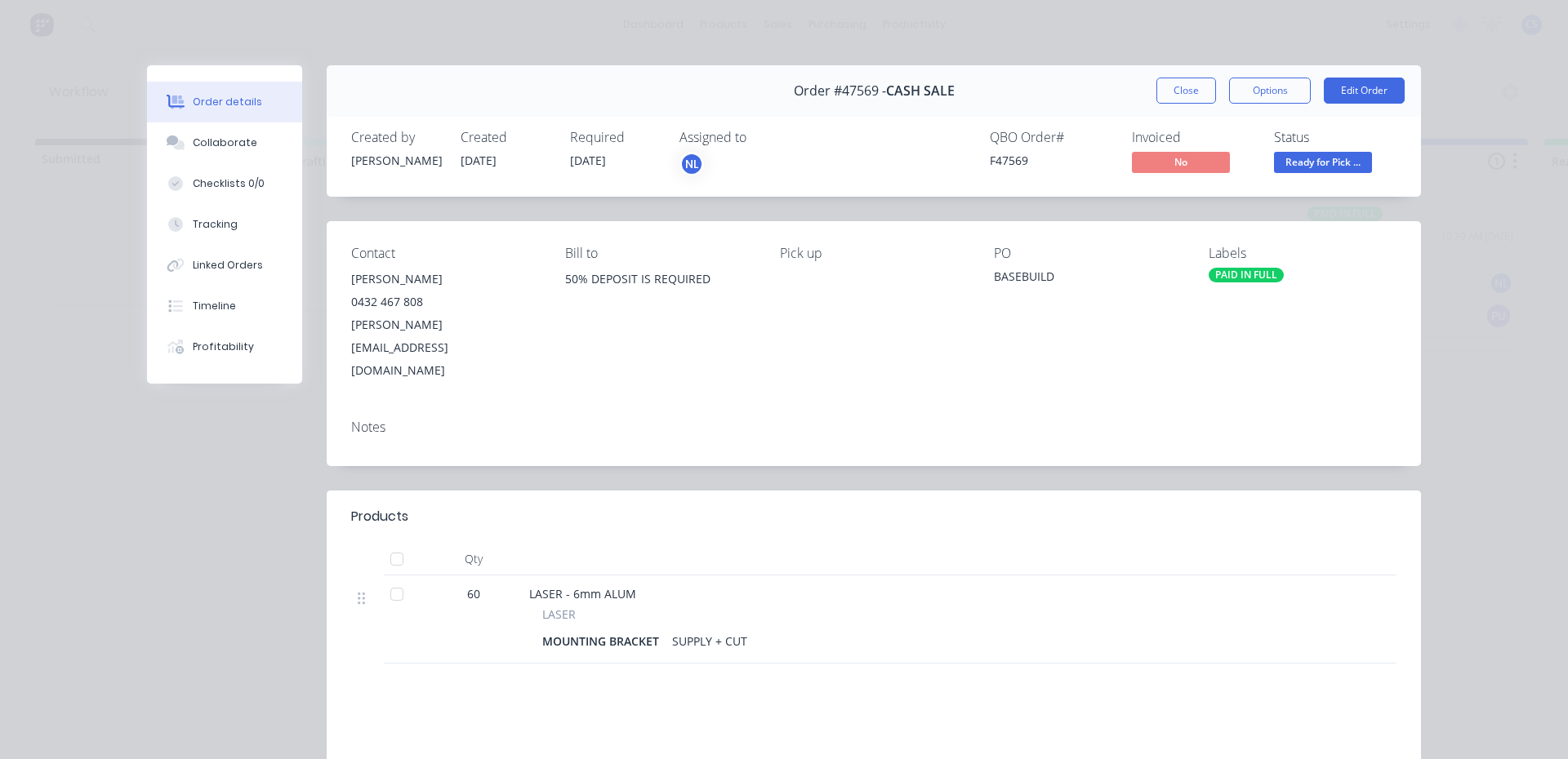
click at [1325, 162] on span "Ready for Pick ..." at bounding box center [1323, 162] width 98 height 21
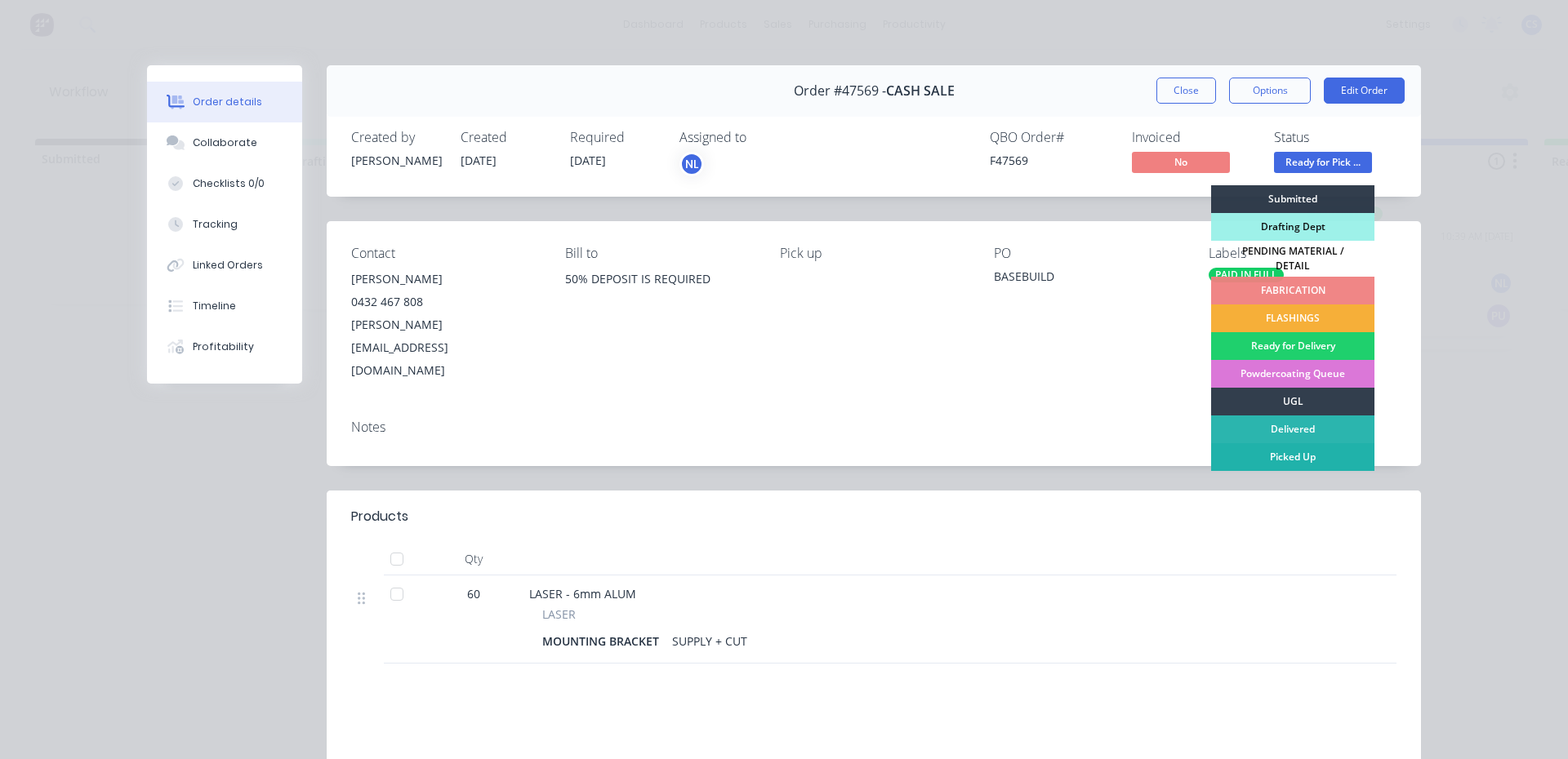
click at [1260, 455] on div "Picked Up" at bounding box center [1292, 457] width 164 height 28
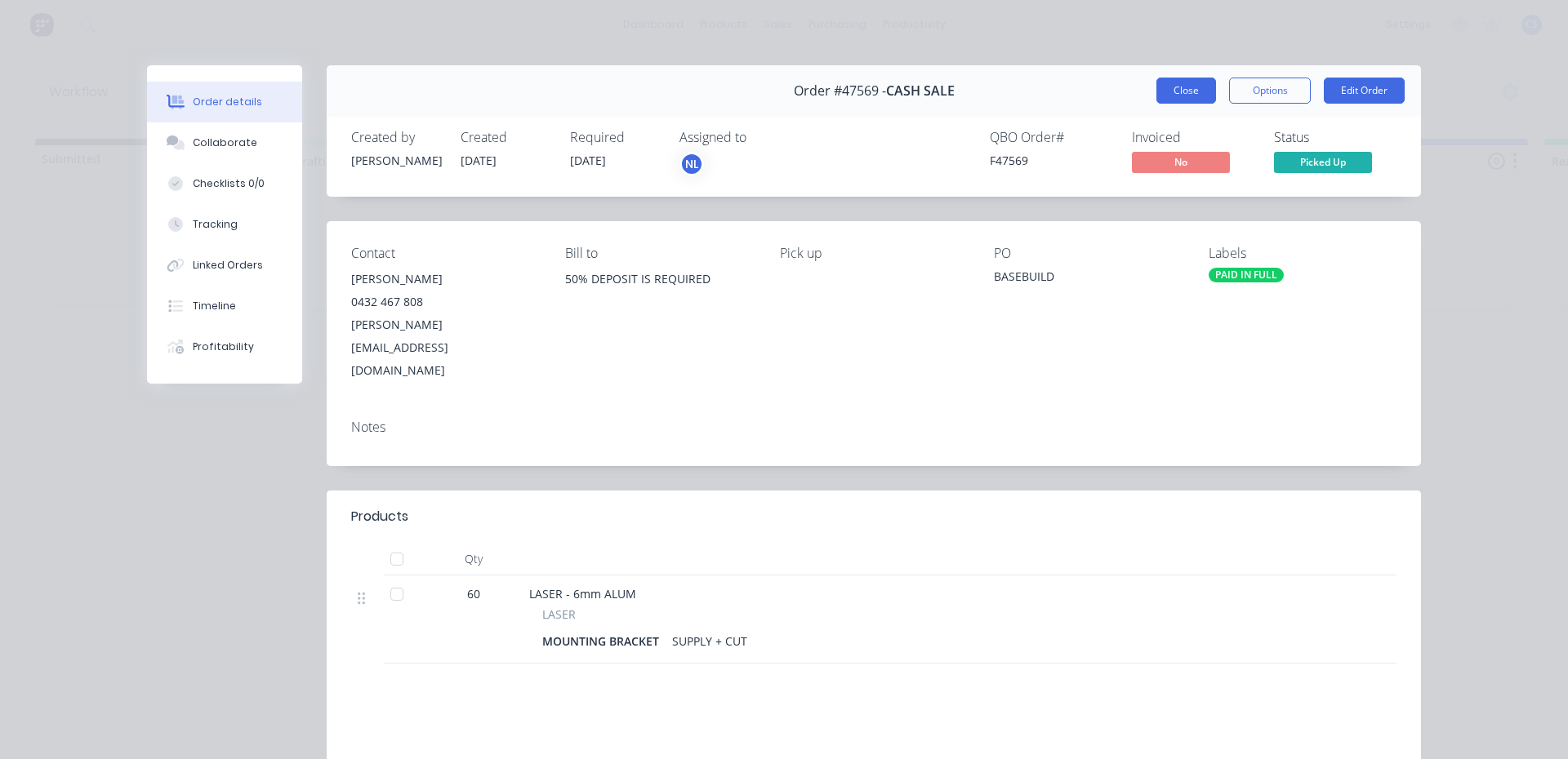
click at [1168, 85] on button "Close" at bounding box center [1186, 90] width 60 height 26
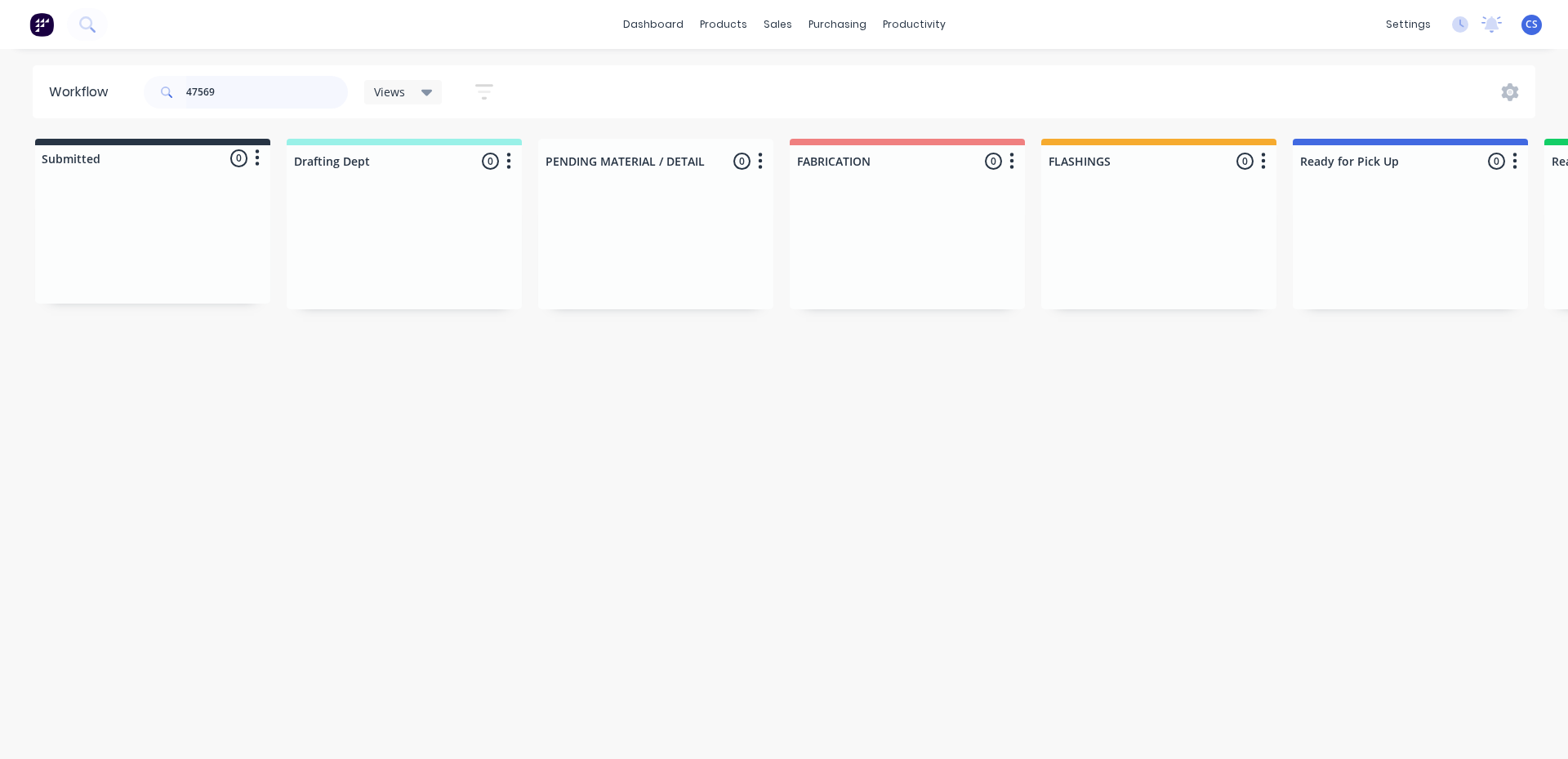
drag, startPoint x: 193, startPoint y: 100, endPoint x: 164, endPoint y: 101, distance: 29.0
click at [164, 101] on div "47569" at bounding box center [246, 92] width 204 height 33
drag, startPoint x: 216, startPoint y: 101, endPoint x: 182, endPoint y: 103, distance: 34.1
click at [182, 103] on div "ACG" at bounding box center [246, 92] width 204 height 33
type input "47462"
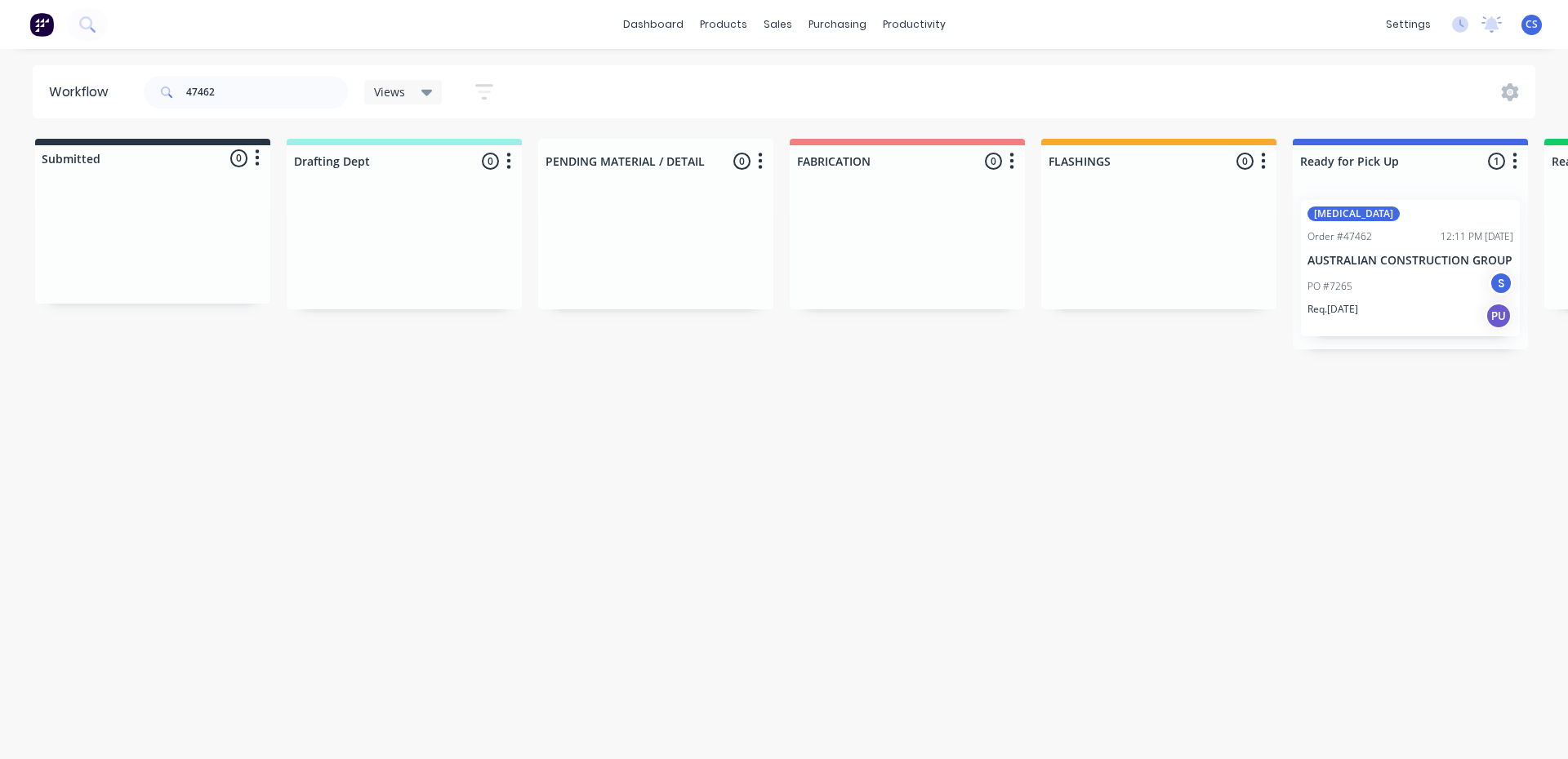
click at [1391, 272] on div "PO #7265 S" at bounding box center [1409, 286] width 205 height 31
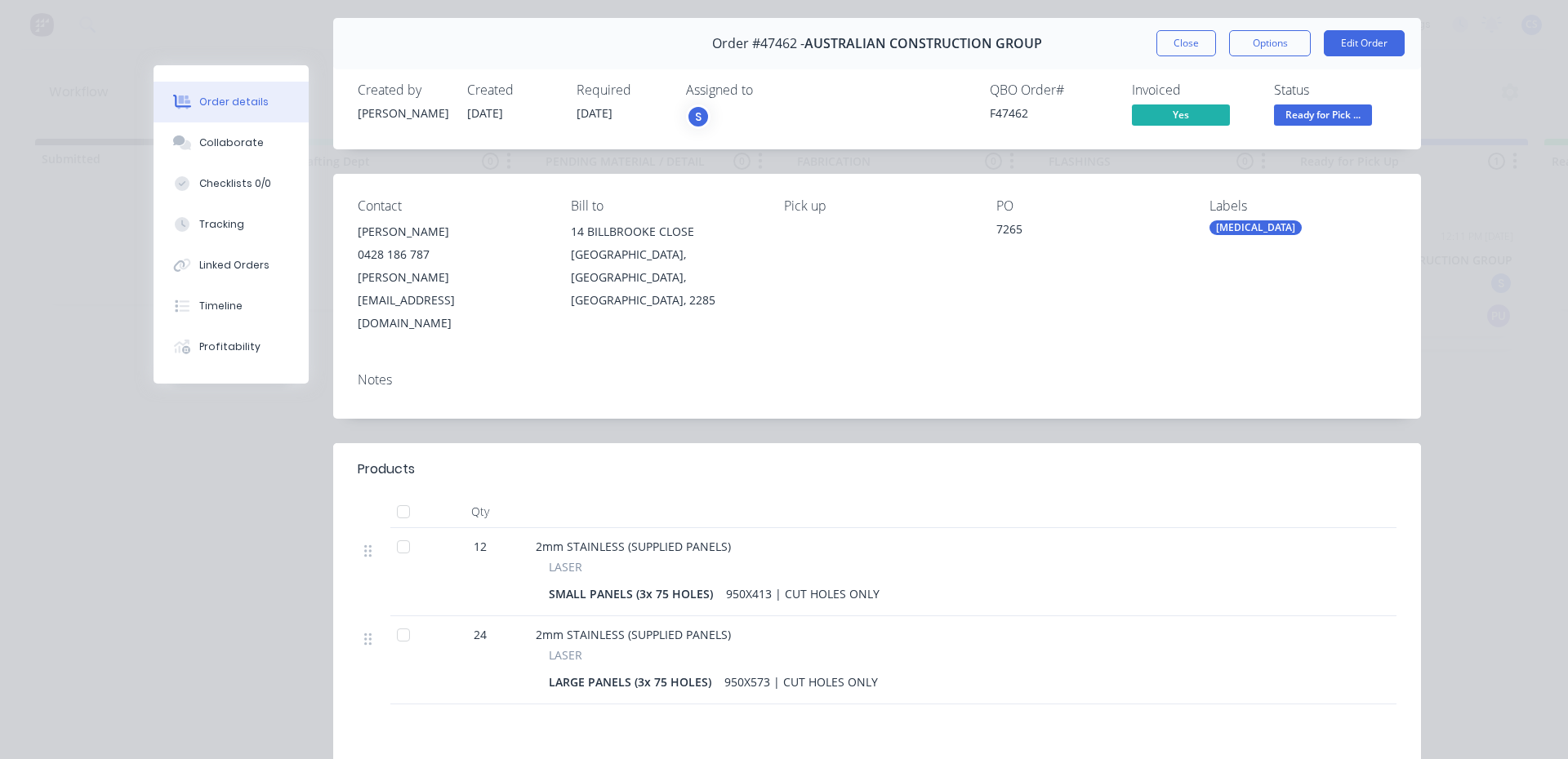
scroll to position [0, 0]
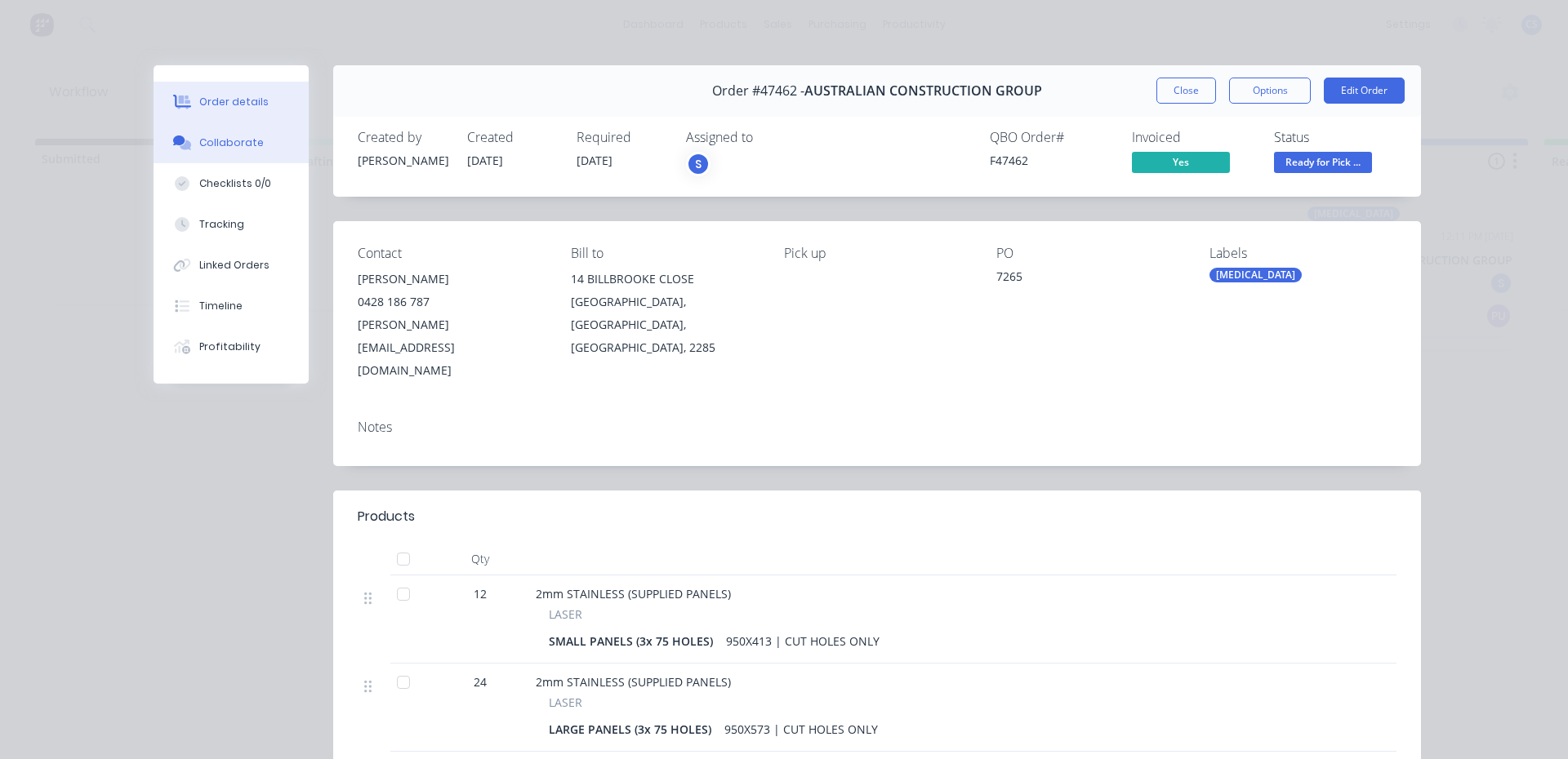
click at [240, 155] on button "Collaborate" at bounding box center [231, 142] width 155 height 41
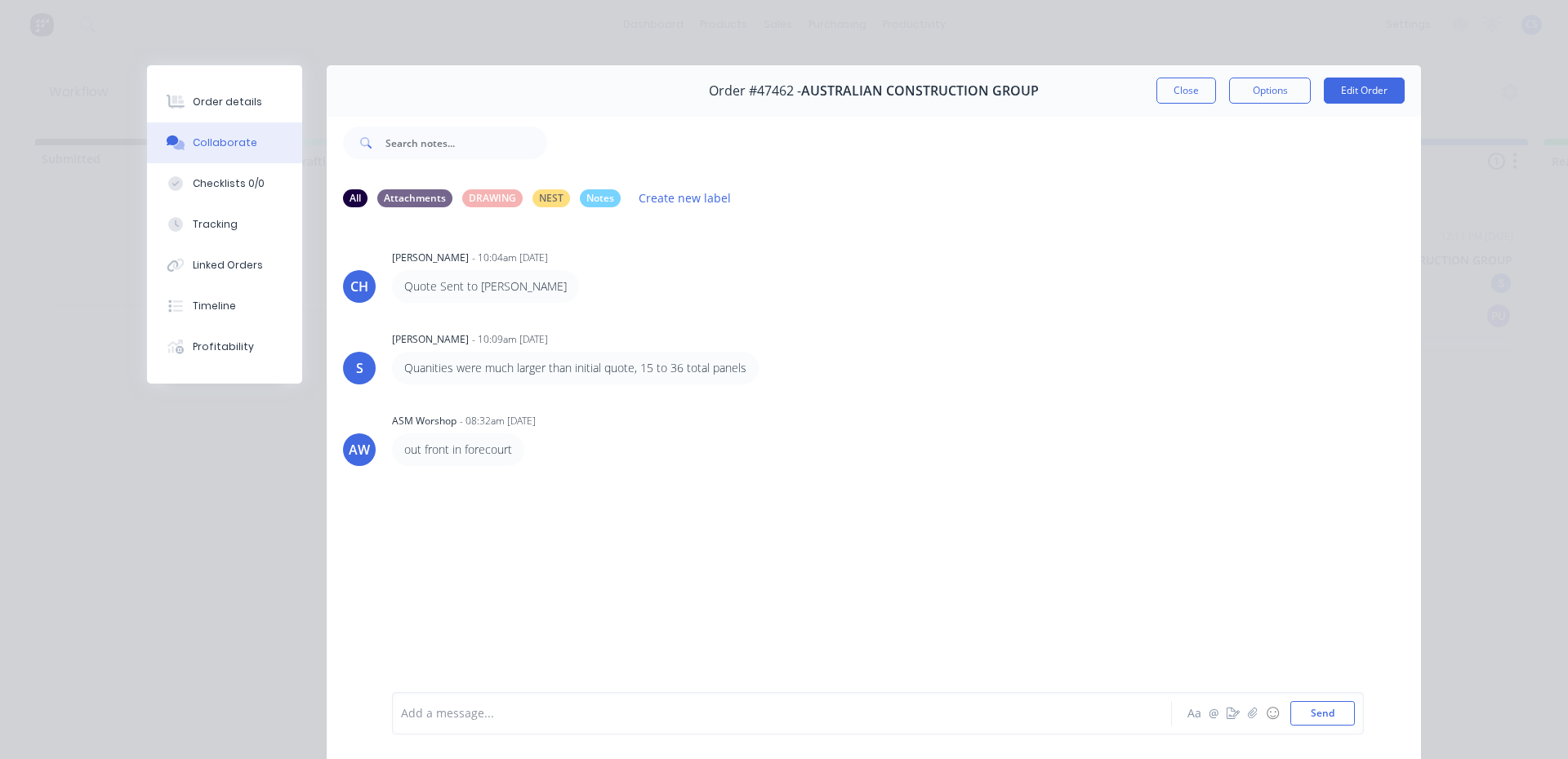
scroll to position [81, 0]
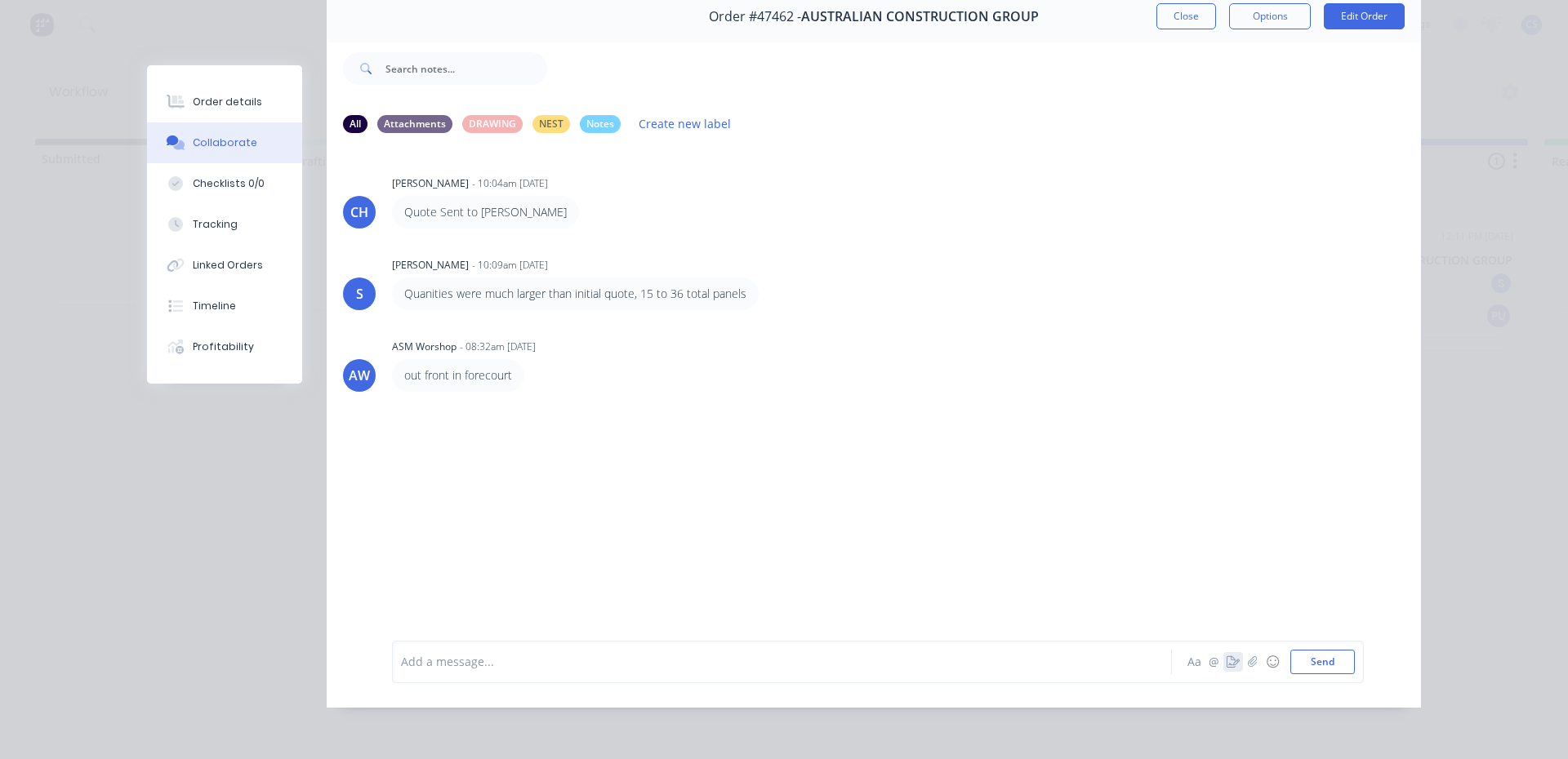
click at [1227, 662] on icon "button" at bounding box center [1233, 663] width 13 height 12
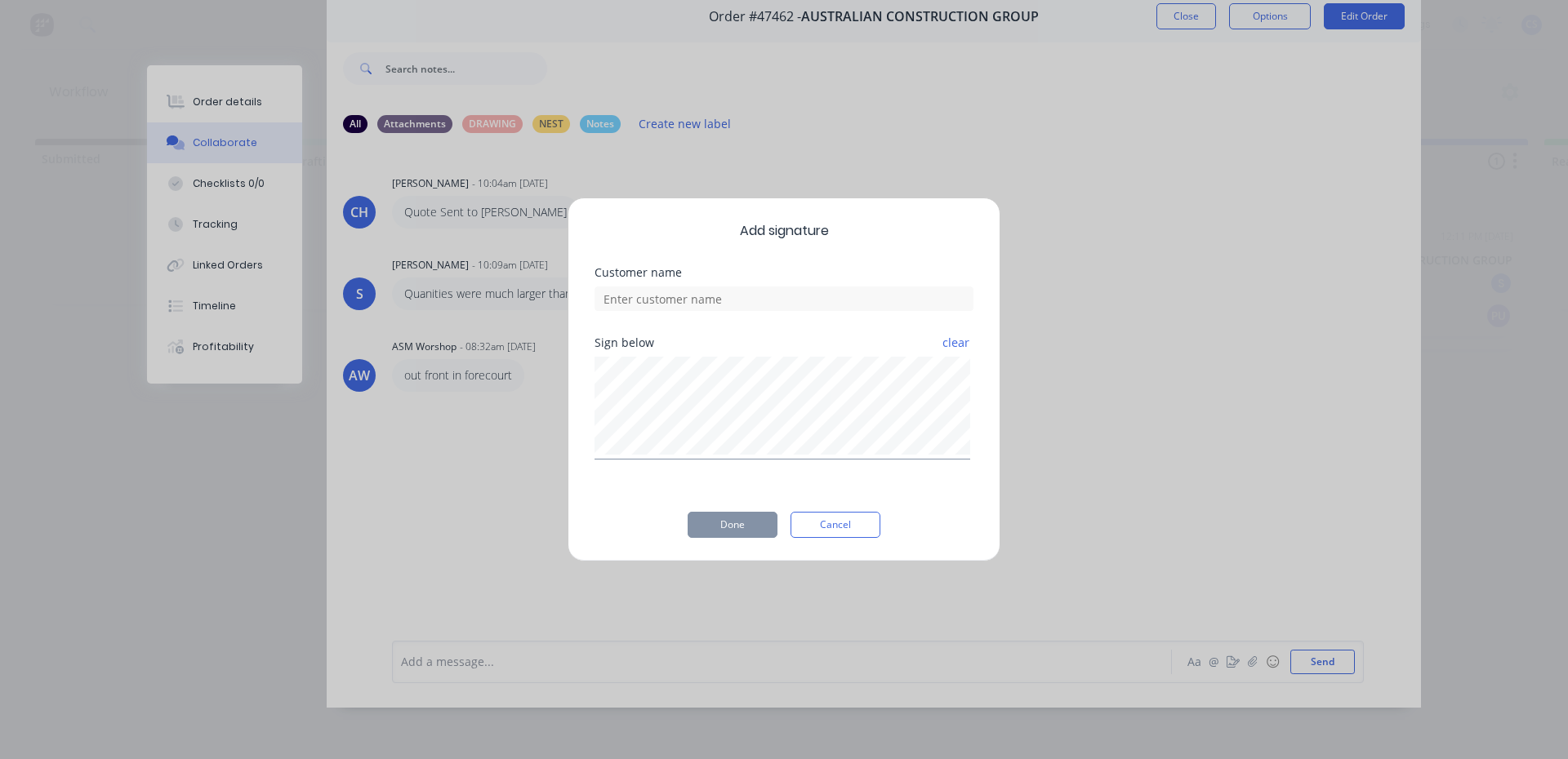
scroll to position [74, 0]
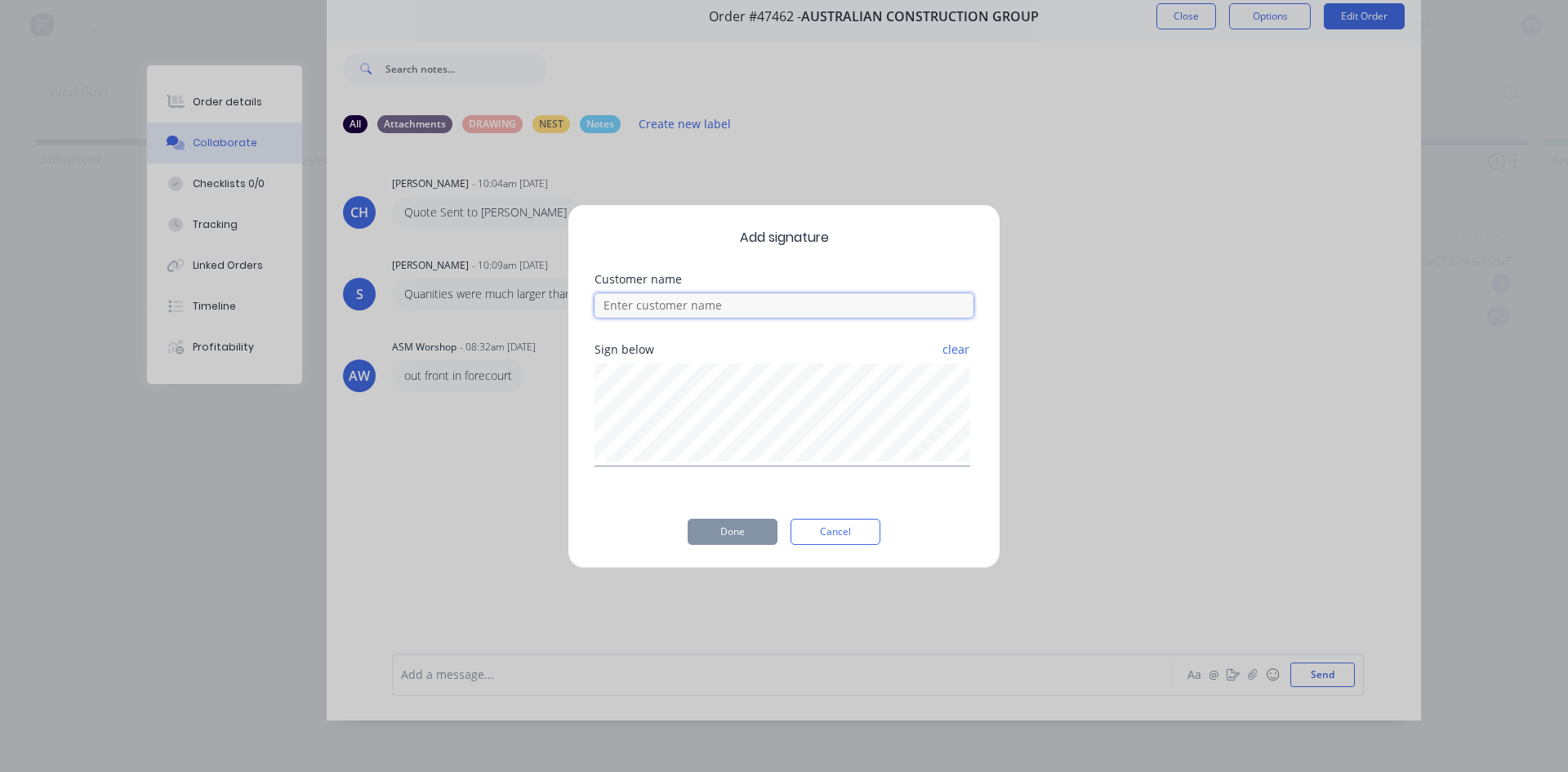
click at [791, 307] on input at bounding box center [784, 305] width 379 height 25
type input "[PERSON_NAME]"
click at [725, 534] on button "Done" at bounding box center [732, 532] width 90 height 26
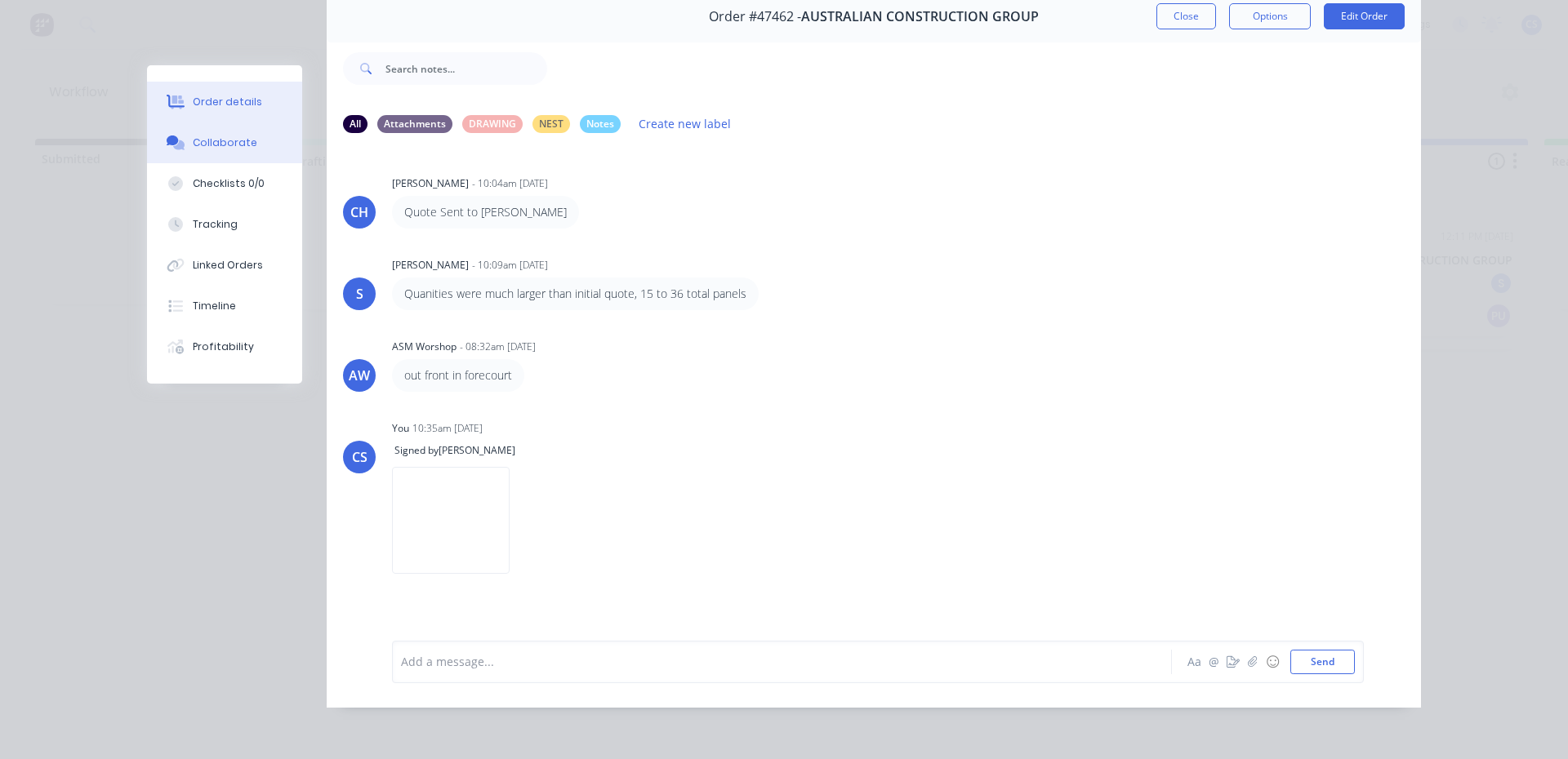
click at [247, 102] on div "Order details" at bounding box center [227, 101] width 69 height 15
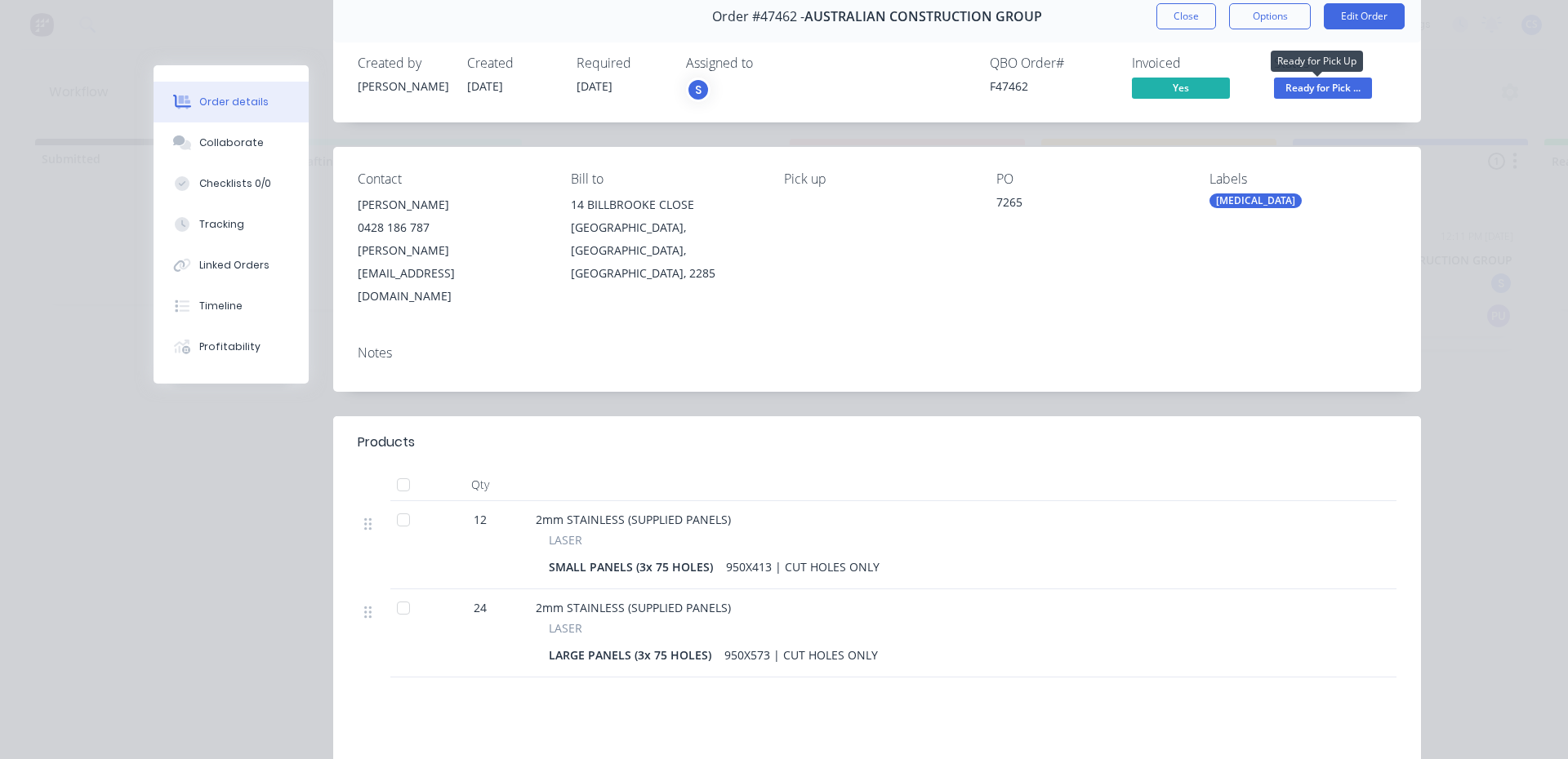
click at [1301, 84] on span "Ready for Pick ..." at bounding box center [1323, 87] width 98 height 21
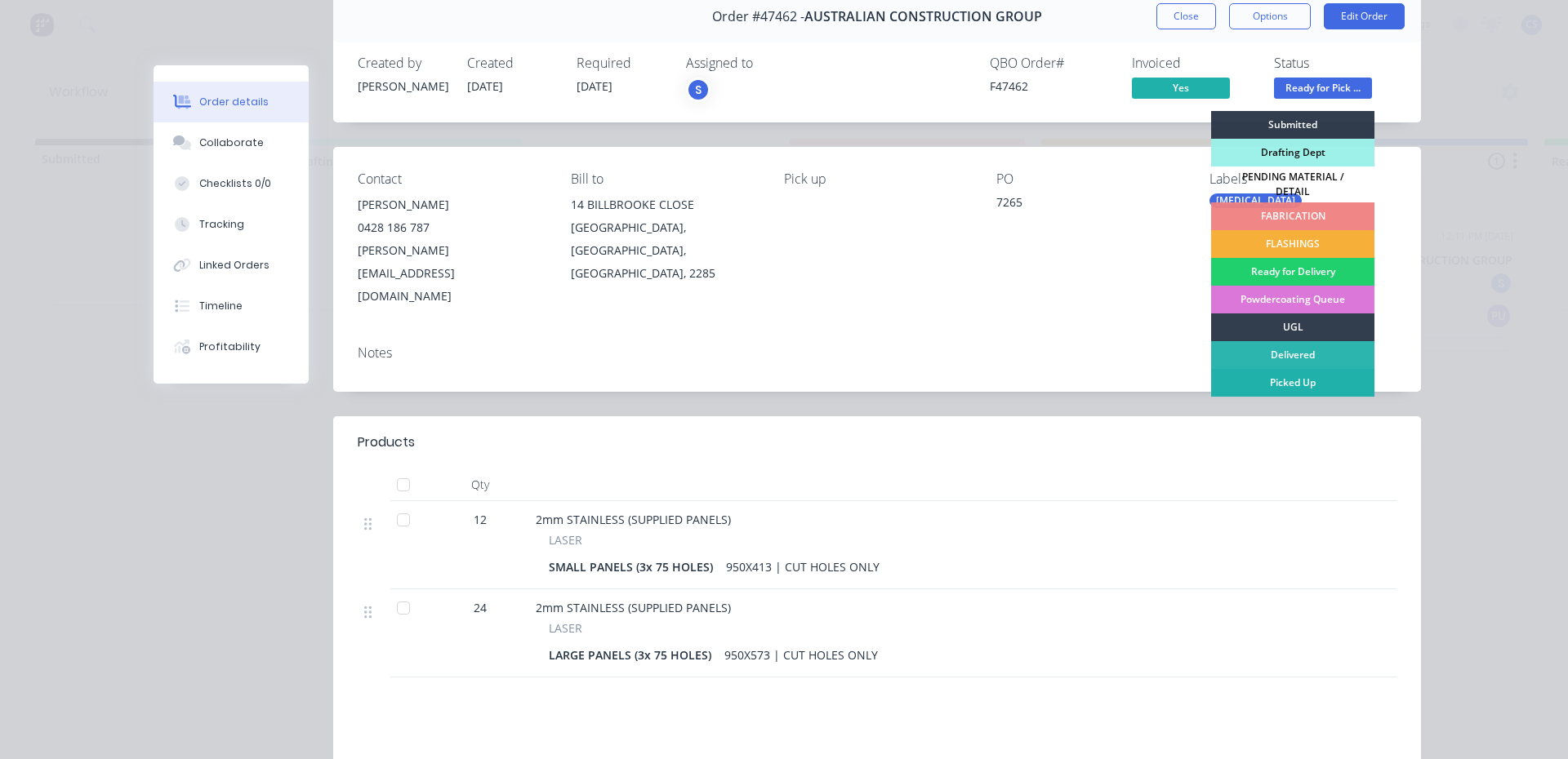
click at [1280, 374] on div "Picked Up" at bounding box center [1292, 383] width 164 height 28
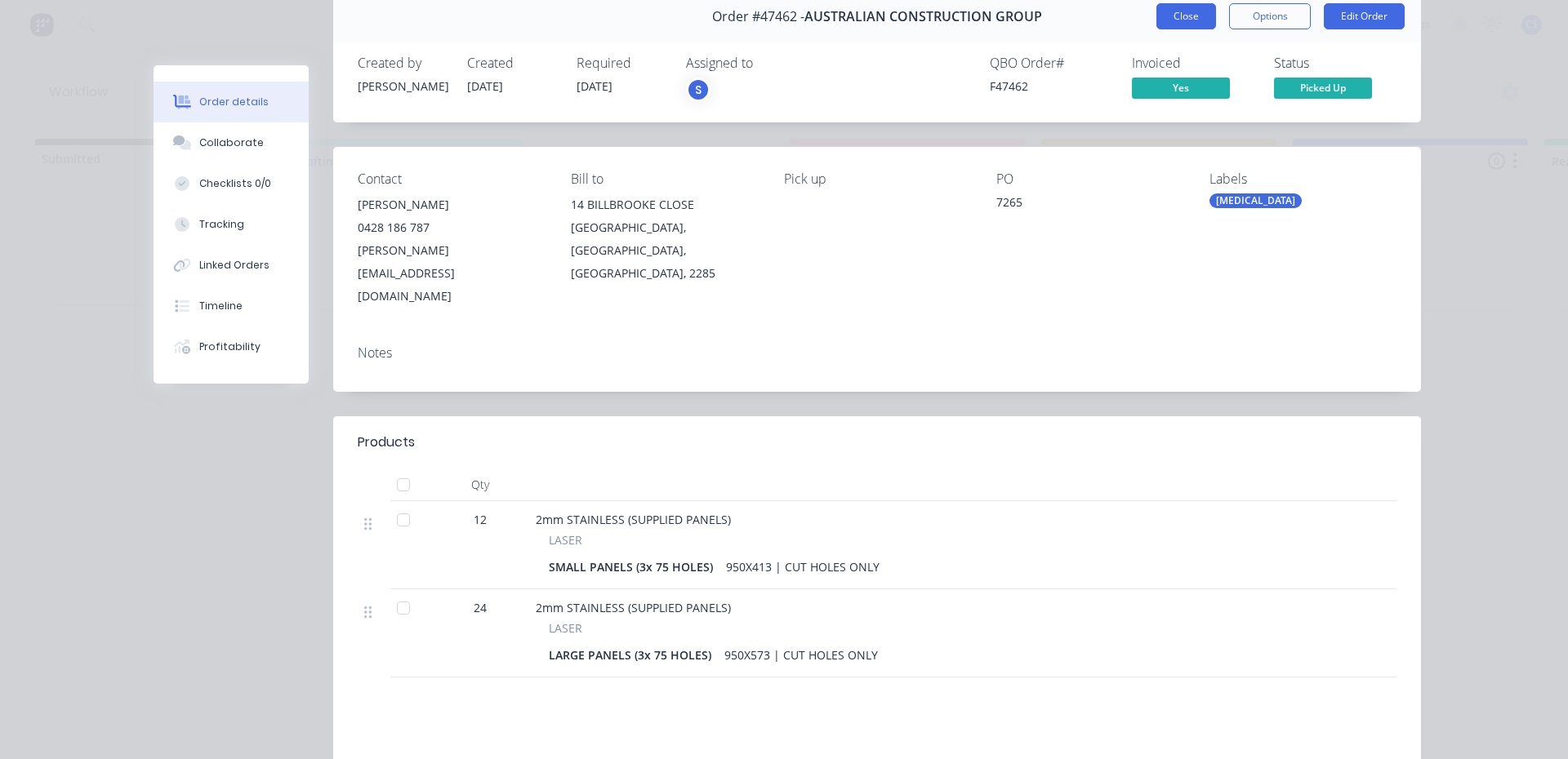
click at [1192, 12] on button "Close" at bounding box center [1186, 16] width 60 height 26
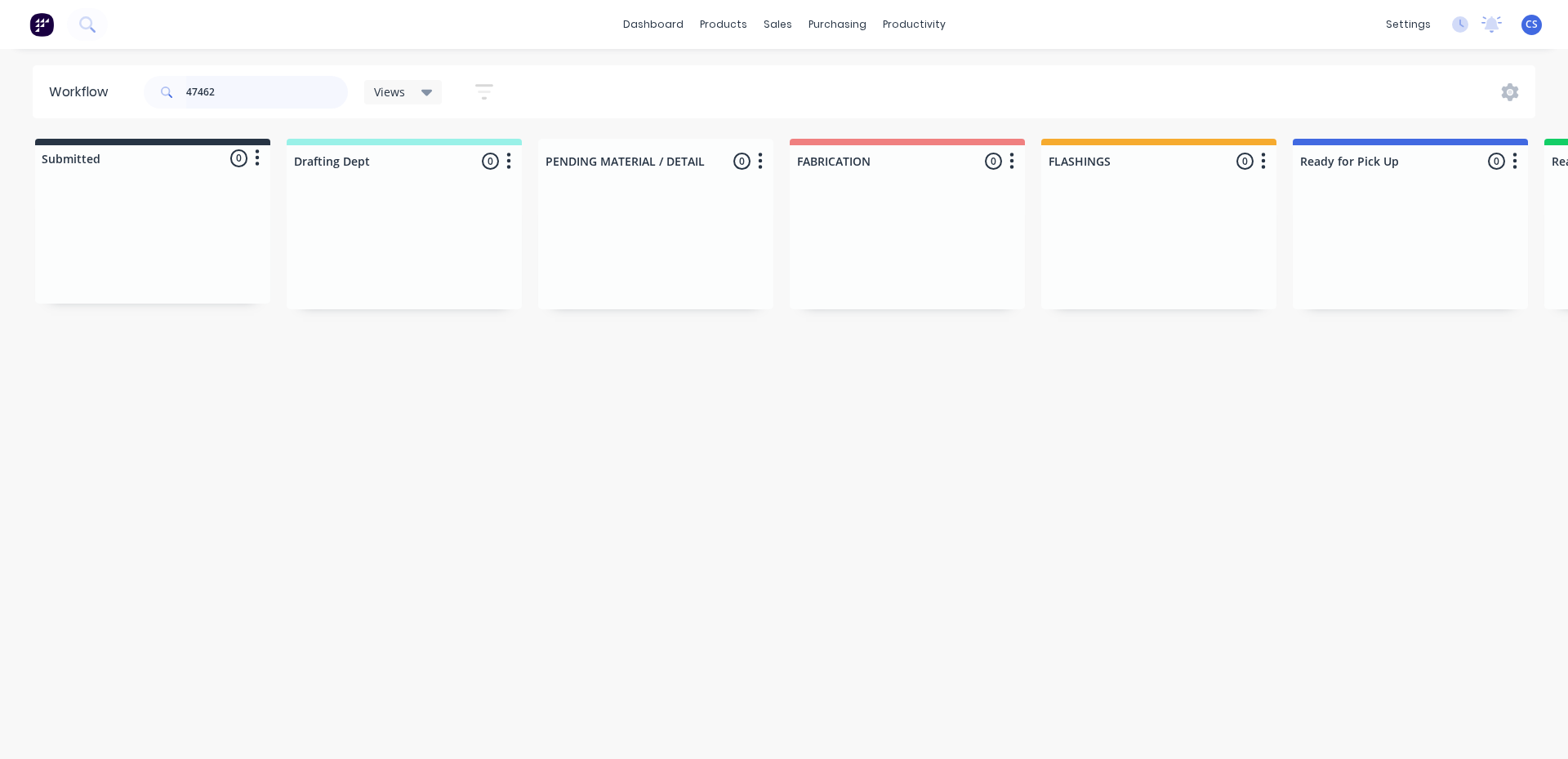
drag, startPoint x: 219, startPoint y: 96, endPoint x: 167, endPoint y: 86, distance: 53.0
click at [167, 86] on div "47462" at bounding box center [246, 92] width 204 height 33
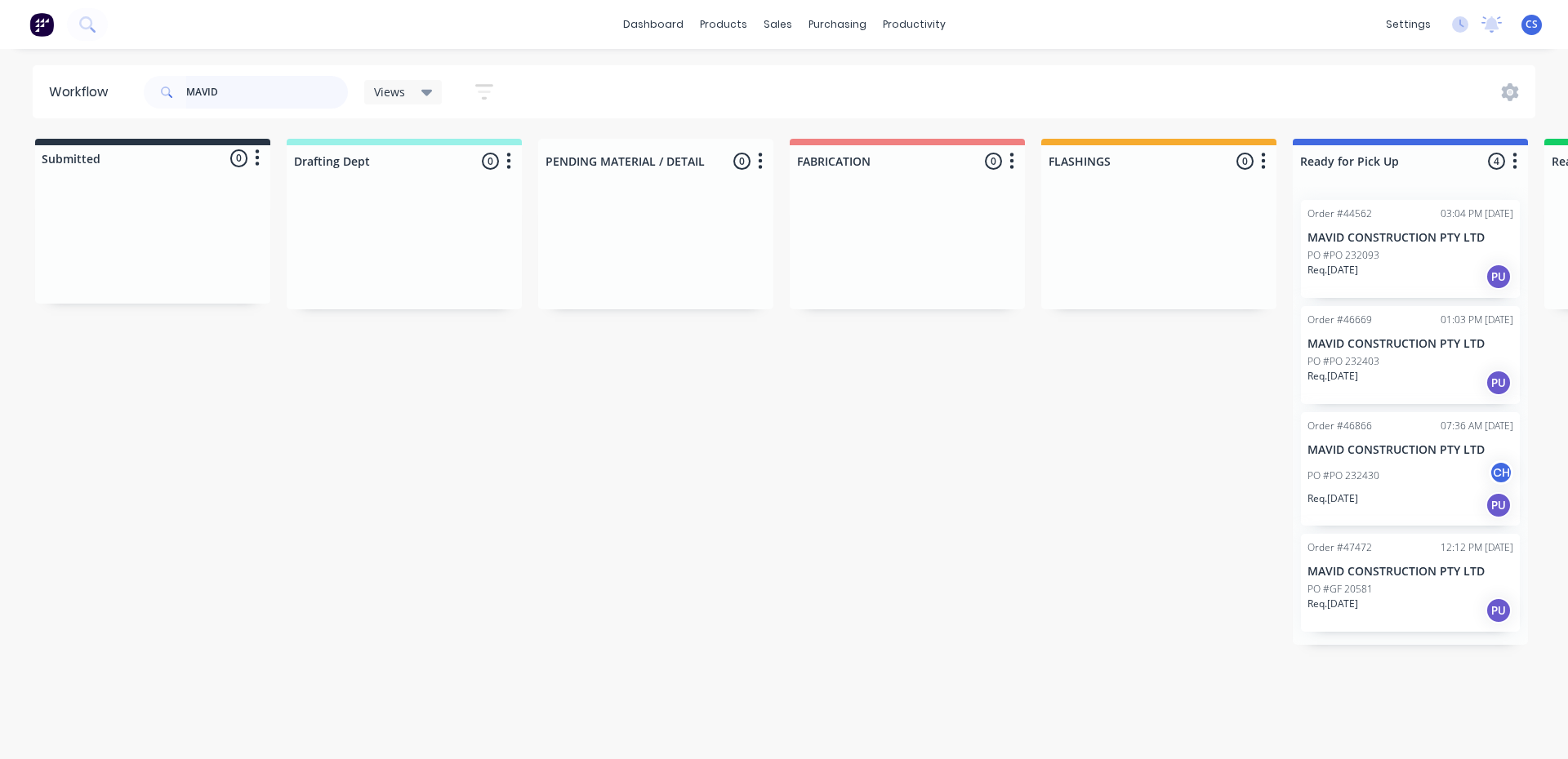
type input "MAVID"
click at [1412, 603] on div "Req. [DATE] PU" at bounding box center [1409, 611] width 205 height 28
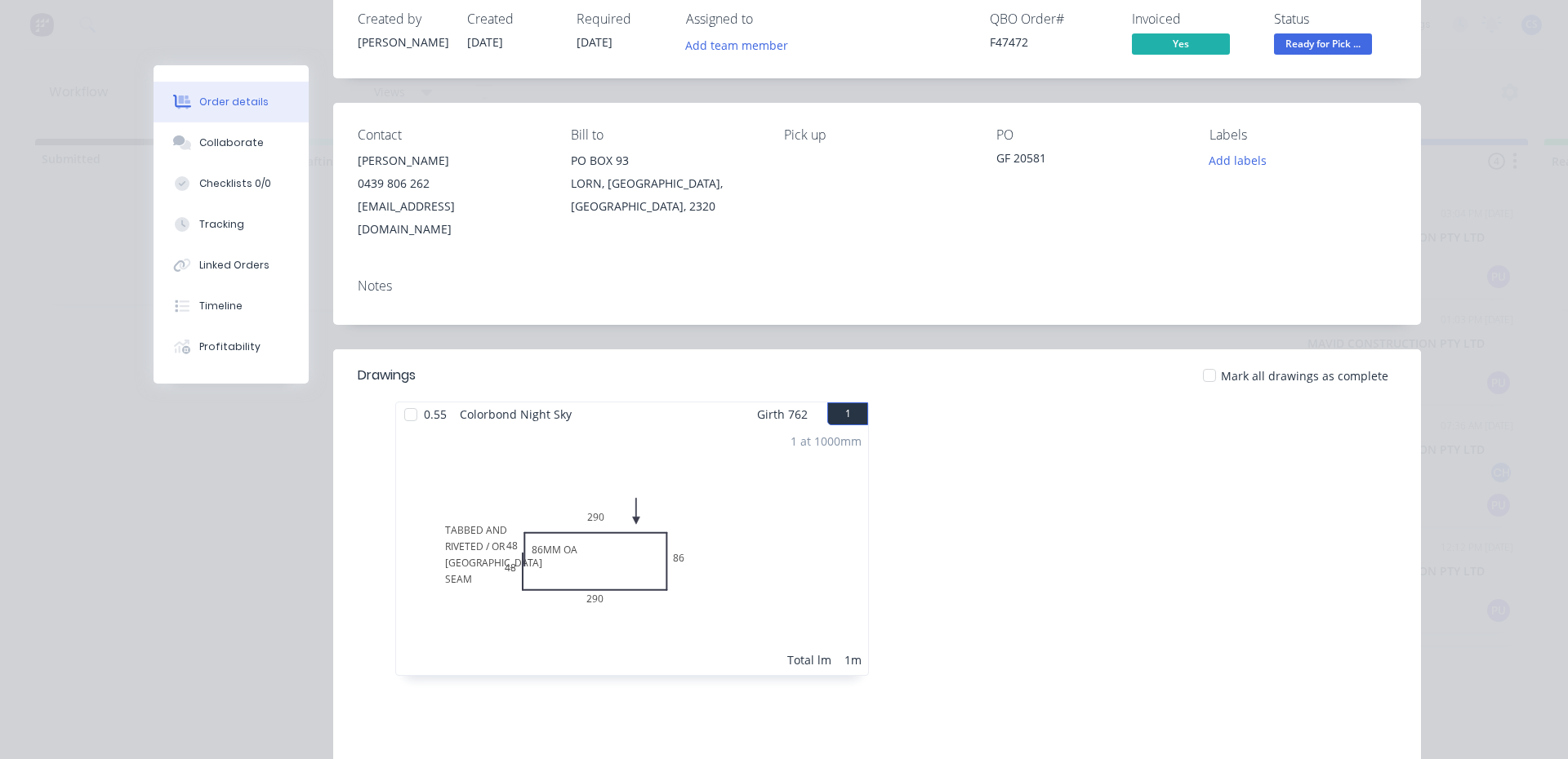
scroll to position [81, 0]
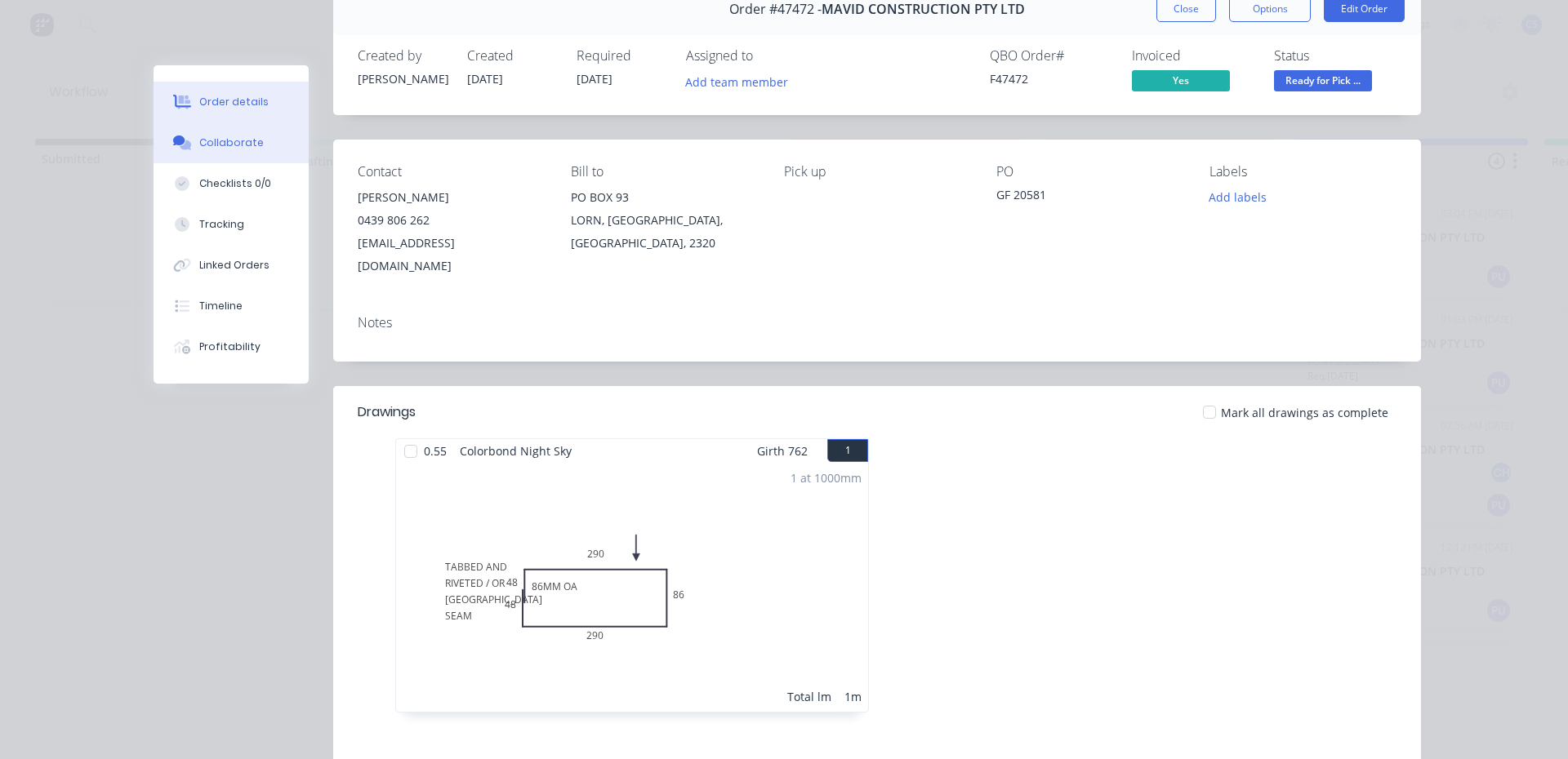
drag, startPoint x: 239, startPoint y: 153, endPoint x: 266, endPoint y: 151, distance: 27.1
click at [238, 153] on button "Collaborate" at bounding box center [231, 142] width 155 height 41
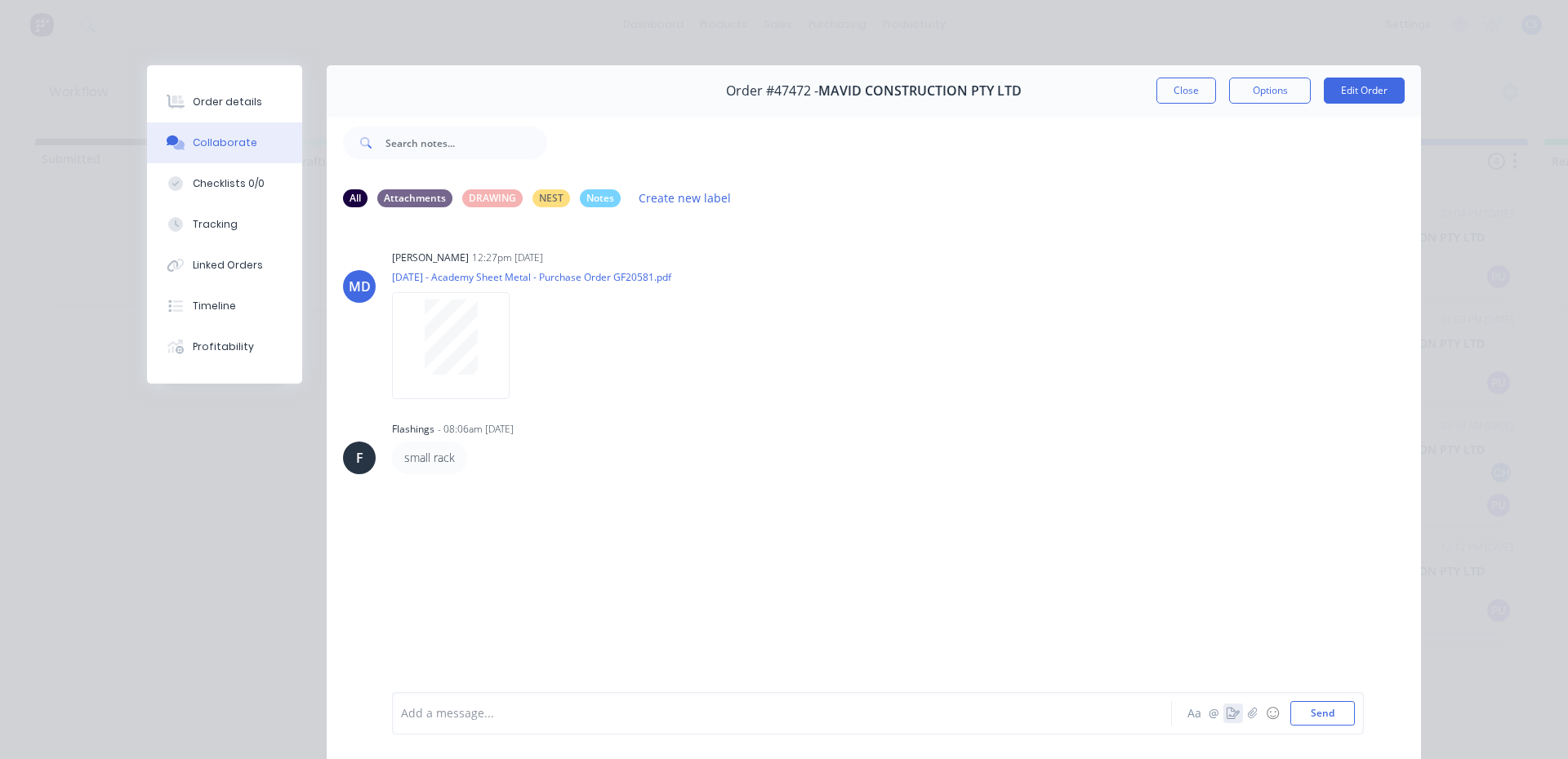
click at [1227, 707] on icon "button" at bounding box center [1233, 713] width 13 height 12
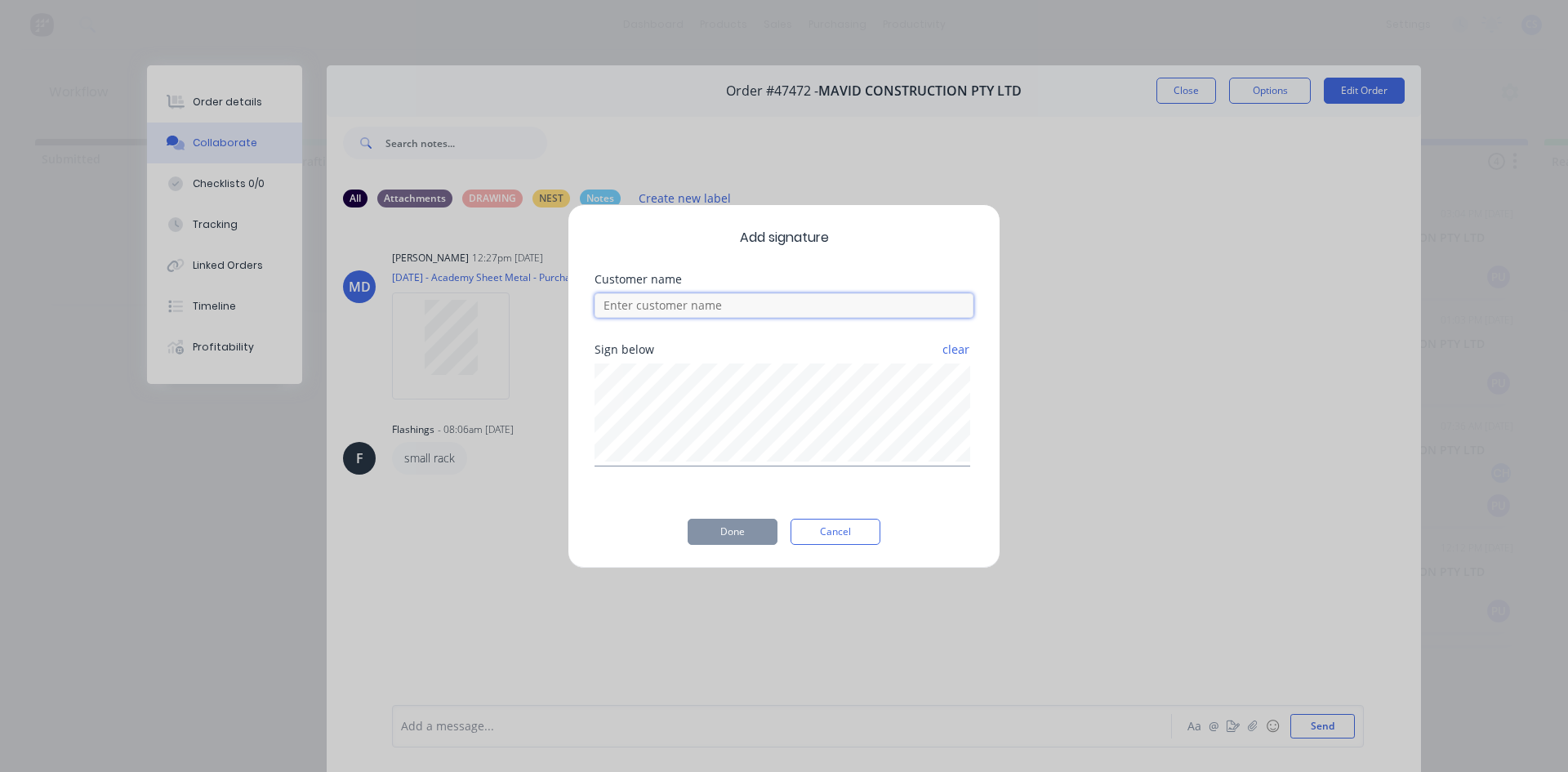
click at [808, 307] on input at bounding box center [784, 305] width 379 height 25
type input "[PERSON_NAME]"
click at [728, 532] on button "Done" at bounding box center [732, 532] width 90 height 26
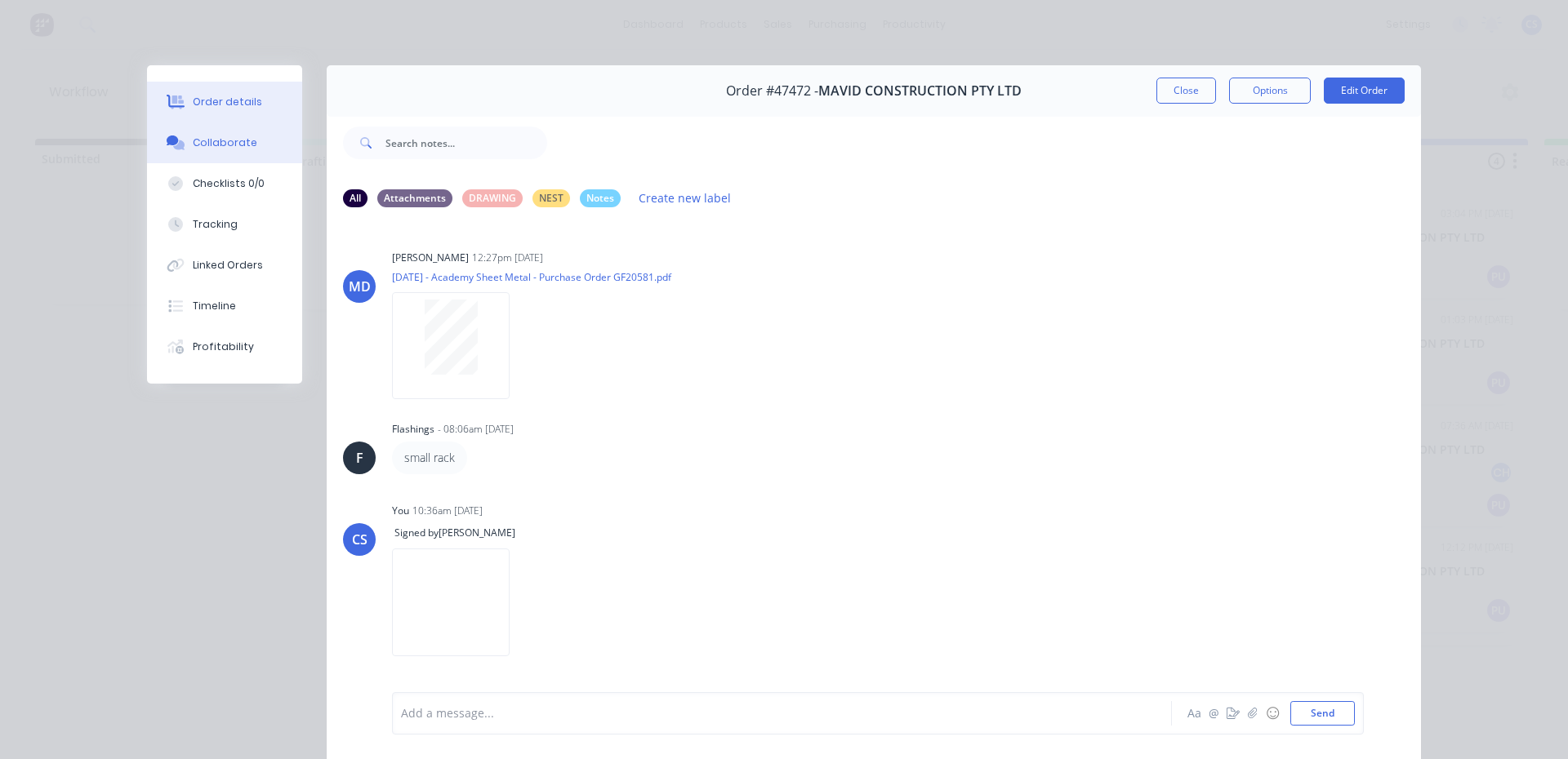
click at [250, 109] on button "Order details" at bounding box center [224, 101] width 155 height 41
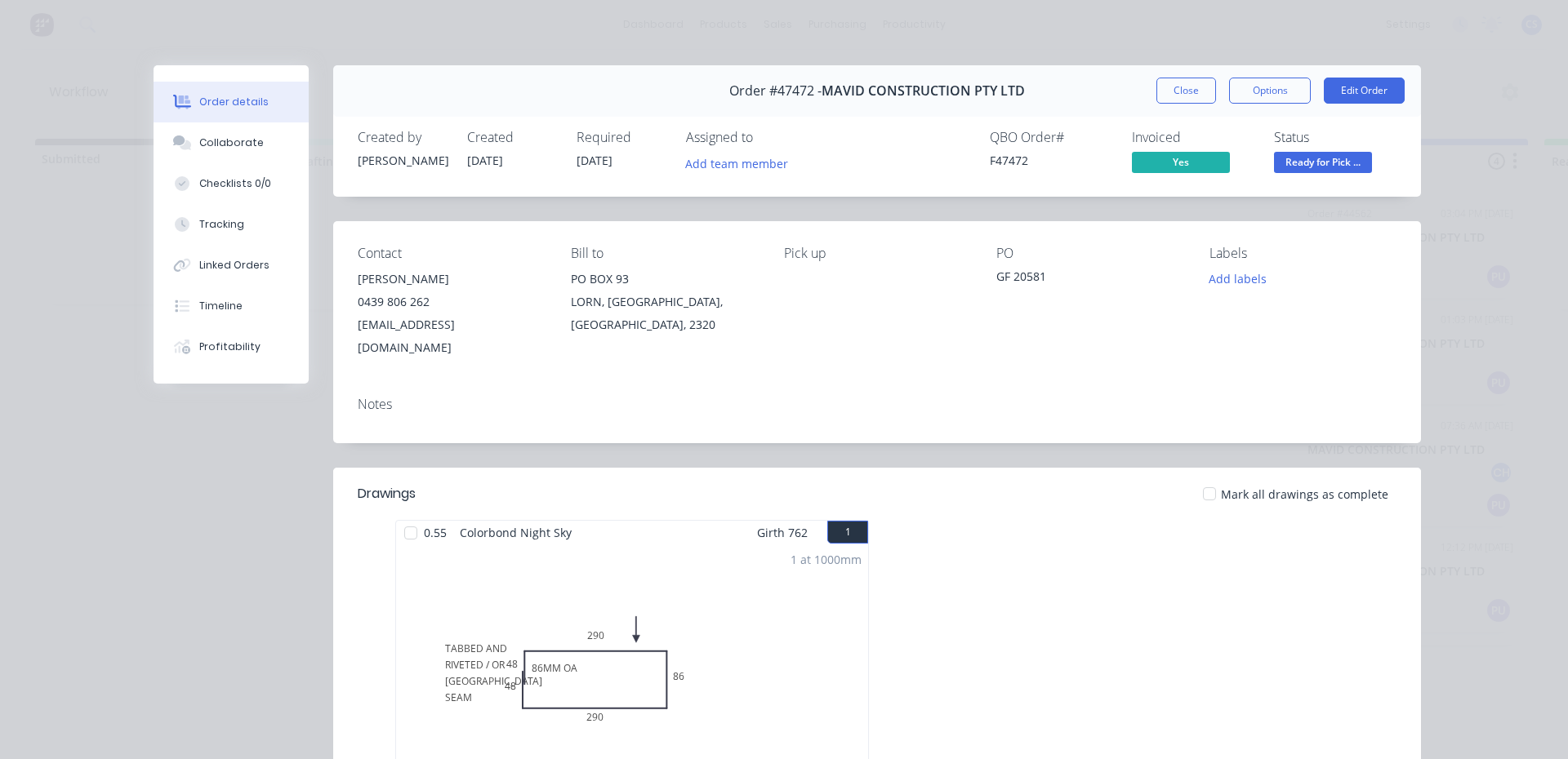
click at [1319, 159] on span "Ready for Pick ..." at bounding box center [1323, 162] width 98 height 21
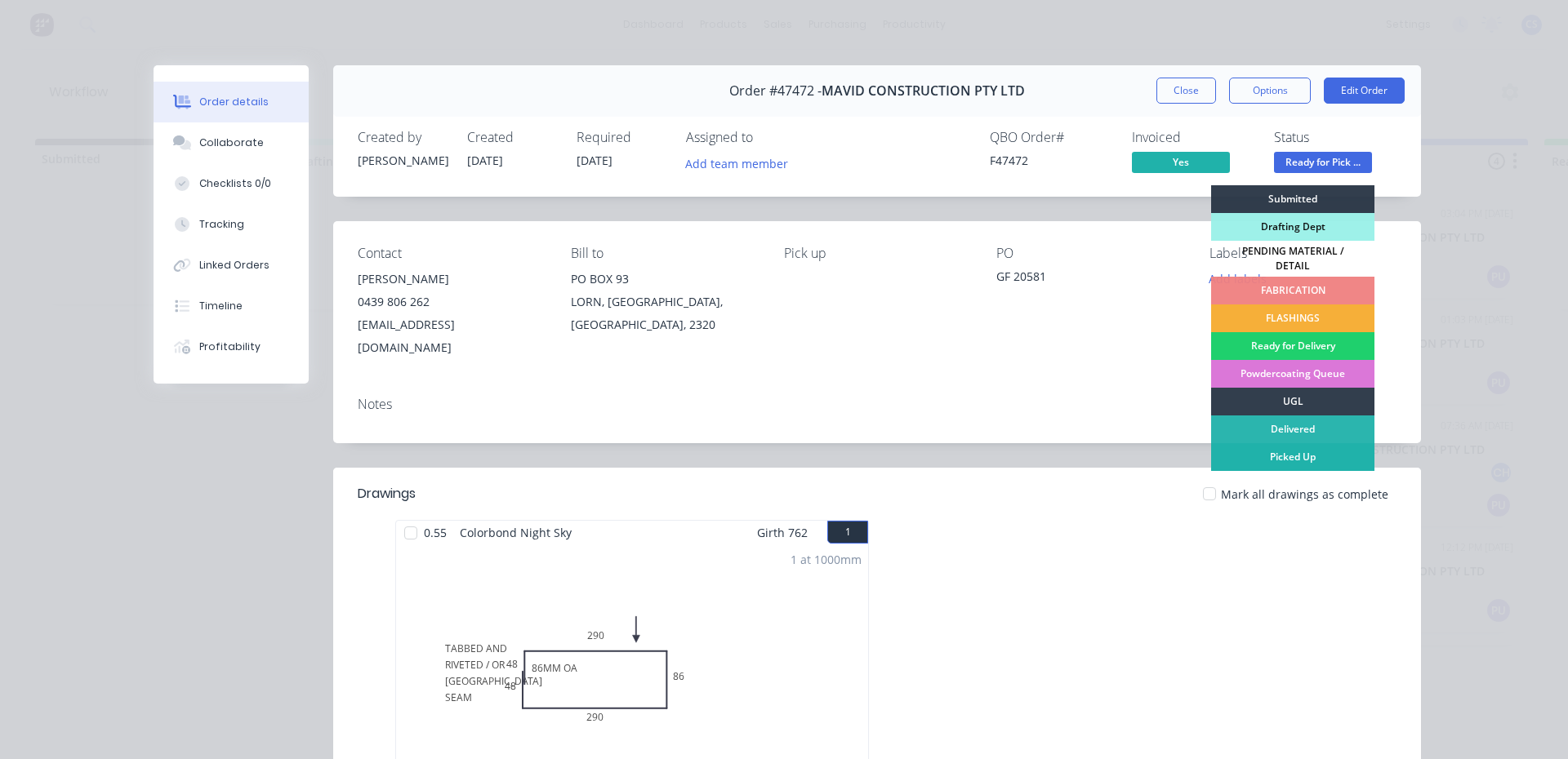
click at [1296, 449] on div "Picked Up" at bounding box center [1292, 457] width 164 height 28
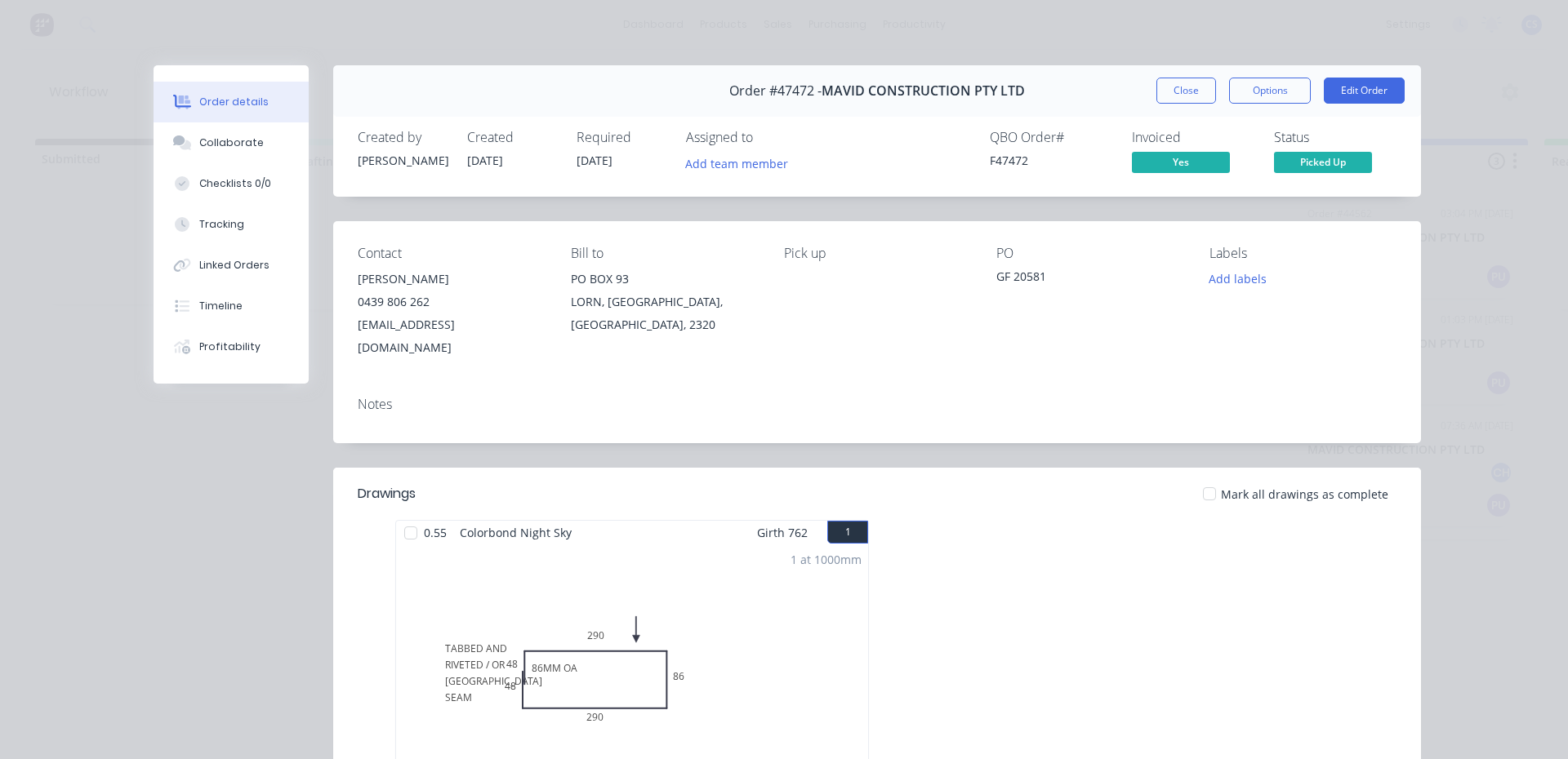
click at [1169, 90] on button "Close" at bounding box center [1186, 90] width 60 height 26
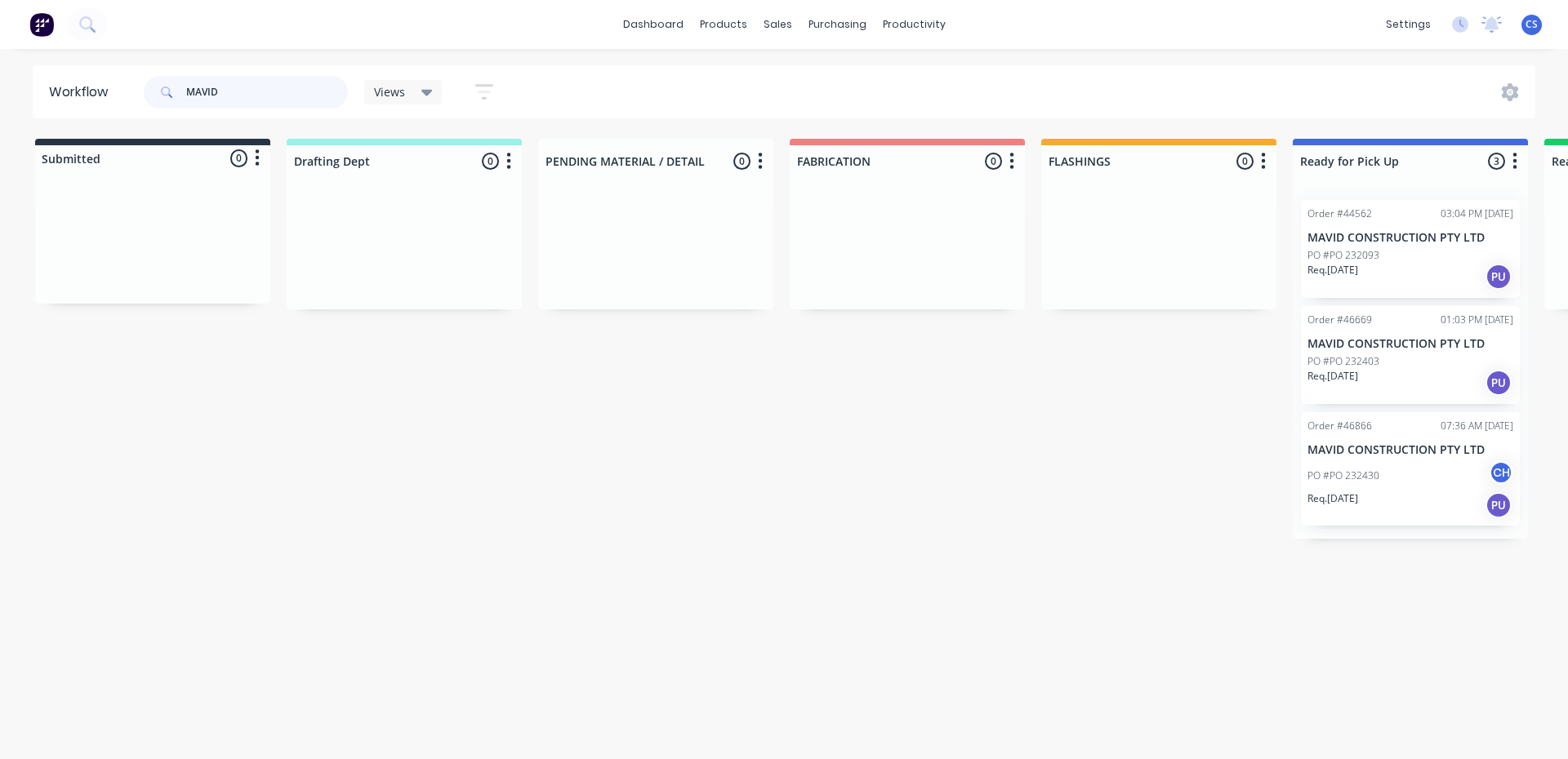
drag, startPoint x: 274, startPoint y: 91, endPoint x: 188, endPoint y: 96, distance: 86.1
click at [188, 96] on input "MAVID" at bounding box center [267, 92] width 162 height 33
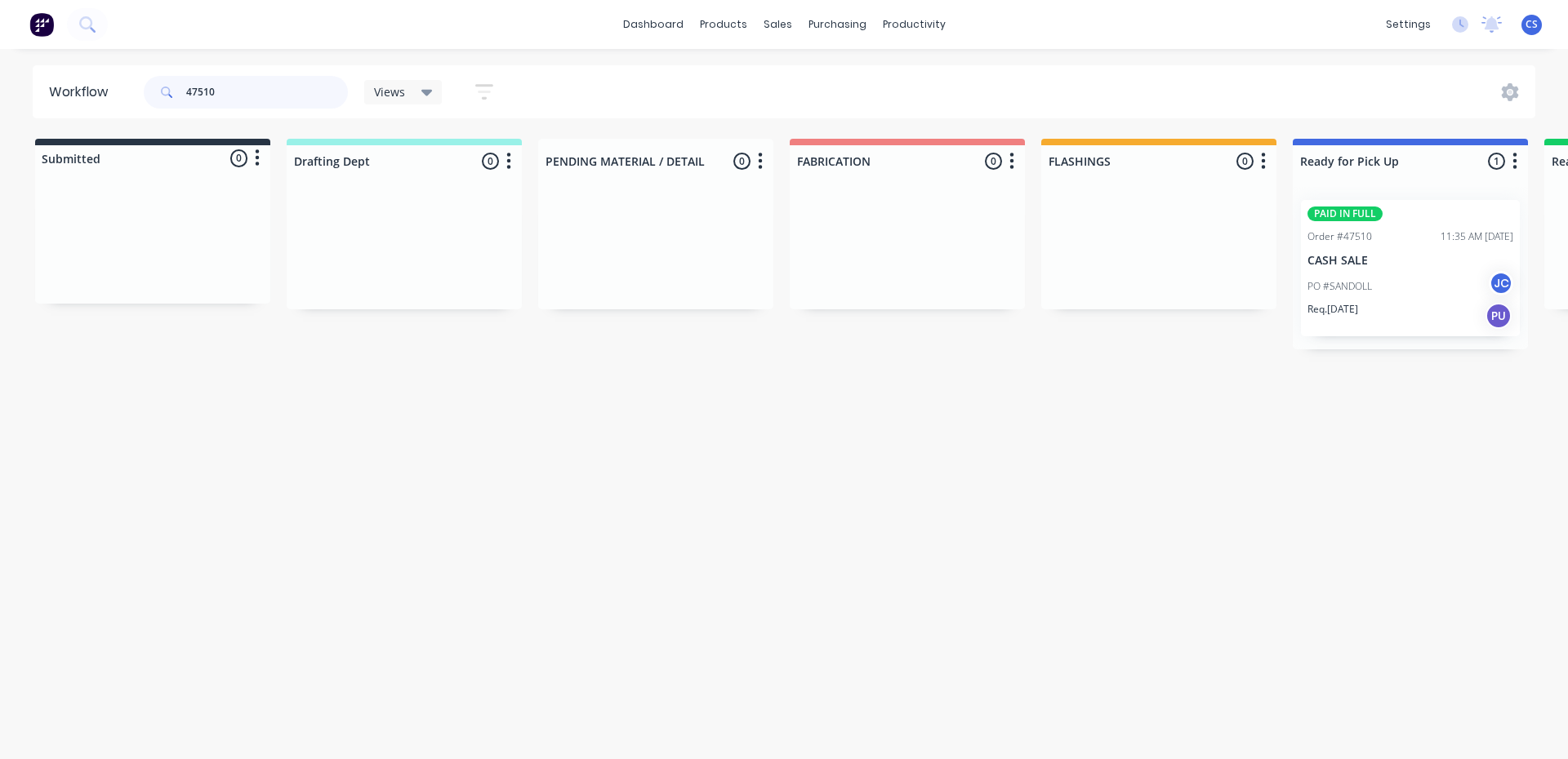
type input "47510"
click at [1372, 298] on div "PO #SANDOLL JC" at bounding box center [1409, 286] width 205 height 31
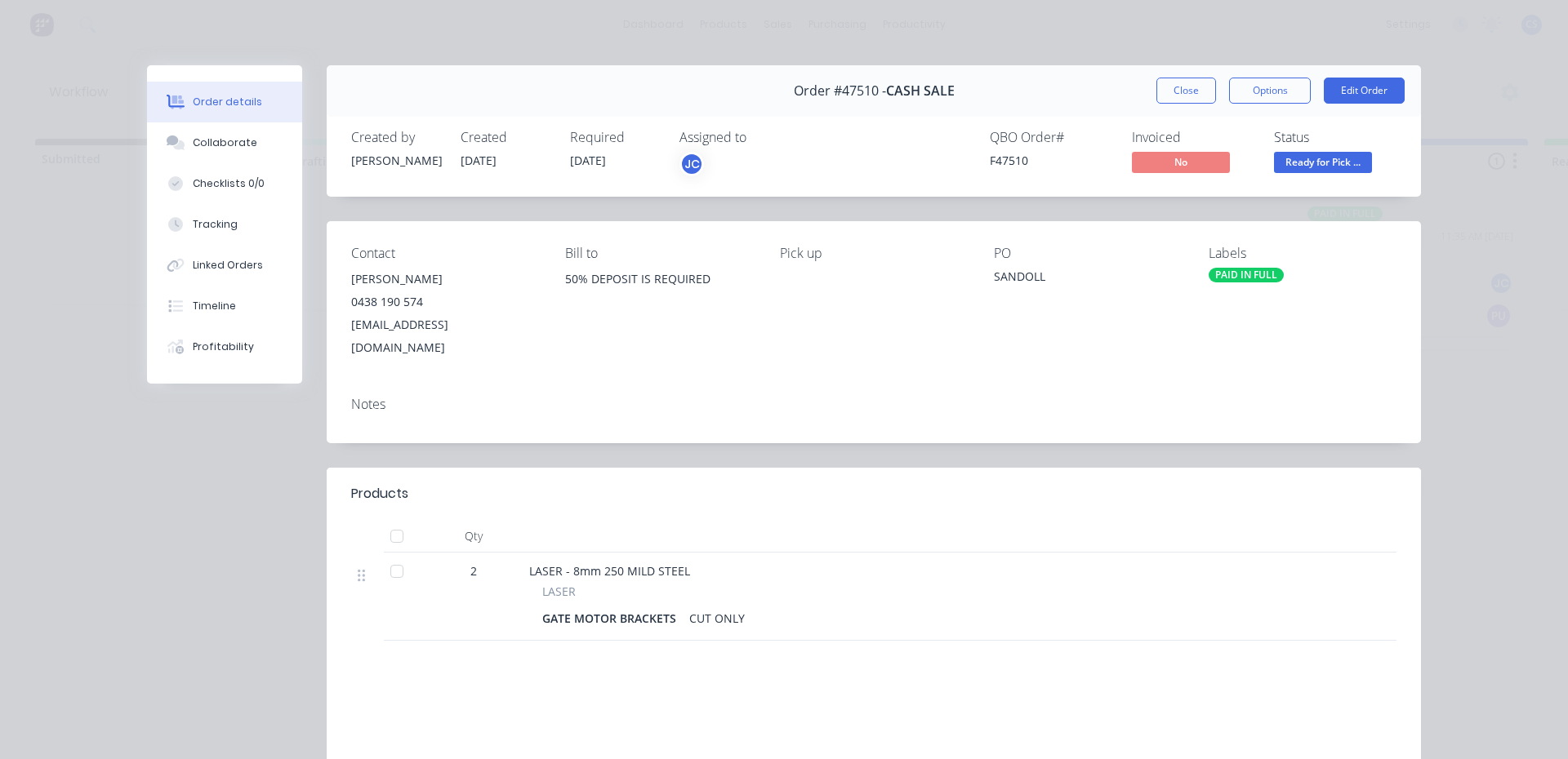
scroll to position [165, 0]
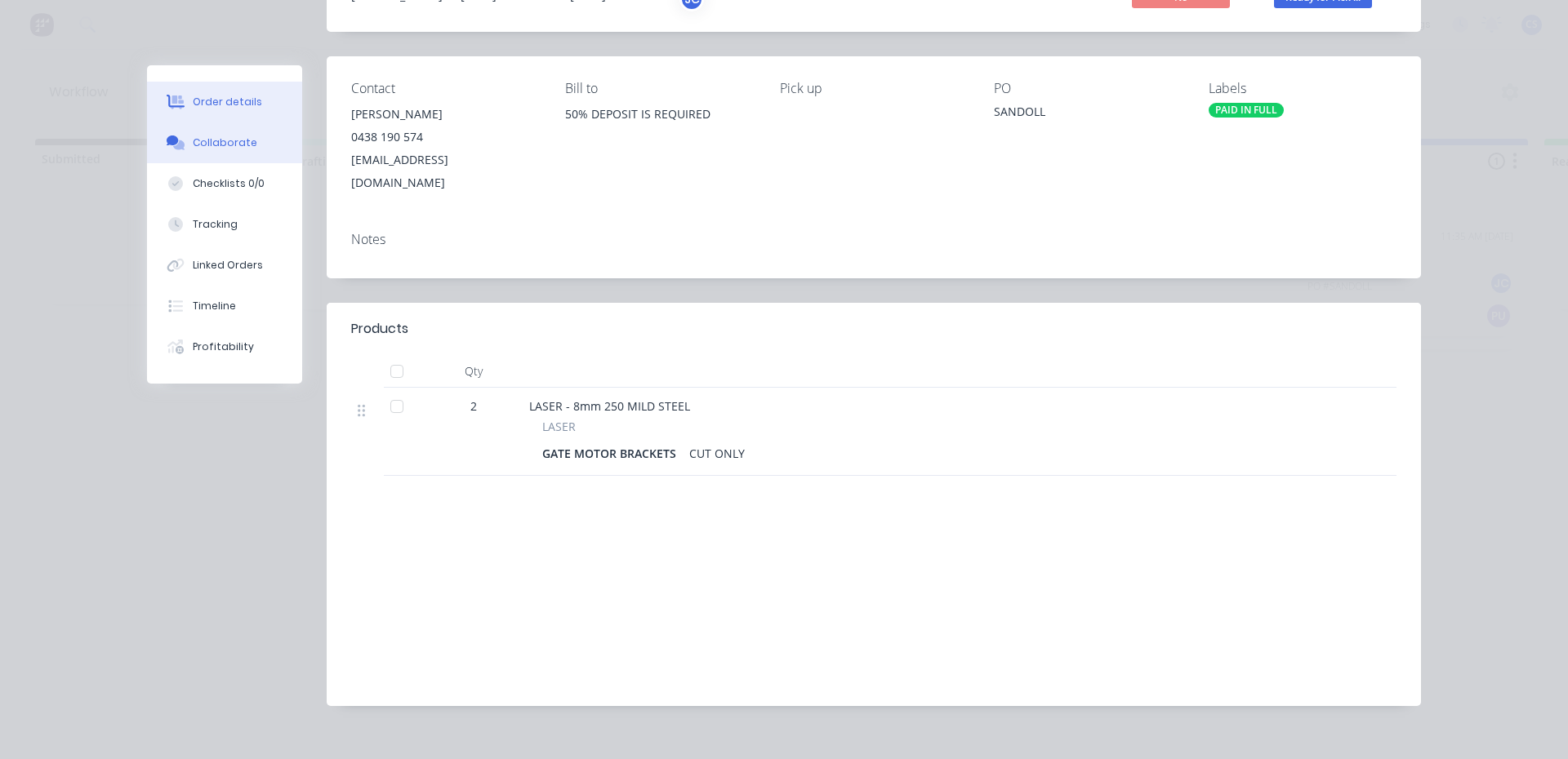
click at [220, 148] on div "Collaborate" at bounding box center [224, 143] width 65 height 15
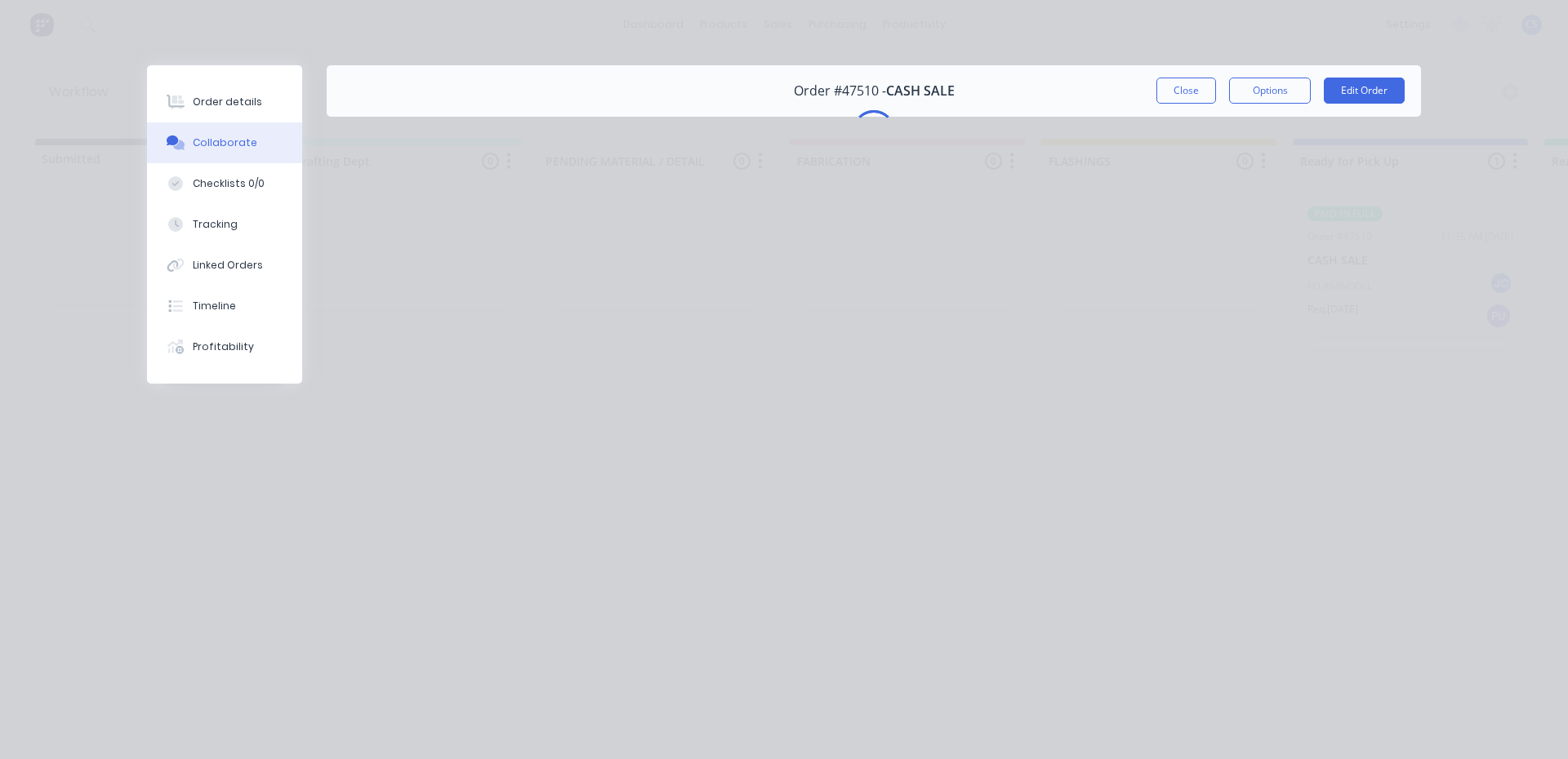
scroll to position [0, 0]
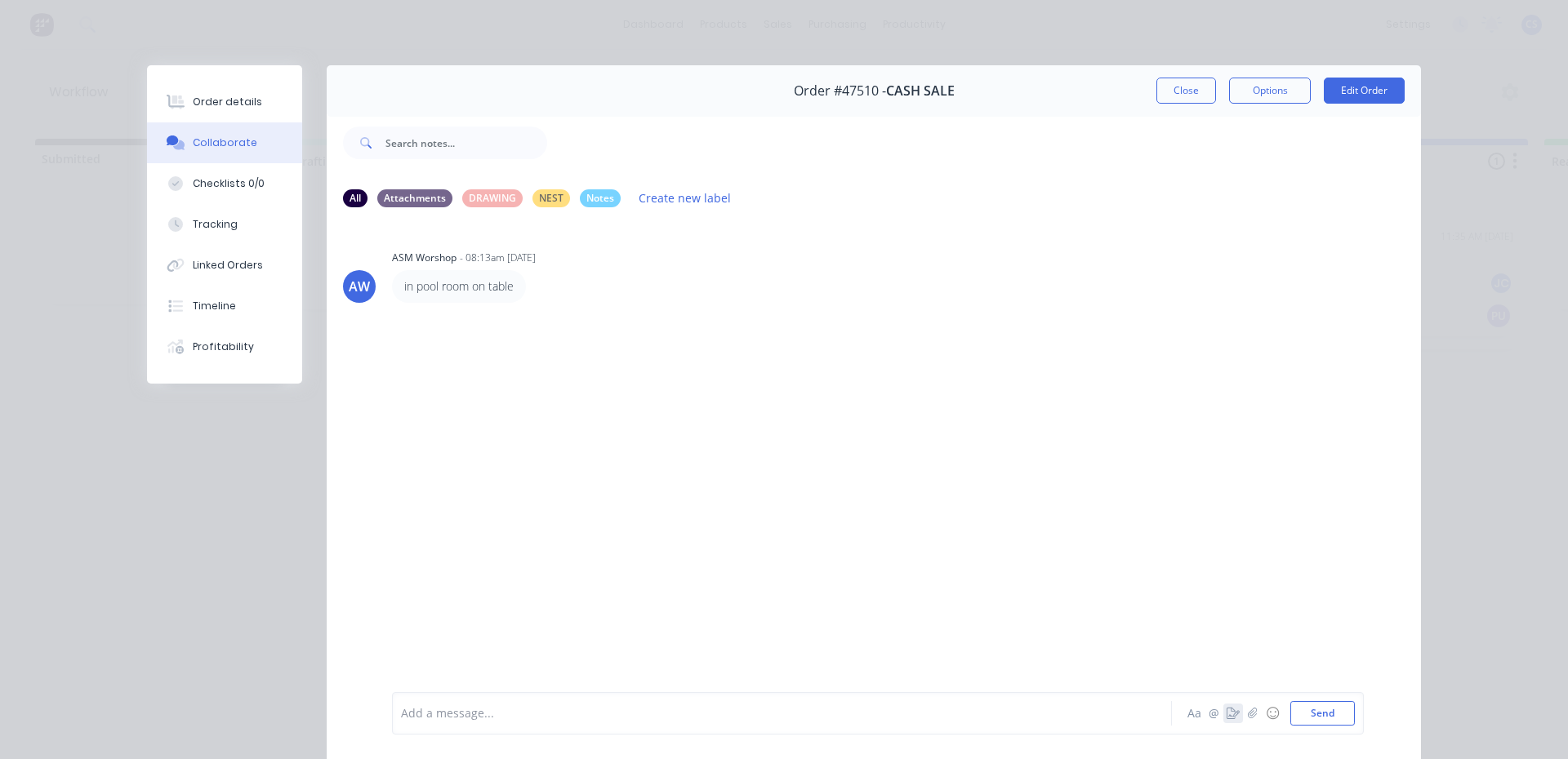
click at [1227, 715] on icon "button" at bounding box center [1233, 713] width 13 height 12
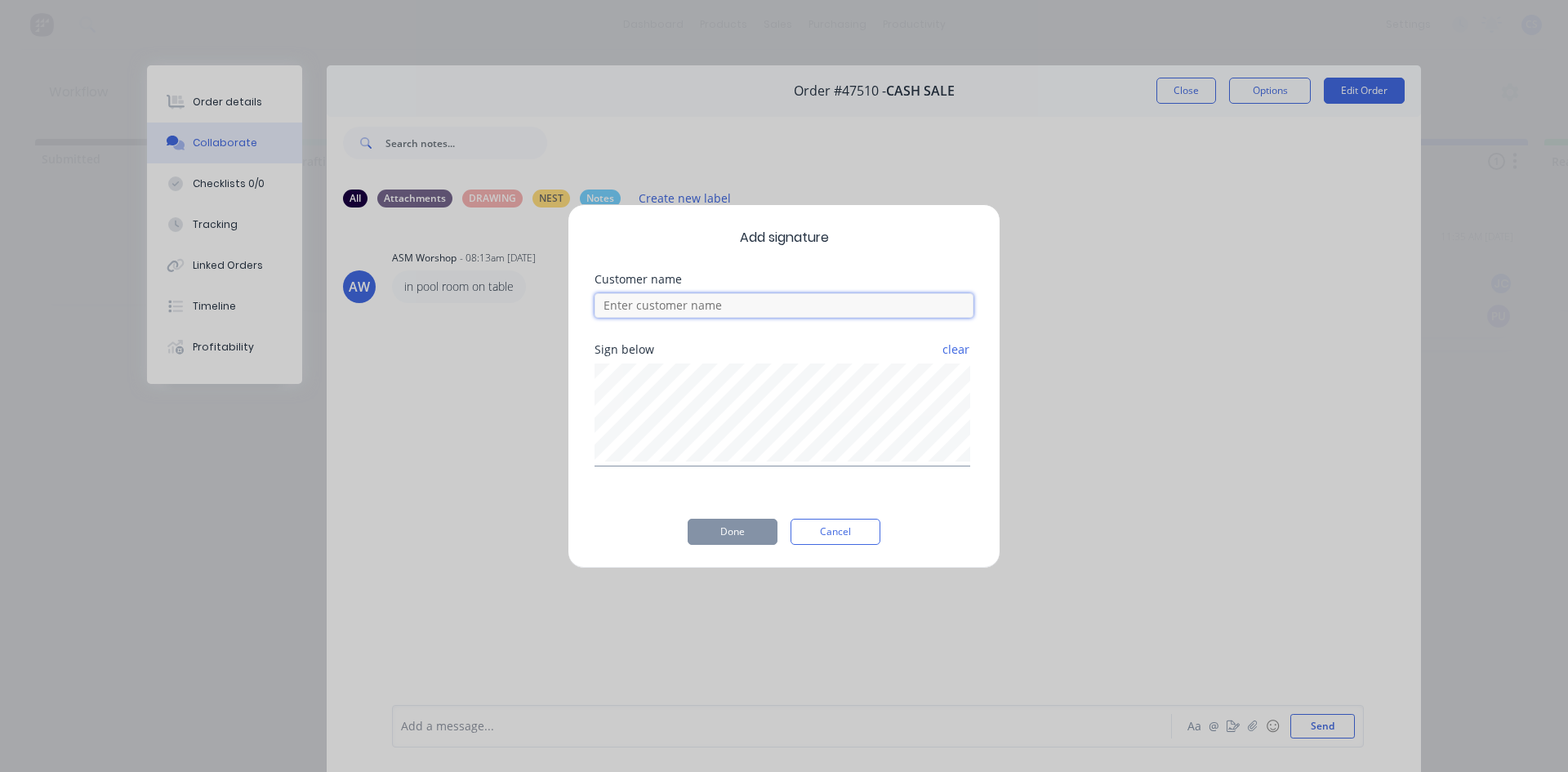
click at [710, 313] on input at bounding box center [784, 305] width 379 height 25
type input "[PERSON_NAME]"
click at [748, 530] on button "Done" at bounding box center [732, 532] width 90 height 26
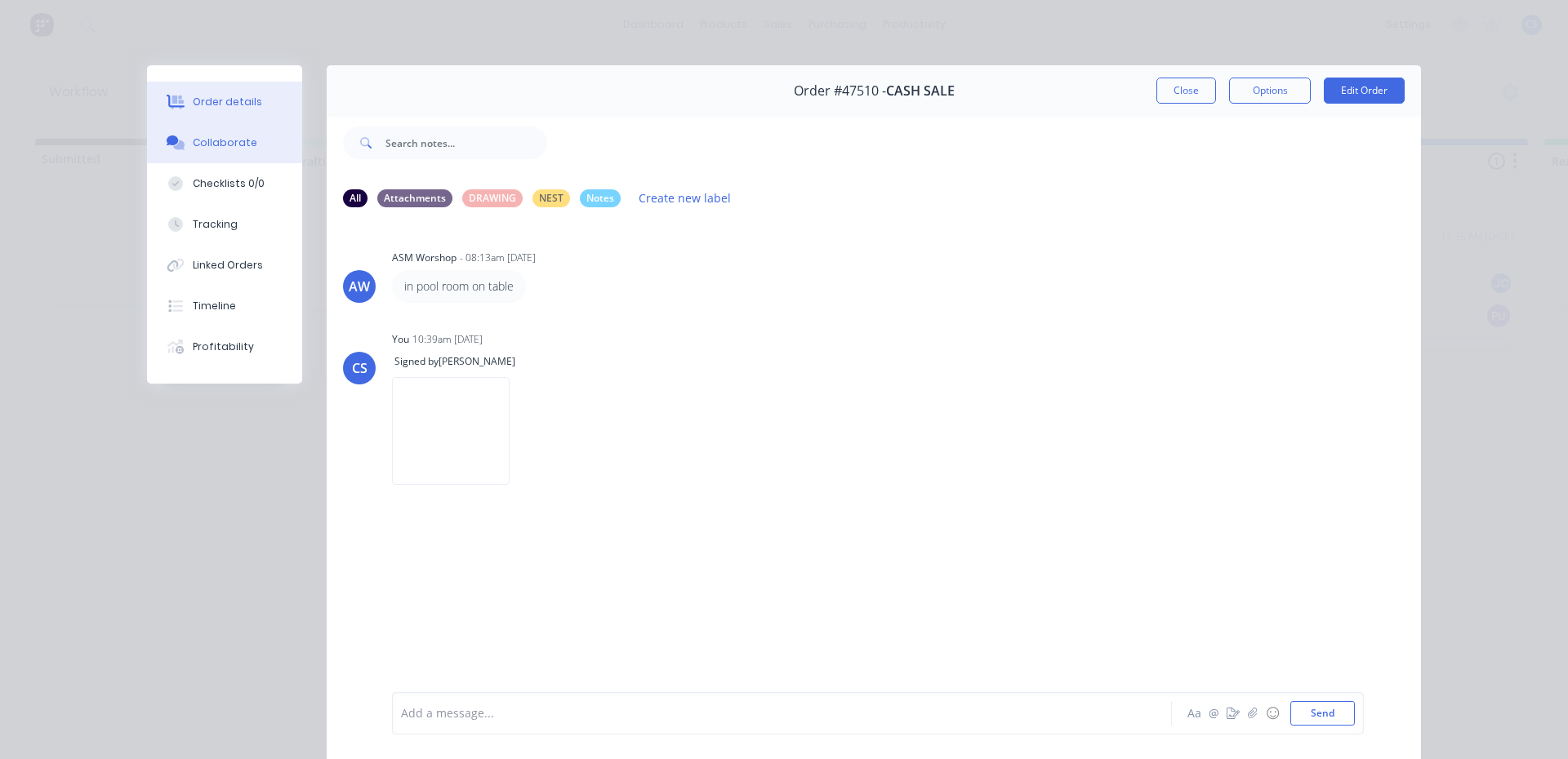
click at [266, 111] on button "Order details" at bounding box center [224, 101] width 155 height 41
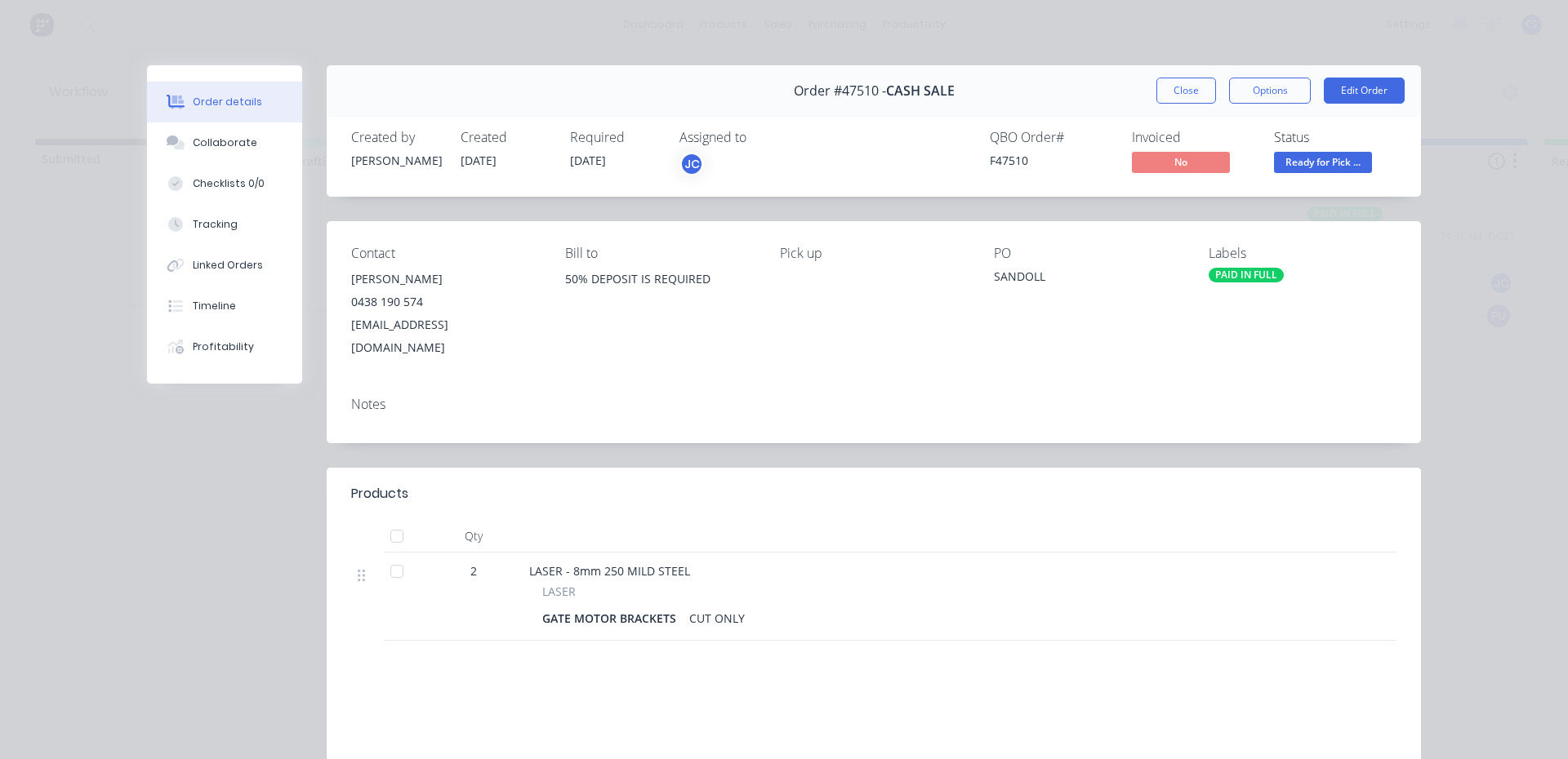
click at [1349, 163] on span "Ready for Pick ..." at bounding box center [1323, 162] width 98 height 21
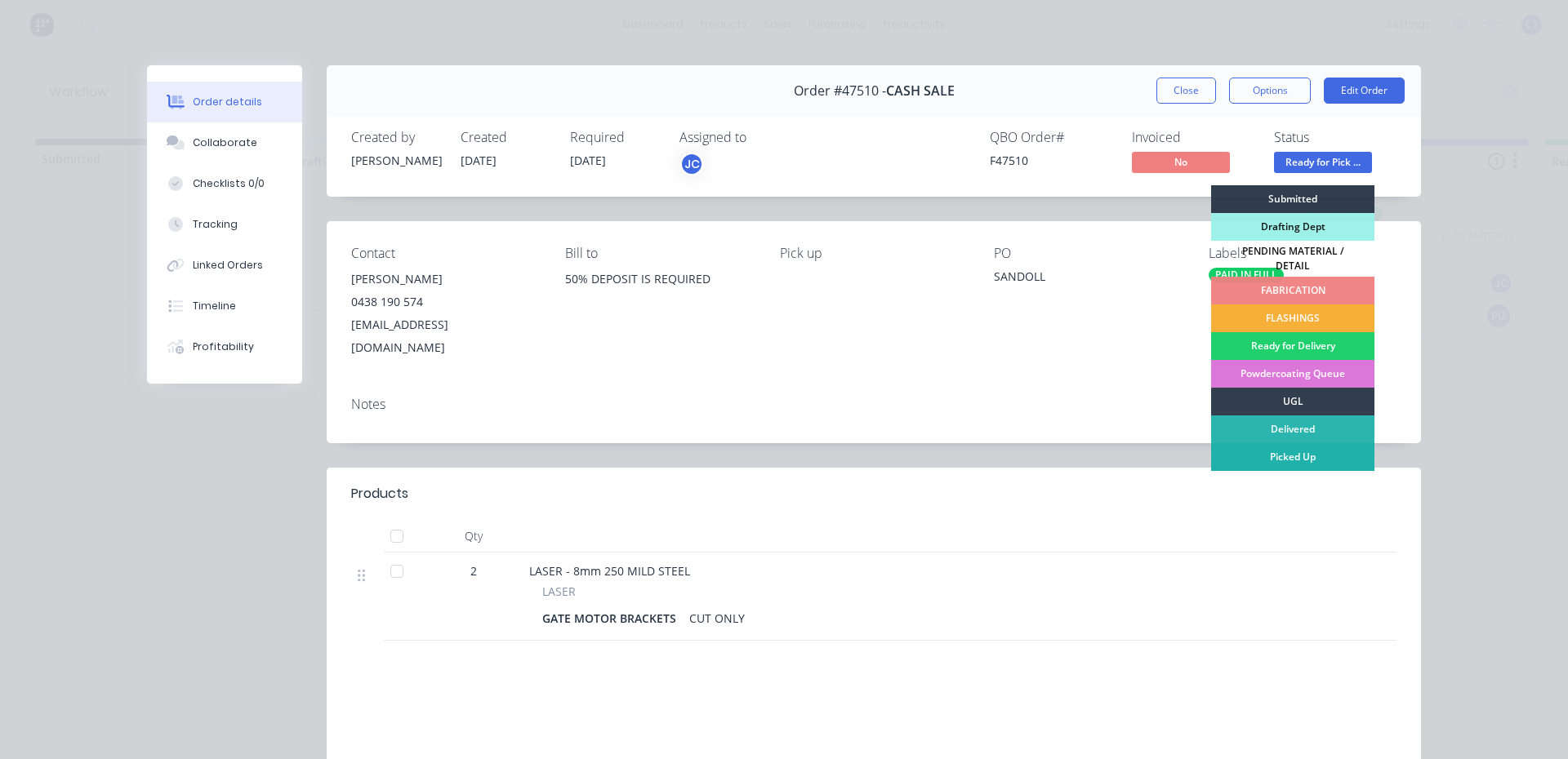
click at [1285, 449] on div "Picked Up" at bounding box center [1292, 457] width 164 height 28
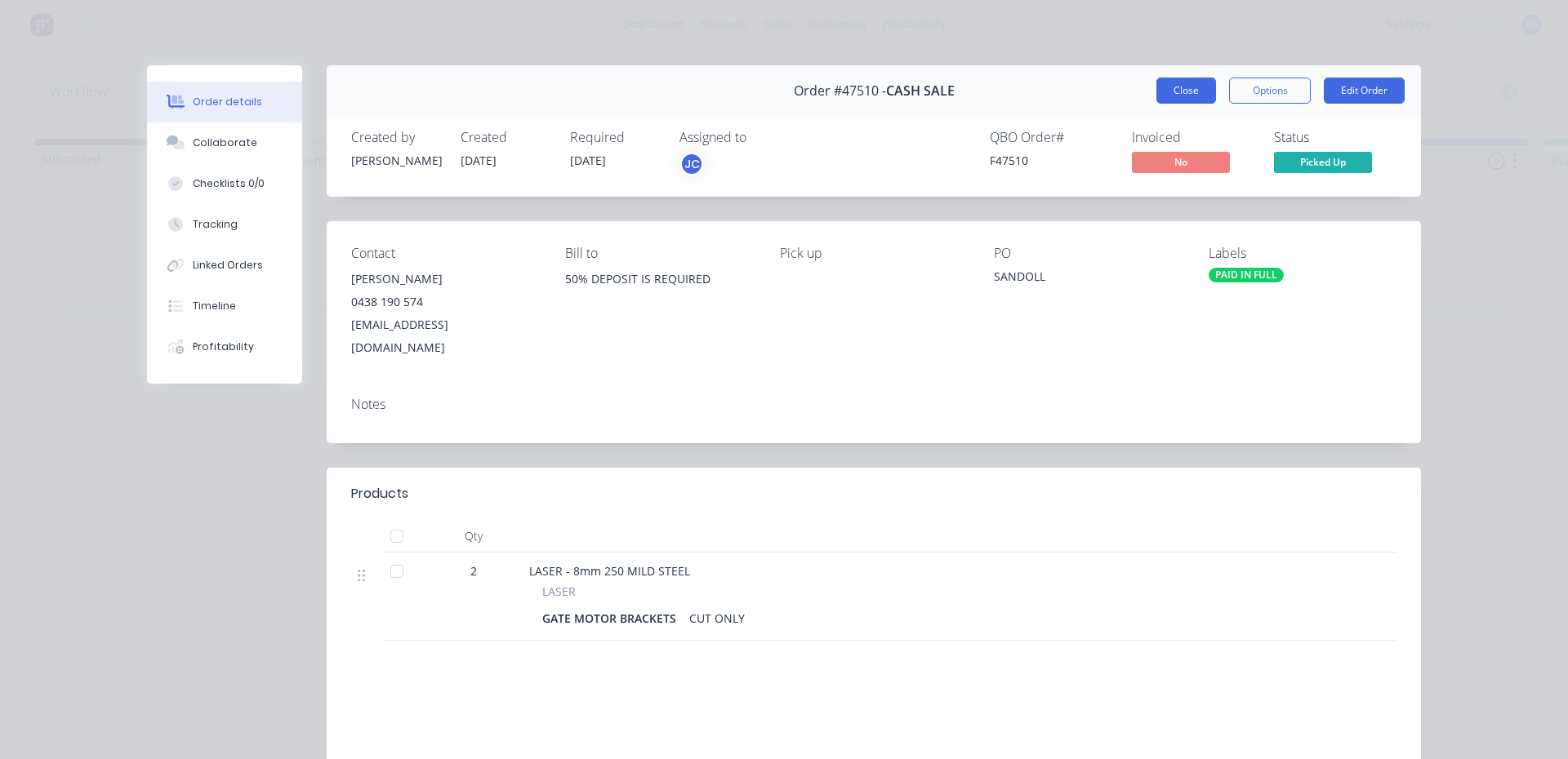
click at [1156, 88] on button "Close" at bounding box center [1186, 90] width 60 height 26
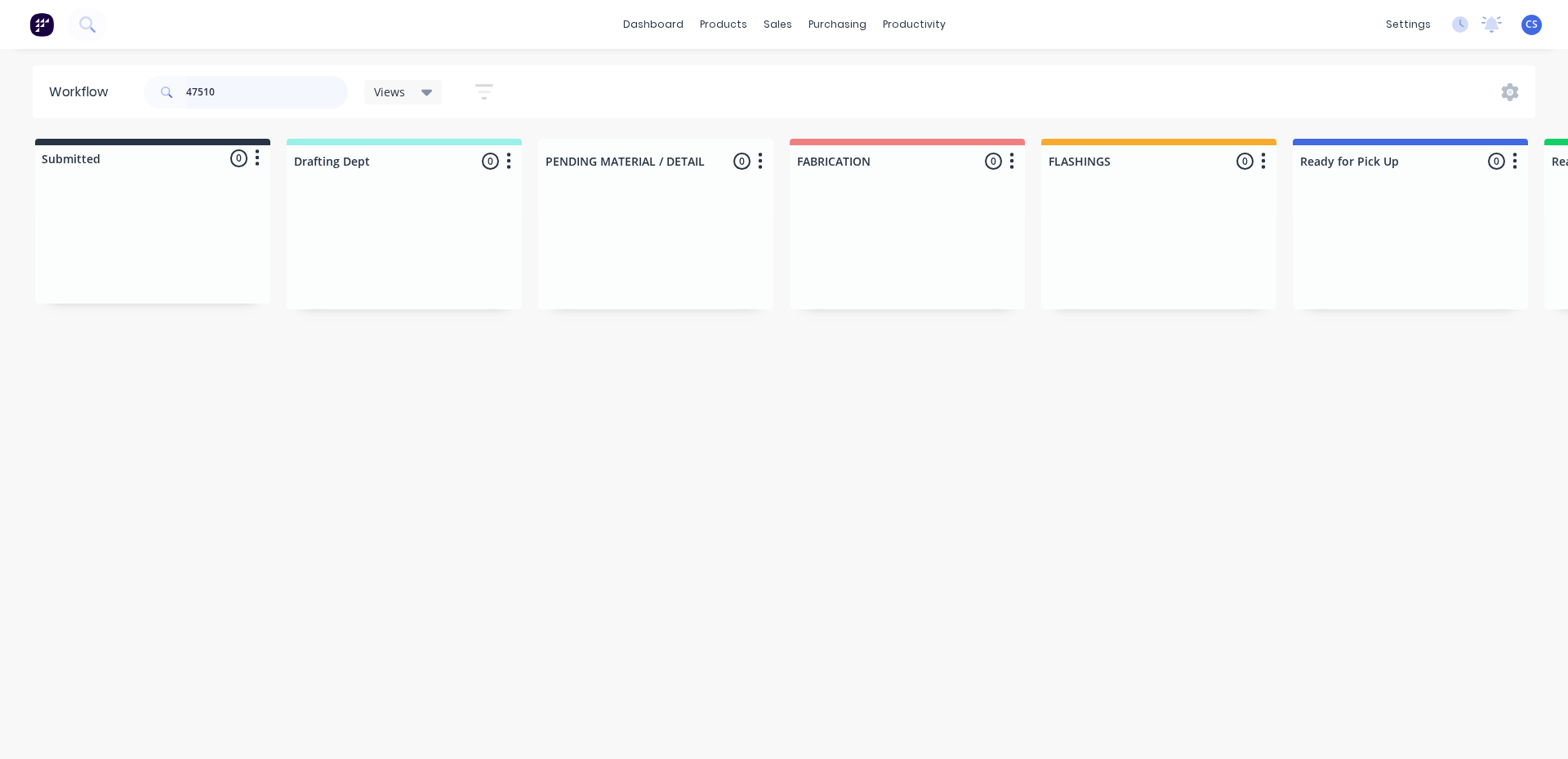
drag, startPoint x: 207, startPoint y: 92, endPoint x: 131, endPoint y: 71, distance: 78.8
click at [131, 71] on header "Workflow 47510 Views Save new view None (Default) edit [PERSON_NAME] edit Produ…" at bounding box center [784, 91] width 1503 height 53
type input "0"
type input "[PERSON_NAME]"
click at [1358, 263] on p "Req. [DATE]" at bounding box center [1332, 270] width 51 height 15
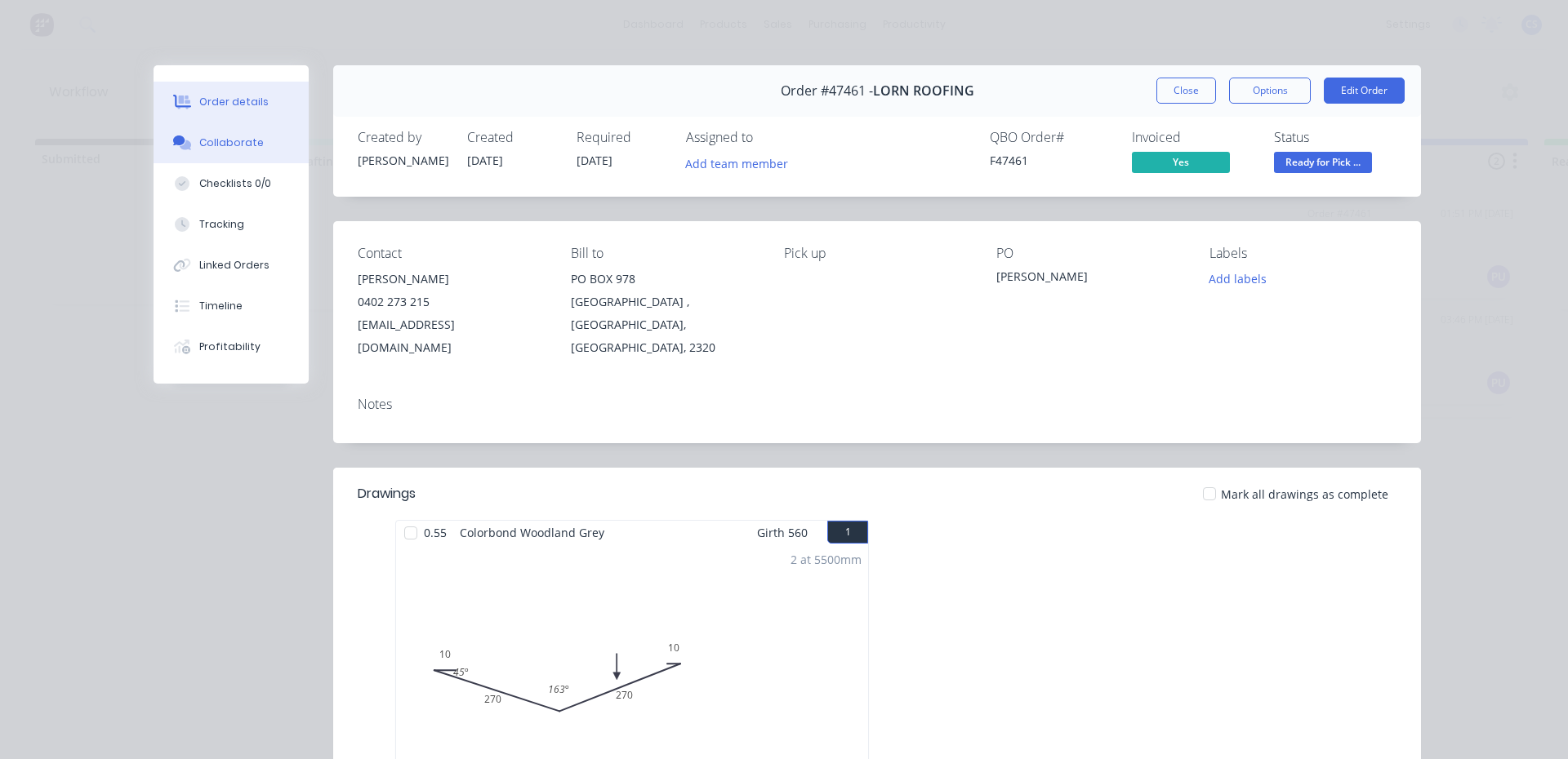
click at [240, 147] on div "Collaborate" at bounding box center [231, 143] width 65 height 15
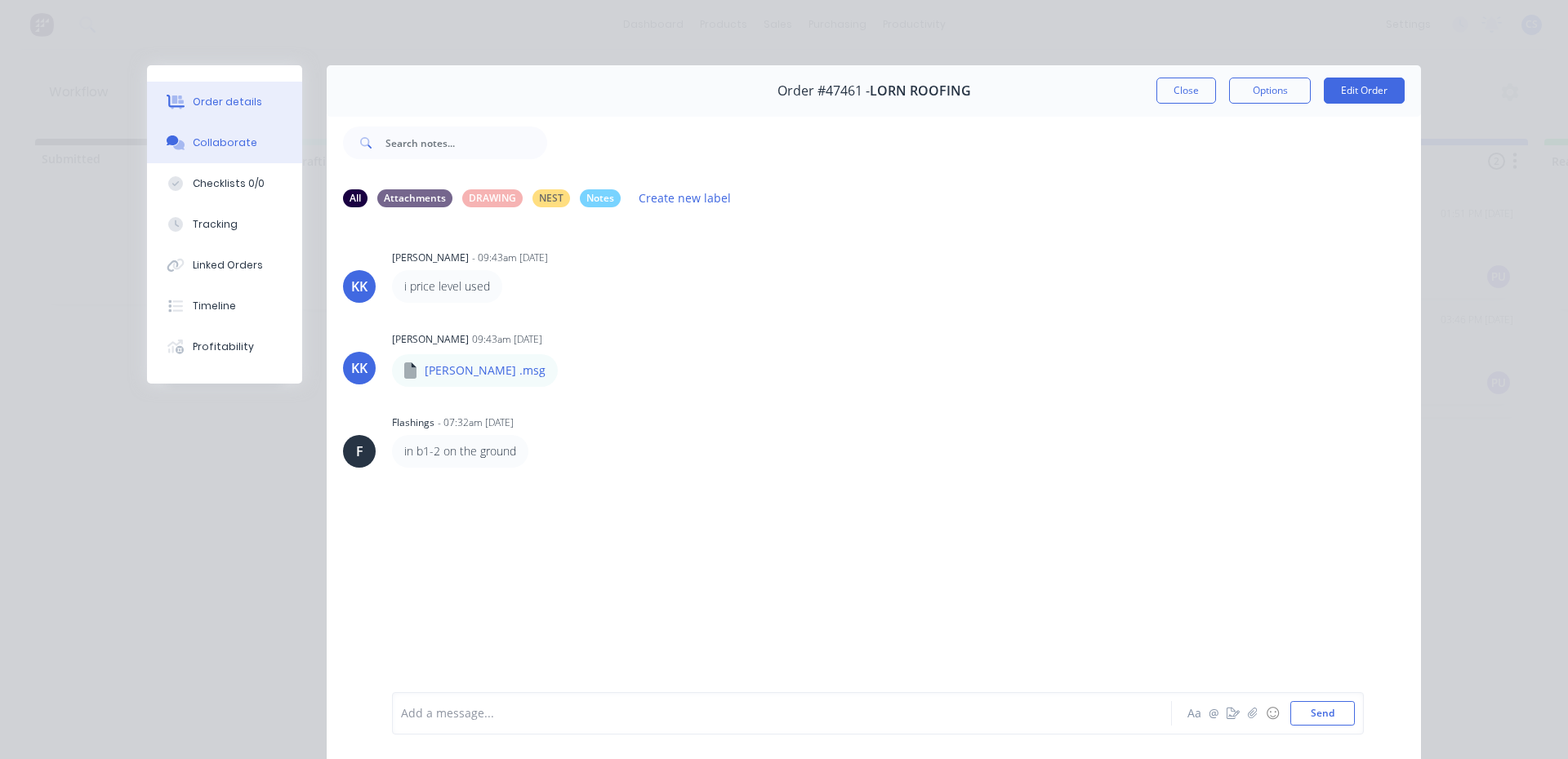
click at [233, 94] on div "Order details" at bounding box center [227, 101] width 69 height 15
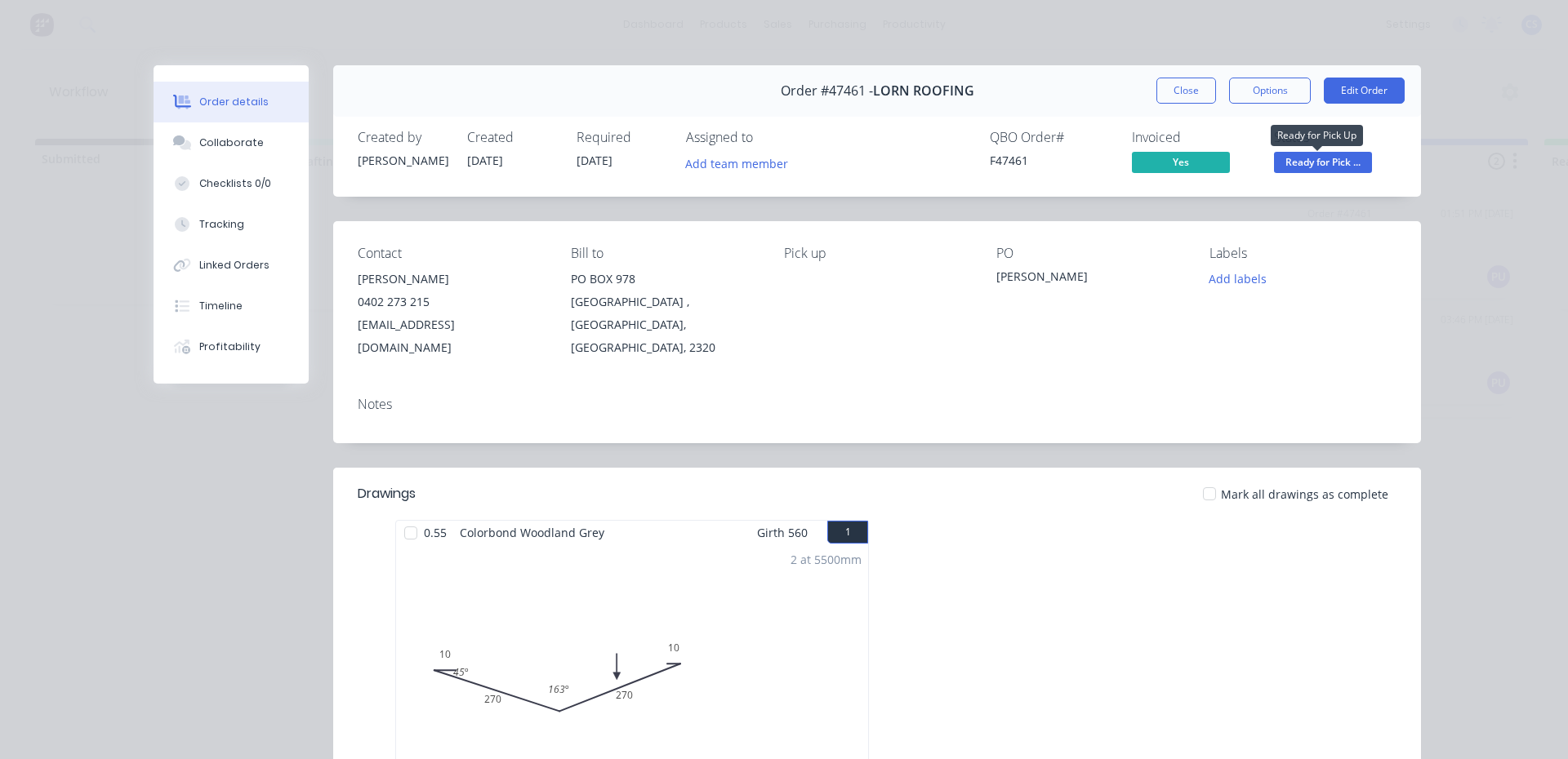
click at [1327, 169] on span "Ready for Pick ..." at bounding box center [1323, 162] width 98 height 21
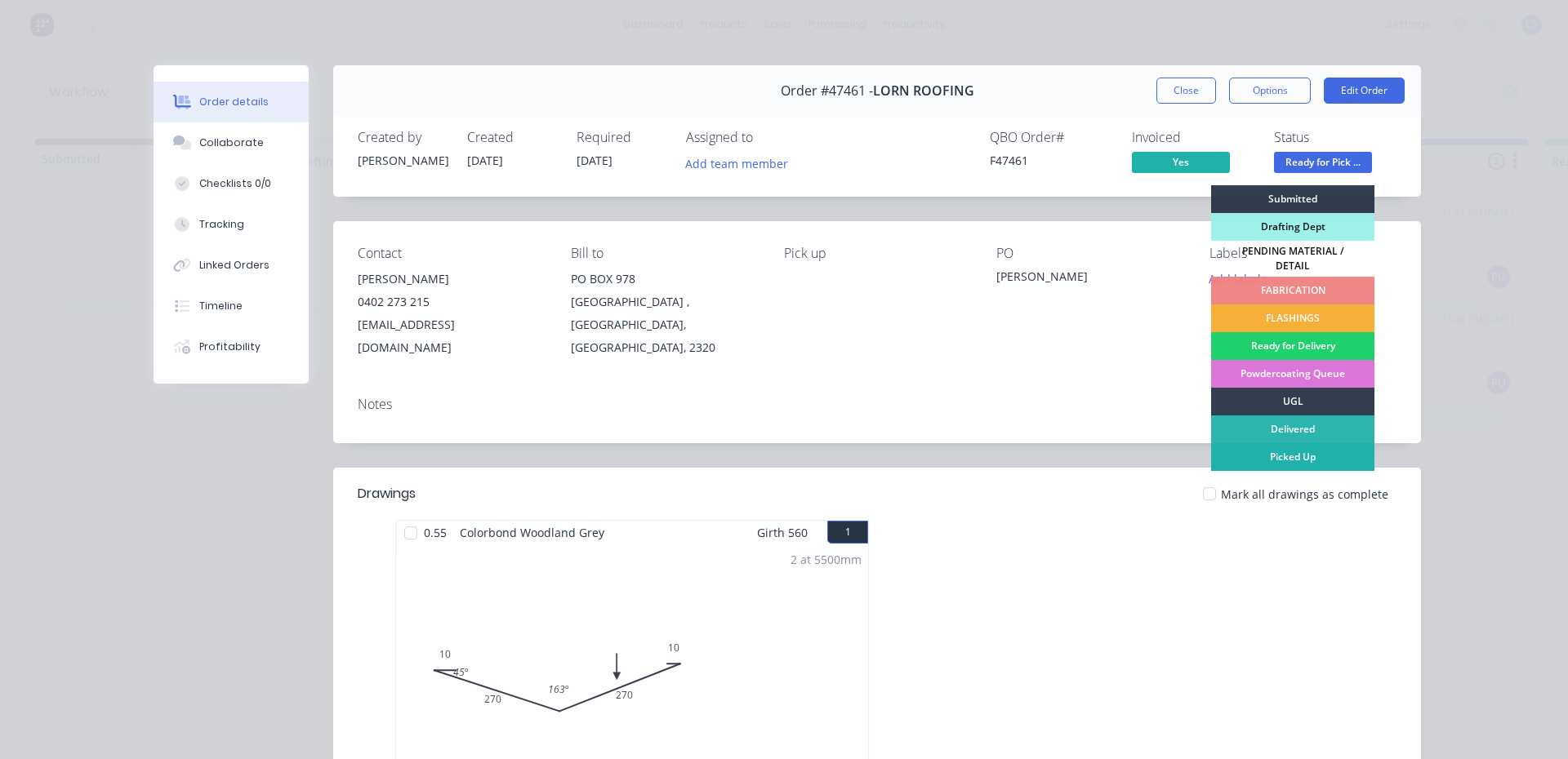
click at [1286, 458] on div "Picked Up" at bounding box center [1292, 457] width 164 height 28
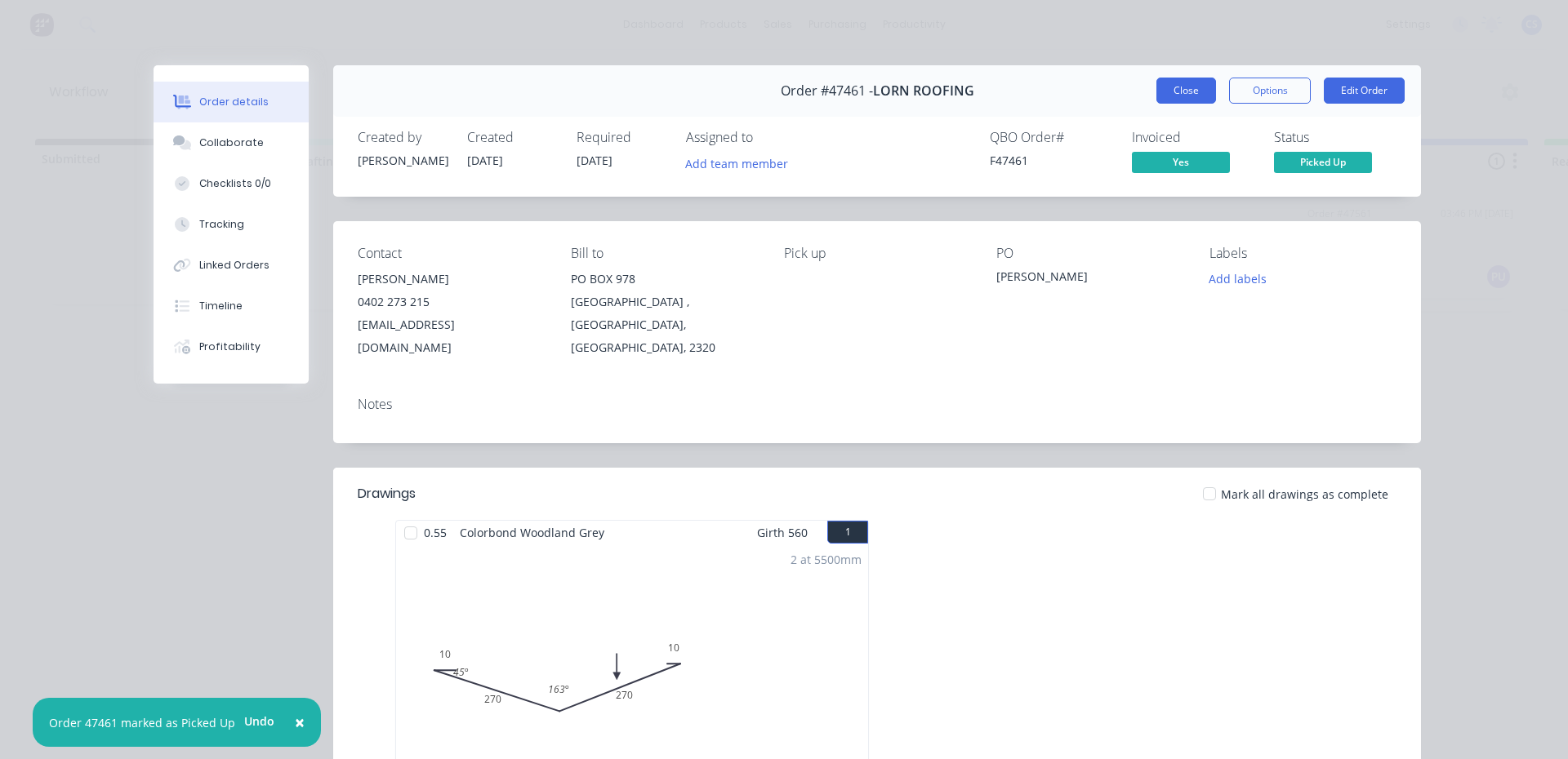
click at [1161, 87] on button "Close" at bounding box center [1186, 90] width 60 height 26
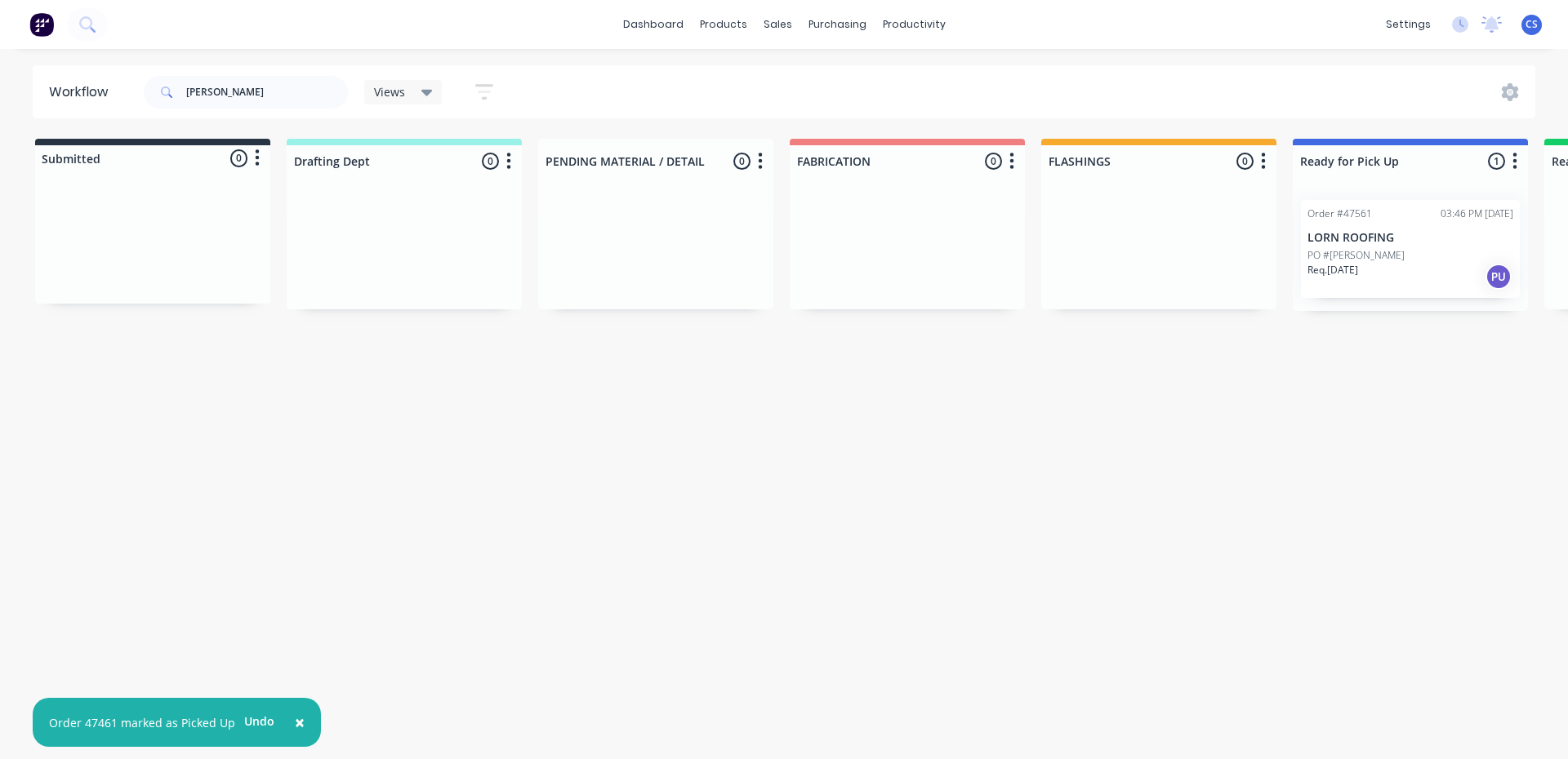
click at [1363, 255] on p "PO #[PERSON_NAME]" at bounding box center [1356, 255] width 97 height 15
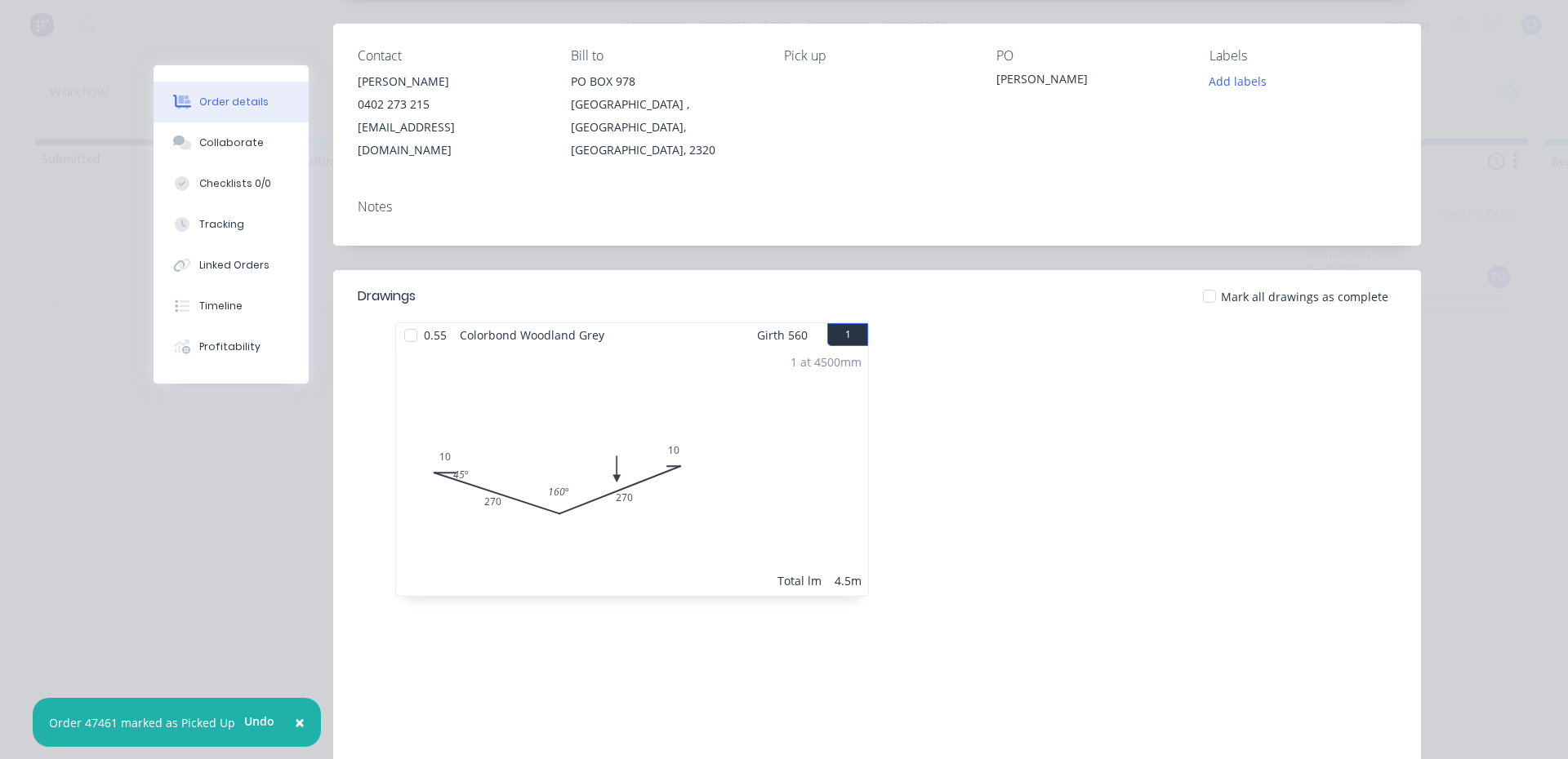
scroll to position [90, 0]
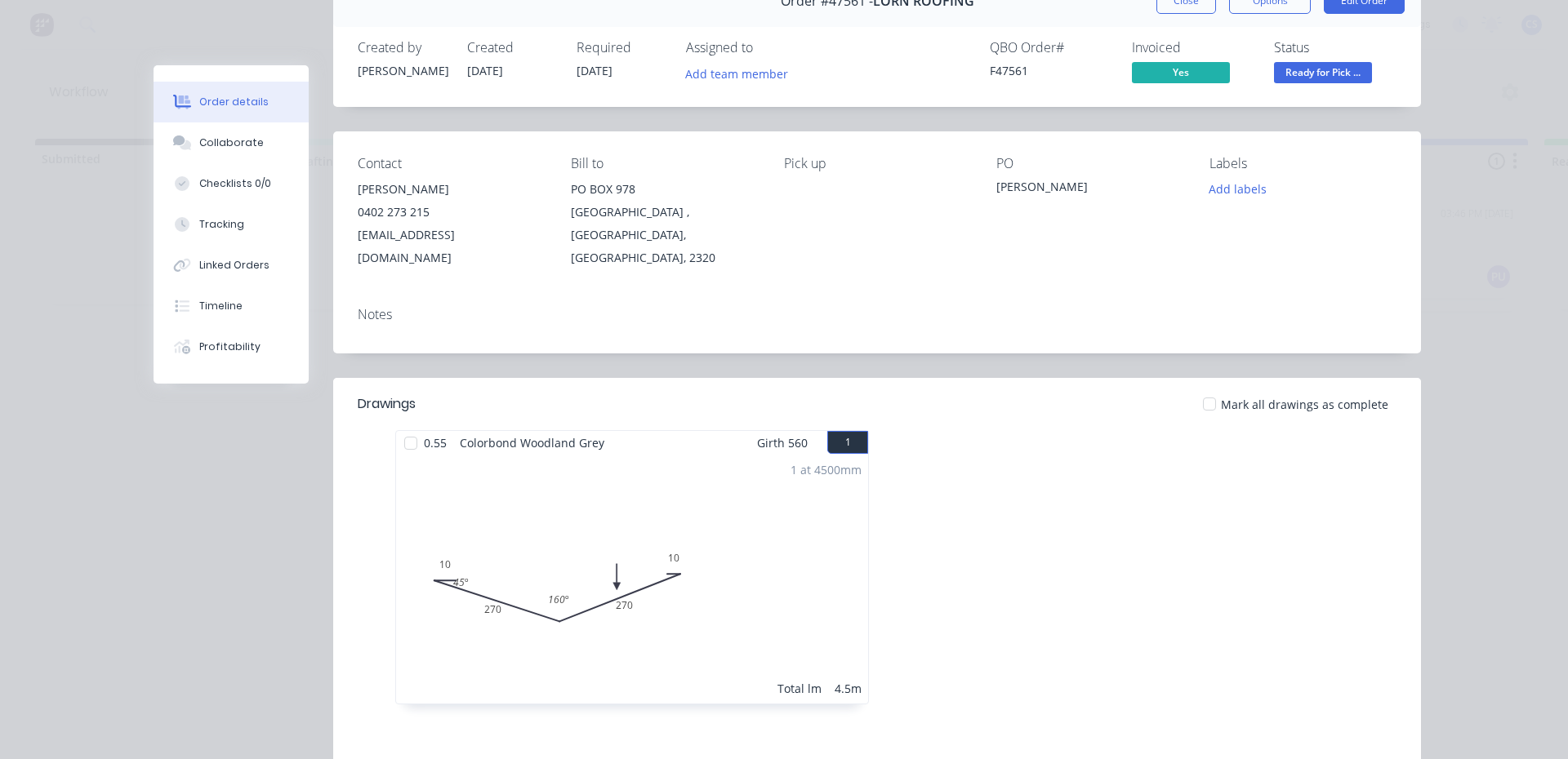
click at [1274, 77] on span "Ready for Pick ..." at bounding box center [1323, 72] width 98 height 21
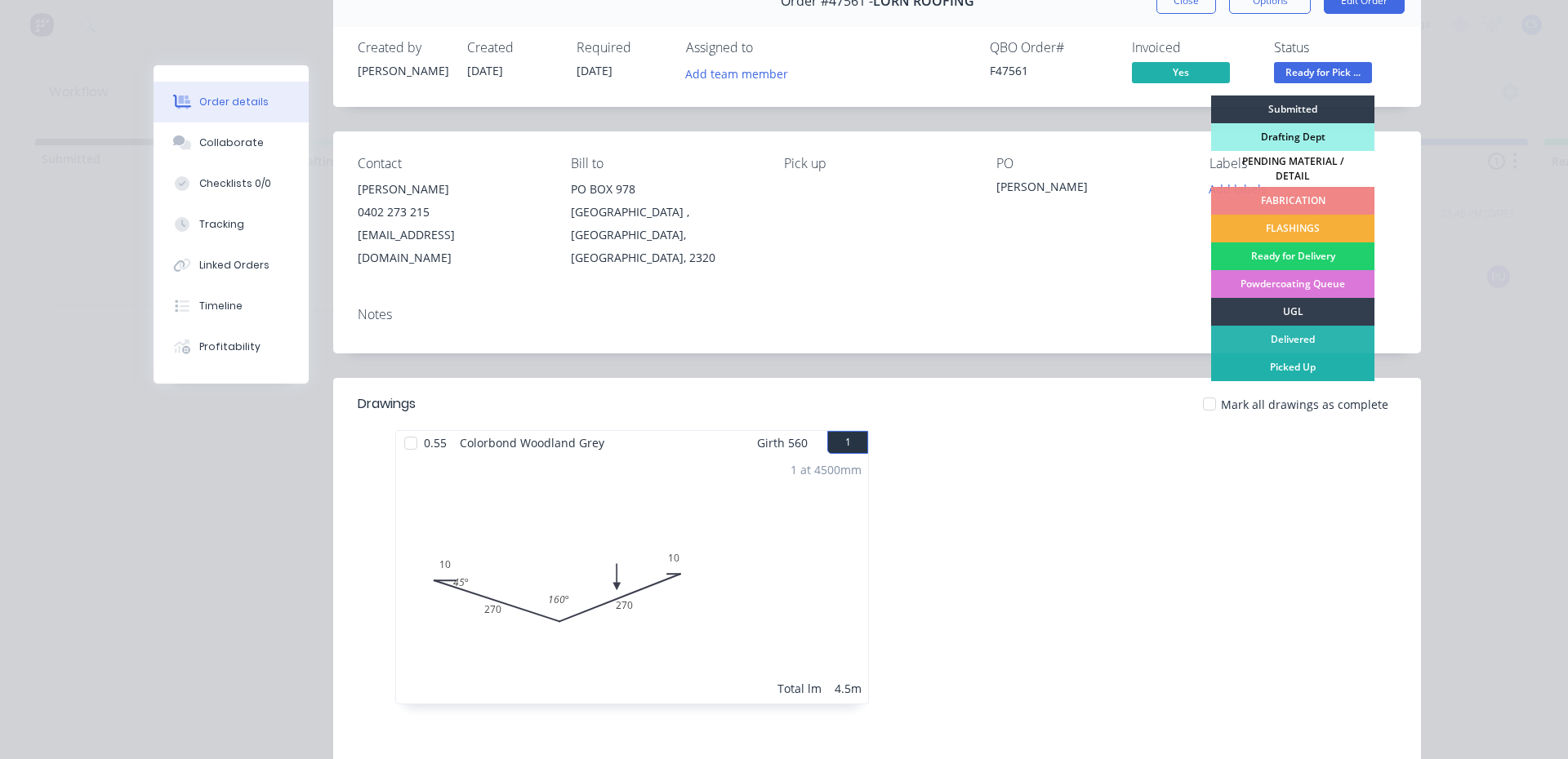
click at [1309, 357] on div "Picked Up" at bounding box center [1292, 367] width 164 height 28
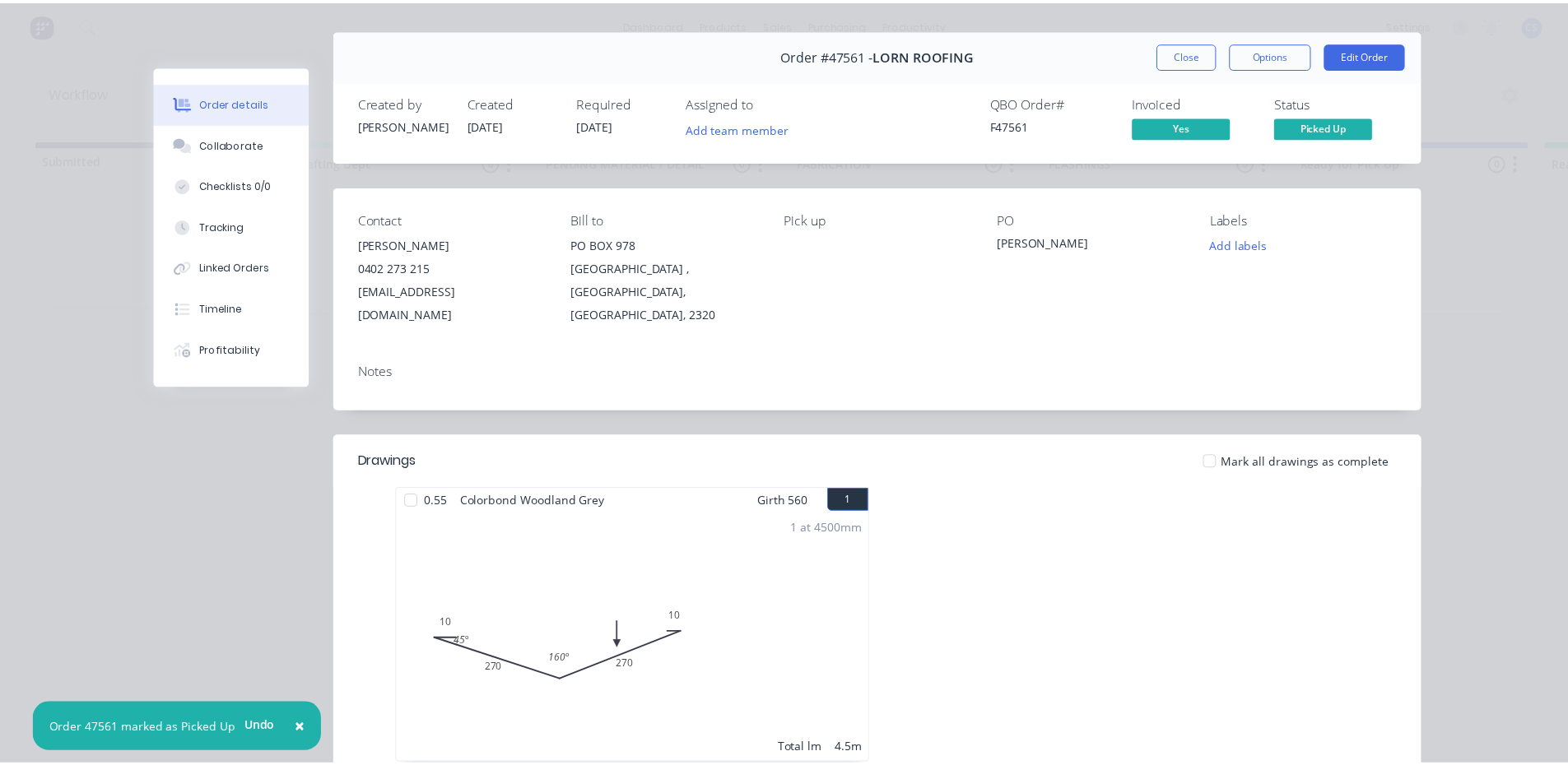
scroll to position [8, 0]
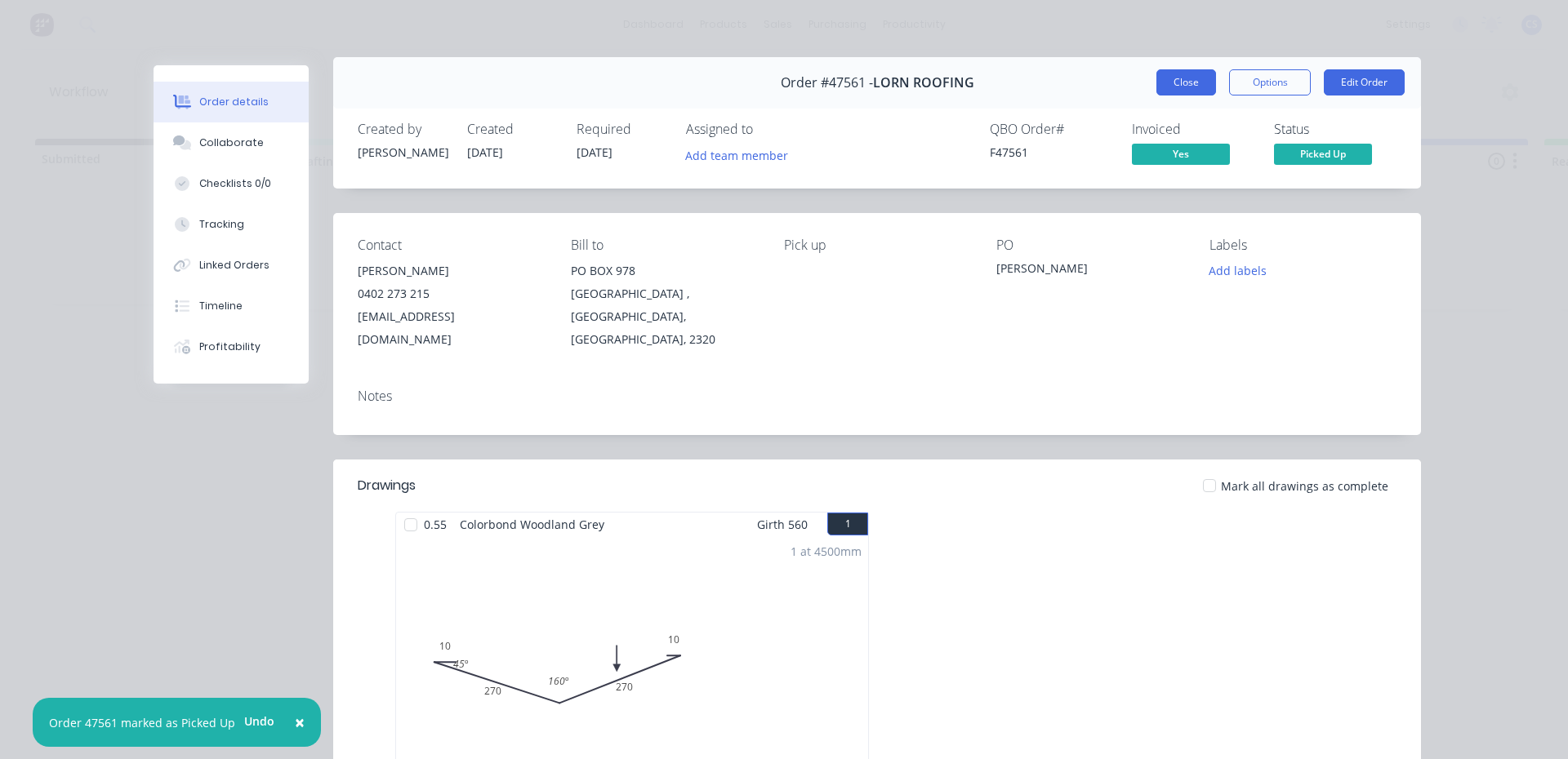
click at [1173, 83] on button "Close" at bounding box center [1186, 82] width 60 height 26
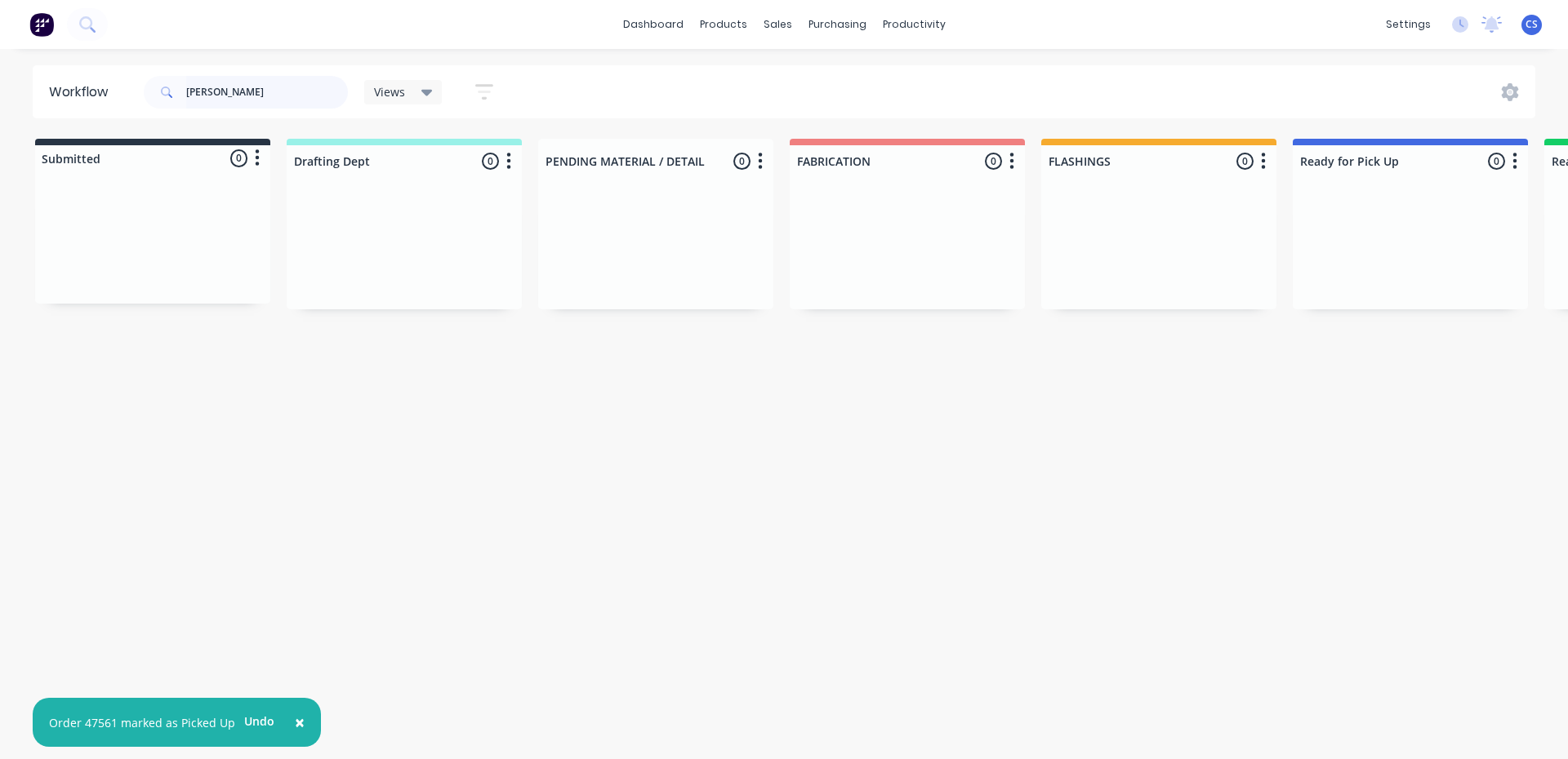
drag, startPoint x: 246, startPoint y: 80, endPoint x: 83, endPoint y: 85, distance: 163.1
click at [85, 85] on header "Workflow [PERSON_NAME] STOC Views Save new view None (Default) edit Nilesh edit…" at bounding box center [784, 91] width 1503 height 53
